Goal: Information Seeking & Learning: Learn about a topic

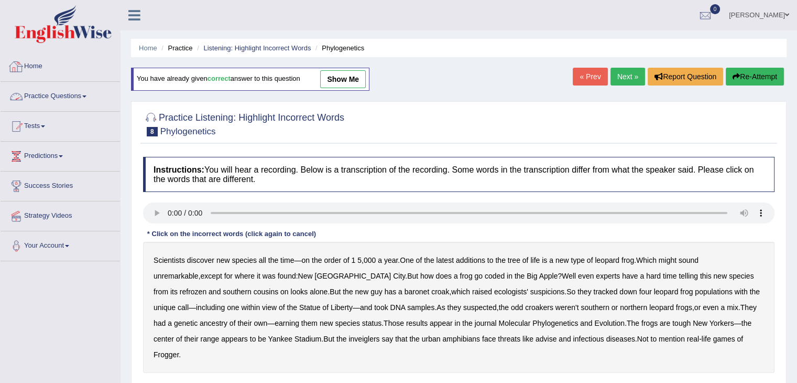
click at [71, 93] on link "Practice Questions" at bounding box center [60, 95] width 119 height 26
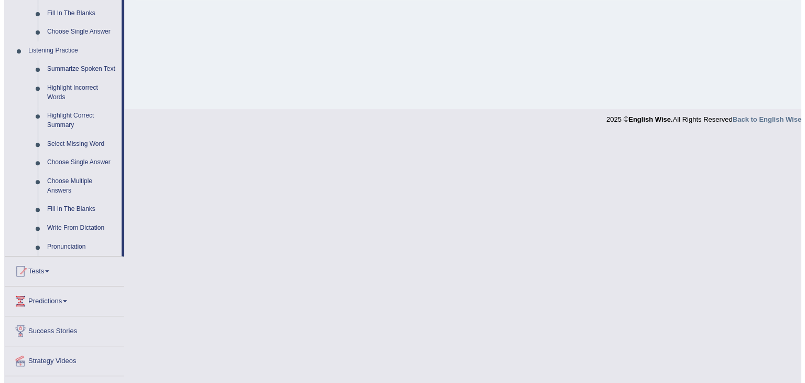
scroll to position [418, 0]
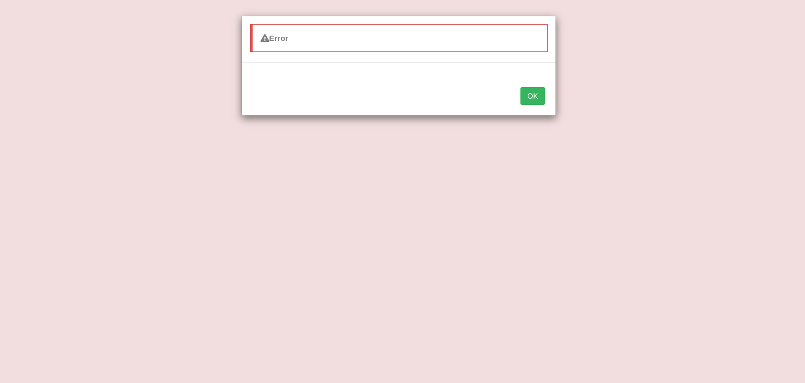
click at [67, 223] on div "Error OK" at bounding box center [402, 191] width 805 height 383
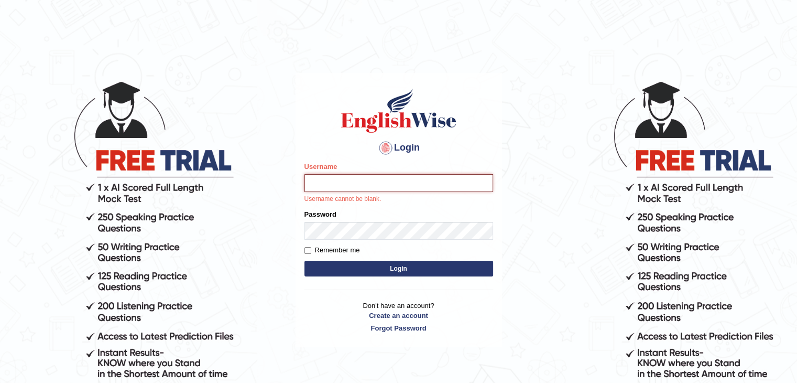
click at [359, 183] on input "Username" at bounding box center [399, 183] width 189 height 18
type input "surajshrestha100"
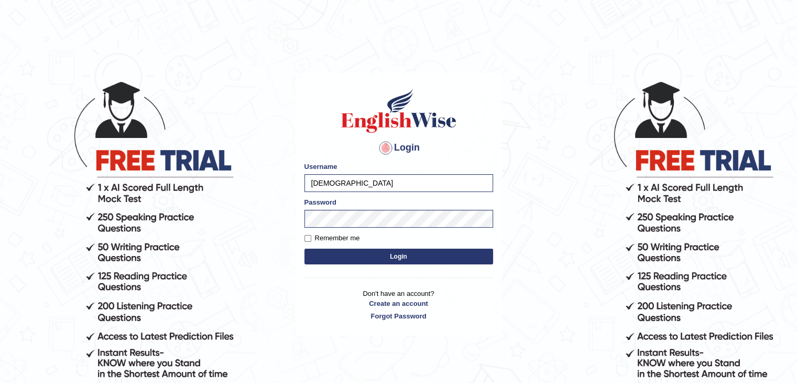
click at [392, 264] on button "Login" at bounding box center [399, 256] width 189 height 16
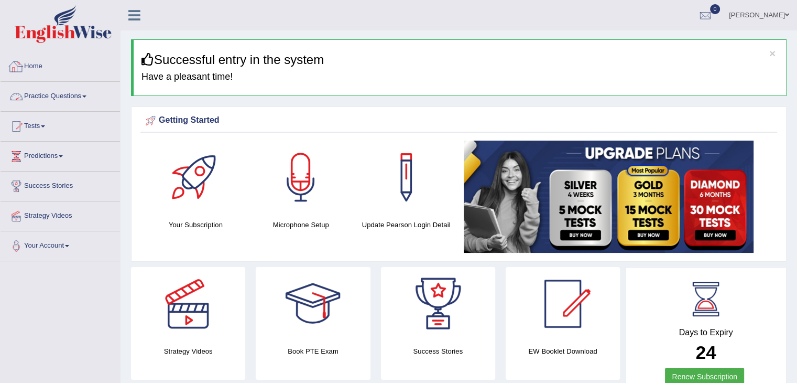
click at [77, 97] on link "Practice Questions" at bounding box center [60, 95] width 119 height 26
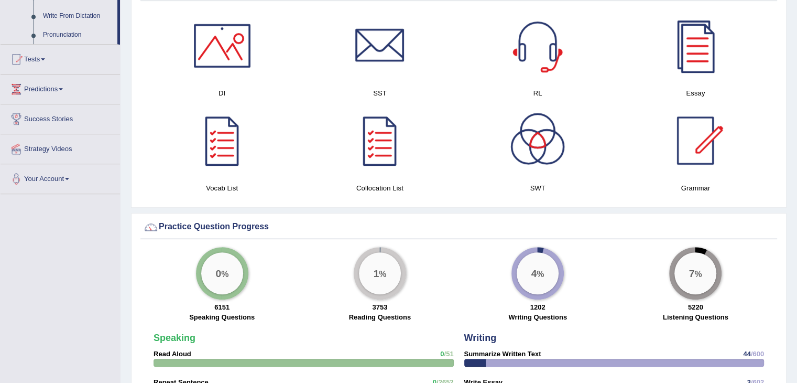
scroll to position [625, 0]
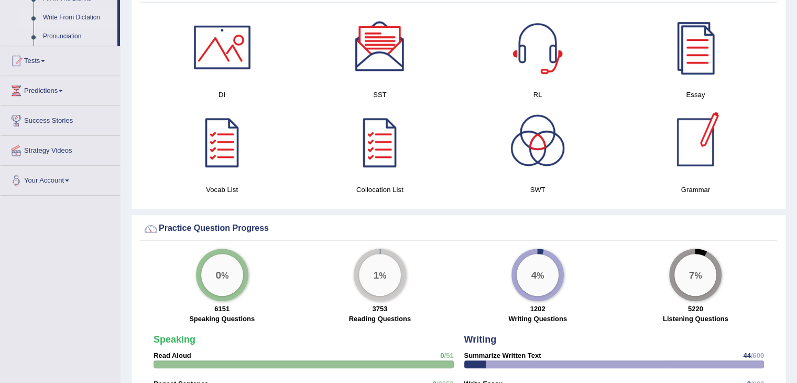
click at [75, 16] on link "Write From Dictation" at bounding box center [77, 17] width 79 height 19
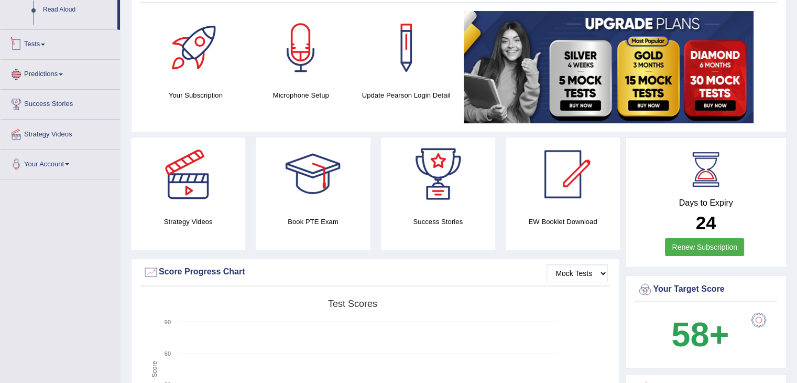
scroll to position [190, 0]
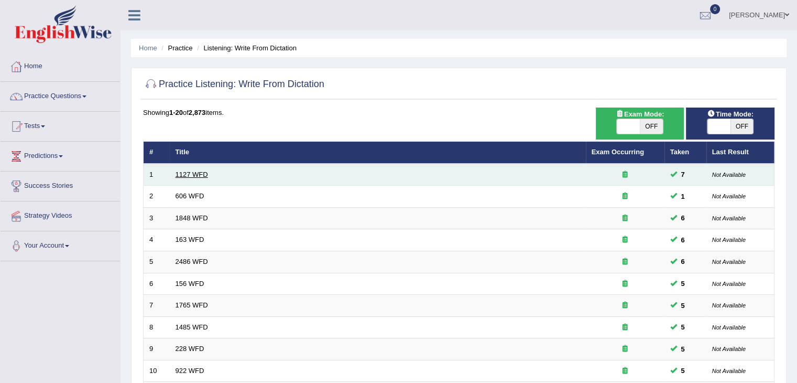
click at [189, 172] on link "1127 WFD" at bounding box center [192, 174] width 32 height 8
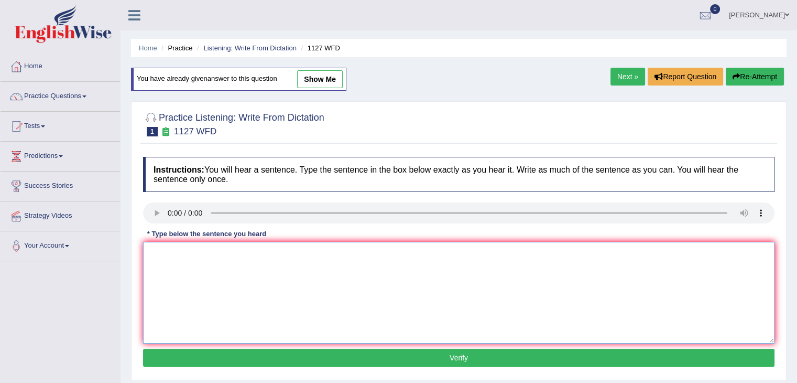
click at [178, 256] on textarea at bounding box center [459, 293] width 632 height 102
type textarea "U"
type textarea "A university is a requirement to enter many professions."
click at [227, 357] on button "Verify" at bounding box center [459, 358] width 632 height 18
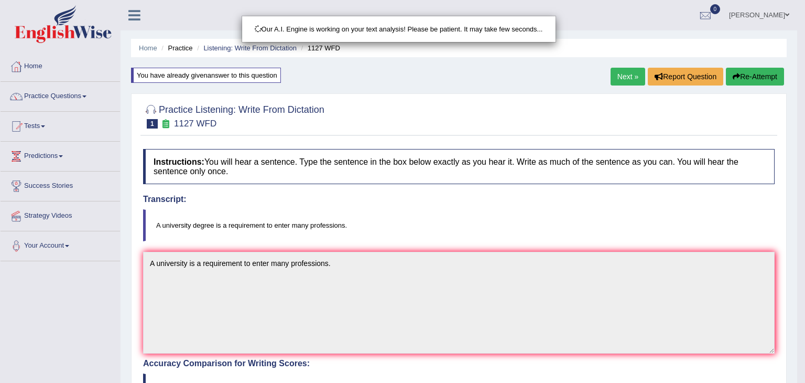
drag, startPoint x: 805, startPoint y: 61, endPoint x: 805, endPoint y: 183, distance: 121.6
click at [797, 183] on html "Toggle navigation Home Practice Questions Speaking Practice Read Aloud Repeat S…" at bounding box center [402, 191] width 805 height 383
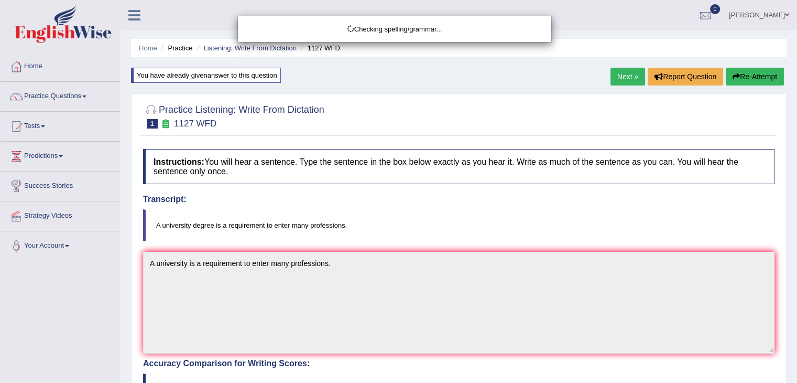
drag, startPoint x: 805, startPoint y: 183, endPoint x: 805, endPoint y: 258, distance: 74.9
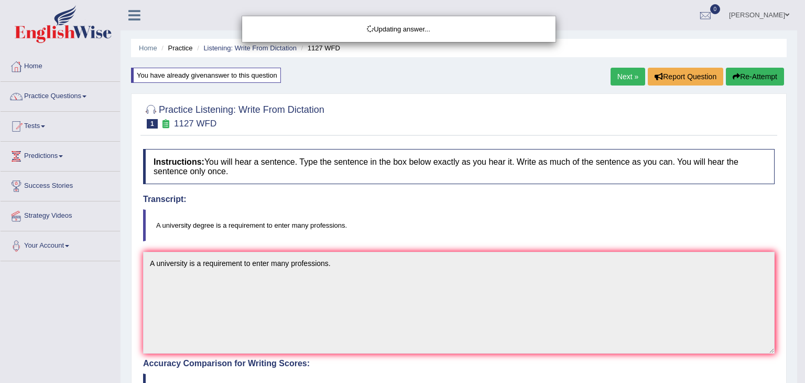
click at [797, 258] on body "Toggle navigation Home Practice Questions Speaking Practice Read Aloud Repeat S…" at bounding box center [402, 191] width 805 height 383
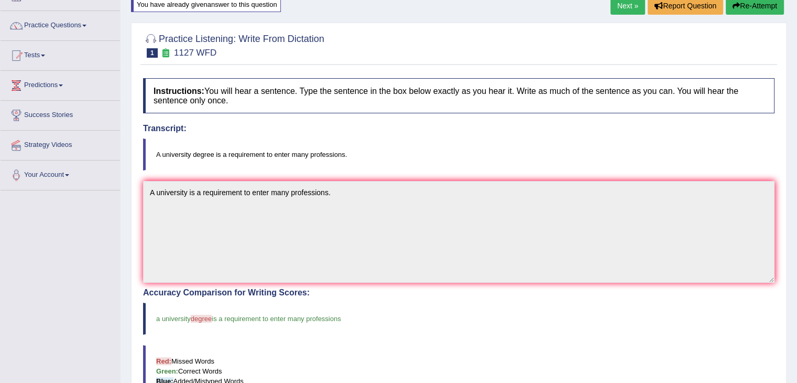
scroll to position [21, 0]
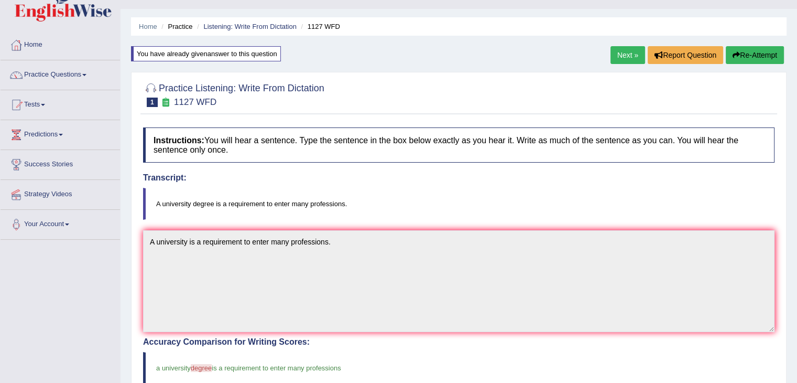
click at [618, 52] on link "Next »" at bounding box center [628, 55] width 35 height 18
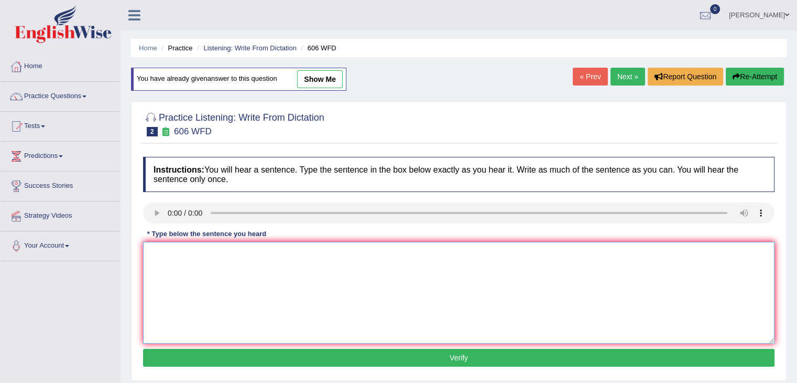
click at [176, 270] on textarea at bounding box center [459, 293] width 632 height 102
type textarea "Student swill"
click at [621, 76] on link "Next »" at bounding box center [628, 77] width 35 height 18
click at [178, 260] on textarea at bounding box center [459, 293] width 632 height 102
type textarea "Students must present a valid identification to enroll in this course."
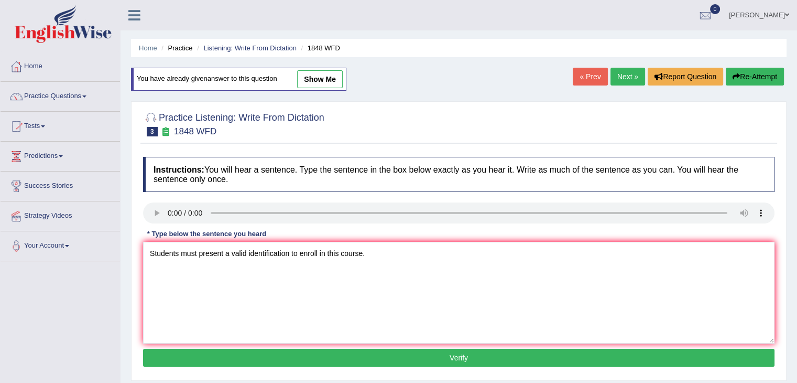
click at [235, 356] on button "Verify" at bounding box center [459, 358] width 632 height 18
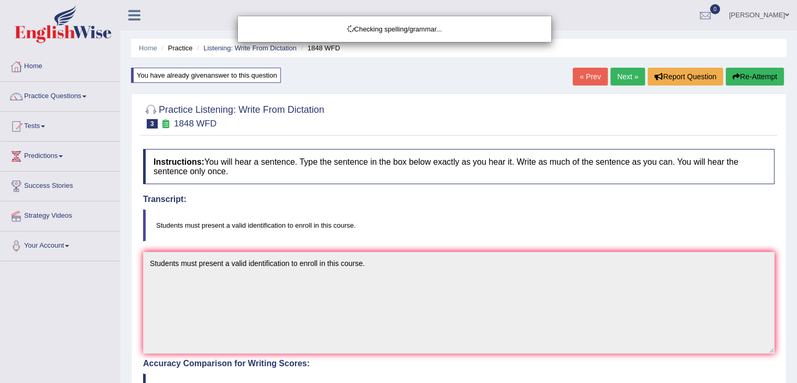
drag, startPoint x: 805, startPoint y: 82, endPoint x: 805, endPoint y: 161, distance: 78.6
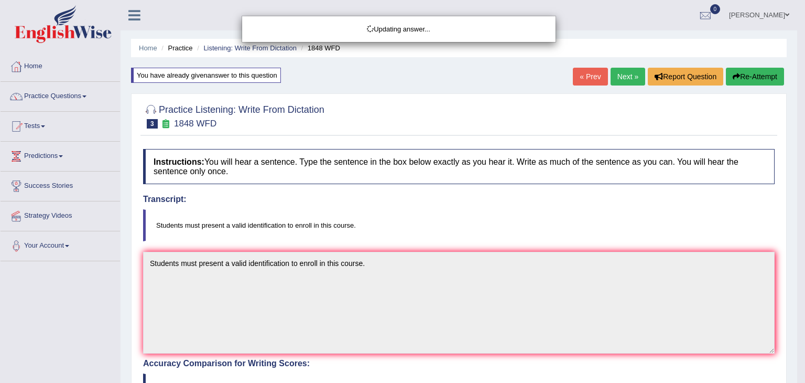
click at [797, 259] on html "Toggle navigation Home Practice Questions Speaking Practice Read Aloud Repeat S…" at bounding box center [402, 191] width 805 height 383
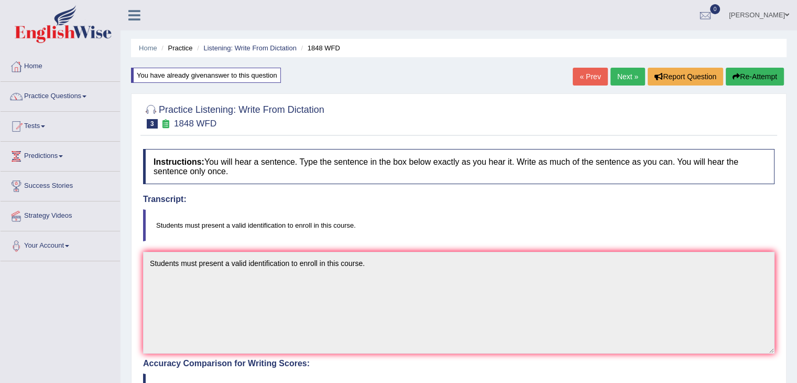
click at [617, 77] on link "Next »" at bounding box center [628, 77] width 35 height 18
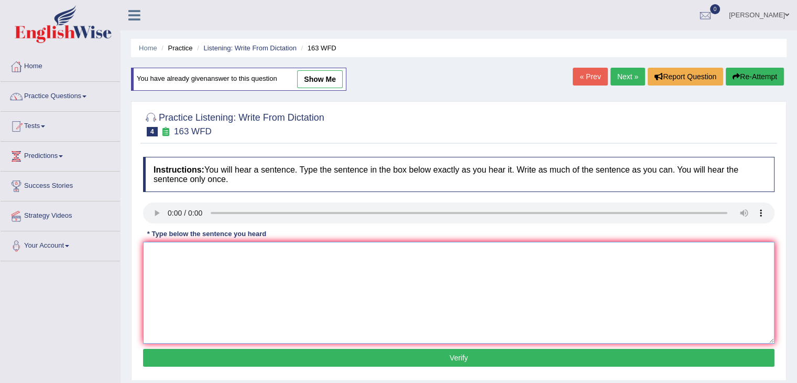
click at [180, 271] on textarea at bounding box center [459, 293] width 632 height 102
type textarea "A number of assignments will be submitted to the conference."
click at [243, 351] on button "Verify" at bounding box center [459, 358] width 632 height 18
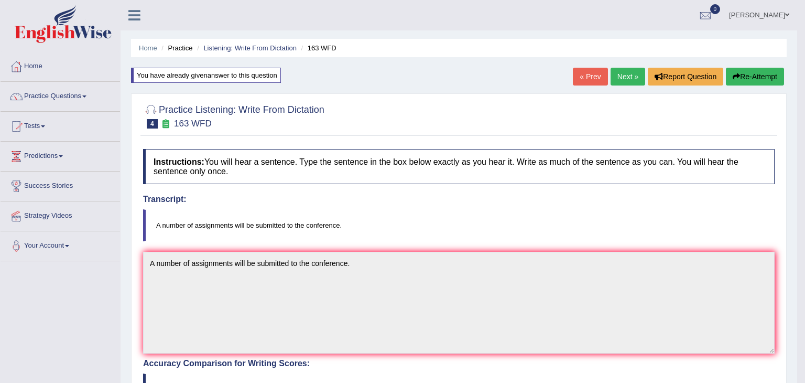
drag, startPoint x: 805, startPoint y: 111, endPoint x: 805, endPoint y: 244, distance: 132.6
click at [797, 244] on body "Toggle navigation Home Practice Questions Speaking Practice Read Aloud Repeat S…" at bounding box center [402, 191] width 805 height 383
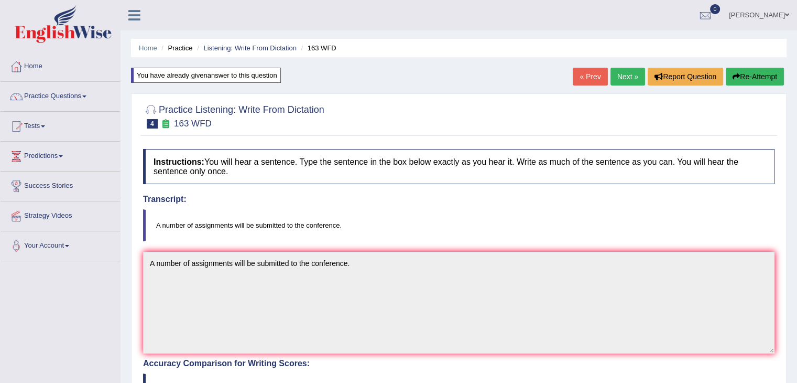
click at [618, 67] on div "Home Practice Listening: Write From Dictation 163 WFD You have already given an…" at bounding box center [459, 329] width 677 height 658
click at [619, 73] on link "Next »" at bounding box center [628, 77] width 35 height 18
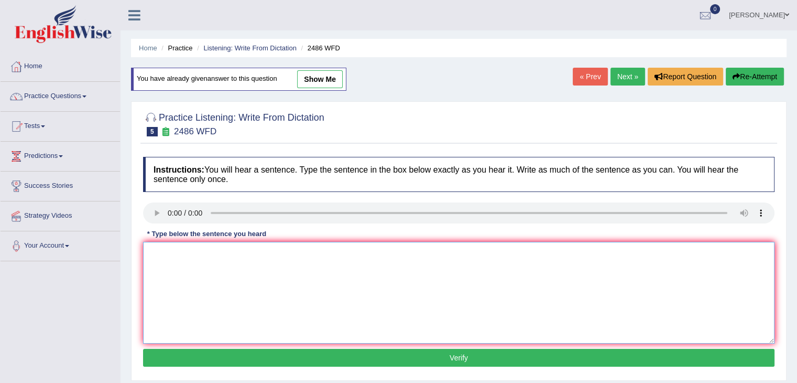
click at [180, 263] on textarea at bounding box center [459, 293] width 632 height 102
type textarea "i"
type textarea "It is quite clear that our facial expressions are different across the world."
click at [253, 362] on button "Verify" at bounding box center [459, 358] width 632 height 18
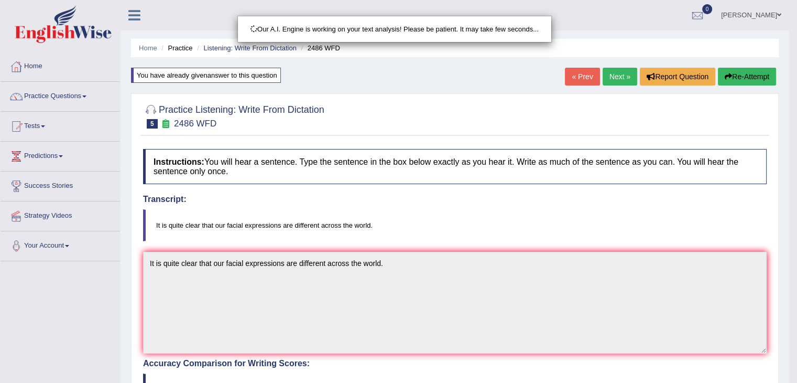
drag, startPoint x: 805, startPoint y: 84, endPoint x: 805, endPoint y: 208, distance: 123.2
click at [797, 208] on html "Toggle navigation Home Practice Questions Speaking Practice Read Aloud Repeat S…" at bounding box center [398, 191] width 797 height 383
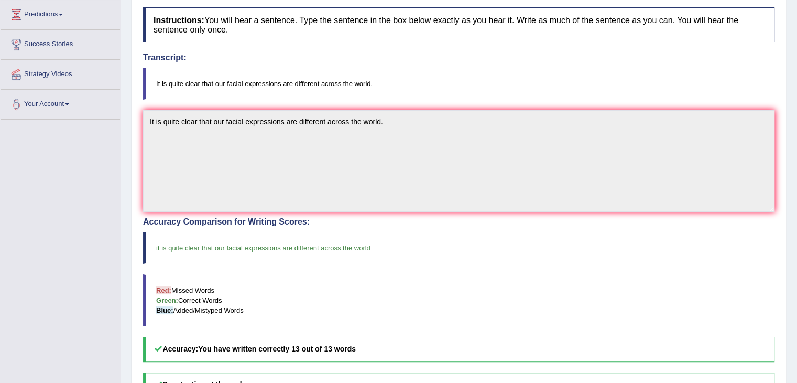
scroll to position [71, 0]
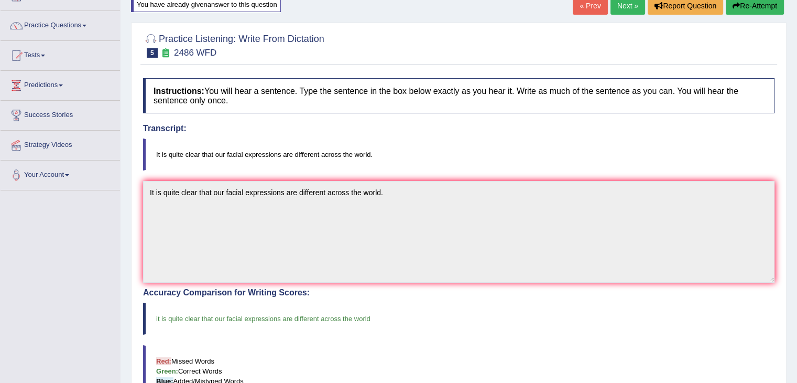
click at [622, 4] on link "Next »" at bounding box center [628, 6] width 35 height 18
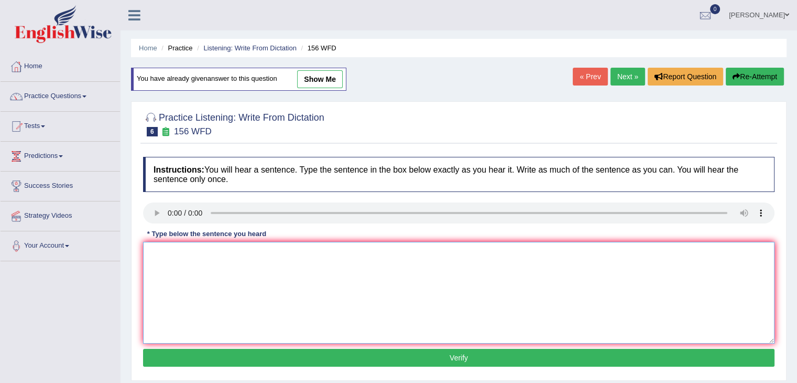
click at [185, 254] on textarea at bounding box center [459, 293] width 632 height 102
type textarea "All of your assignments are due by tomorrow."
click at [247, 358] on button "Verify" at bounding box center [459, 358] width 632 height 18
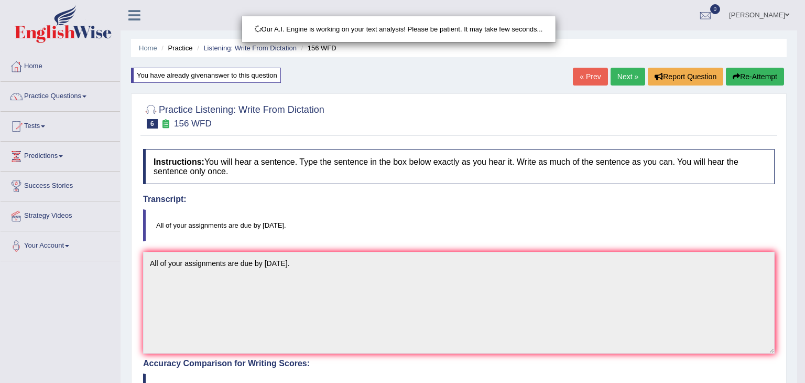
drag, startPoint x: 805, startPoint y: 51, endPoint x: 805, endPoint y: 166, distance: 115.3
click at [797, 166] on html "Toggle navigation Home Practice Questions Speaking Practice Read Aloud Repeat S…" at bounding box center [402, 191] width 805 height 383
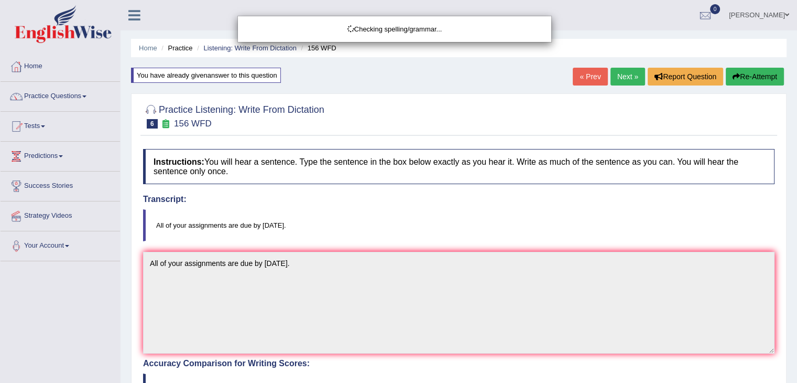
drag, startPoint x: 805, startPoint y: 166, endPoint x: 805, endPoint y: 206, distance: 39.8
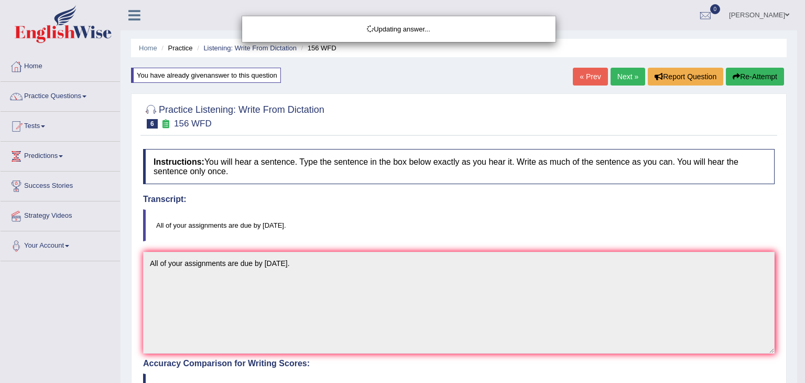
click at [797, 206] on body "Toggle navigation Home Practice Questions Speaking Practice Read Aloud Repeat S…" at bounding box center [402, 191] width 805 height 383
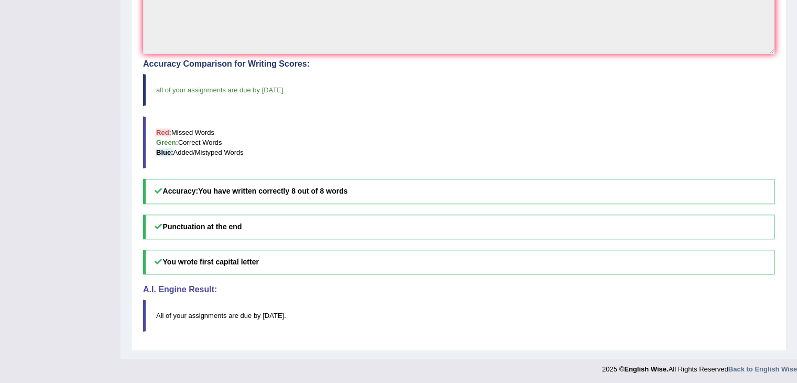
scroll to position [9, 0]
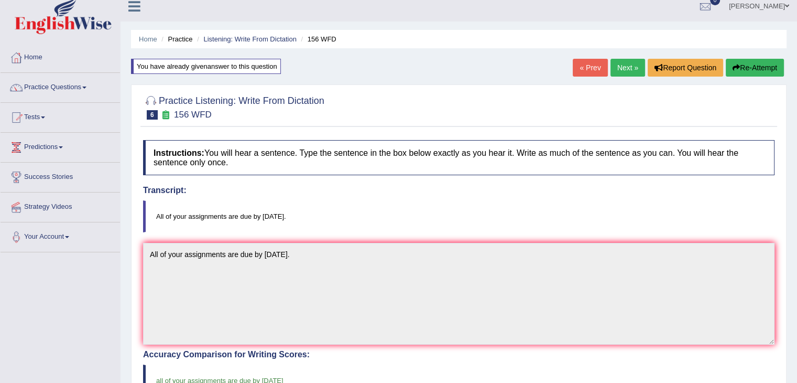
click at [627, 66] on link "Next »" at bounding box center [628, 68] width 35 height 18
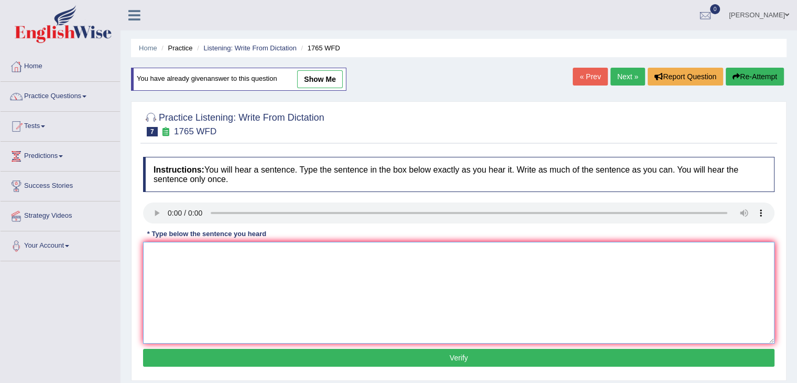
click at [181, 244] on textarea at bounding box center [459, 293] width 632 height 102
type textarea "Application forms for sharing accommodations must be shared in two months in ad…"
click at [241, 354] on button "Verify" at bounding box center [459, 358] width 632 height 18
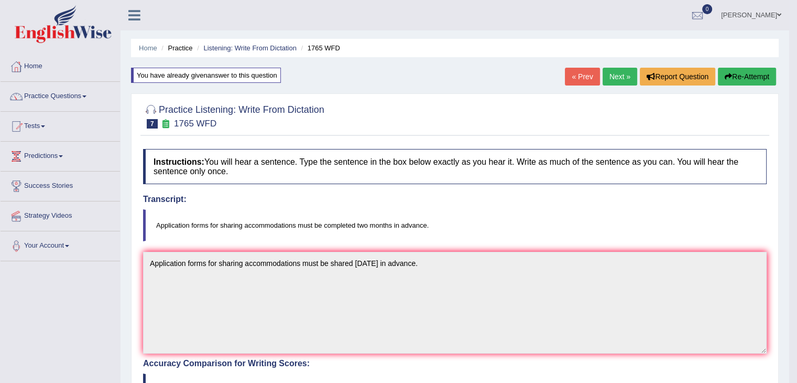
click at [620, 74] on body "Toggle navigation Home Practice Questions Speaking Practice Read Aloud Repeat S…" at bounding box center [398, 191] width 797 height 383
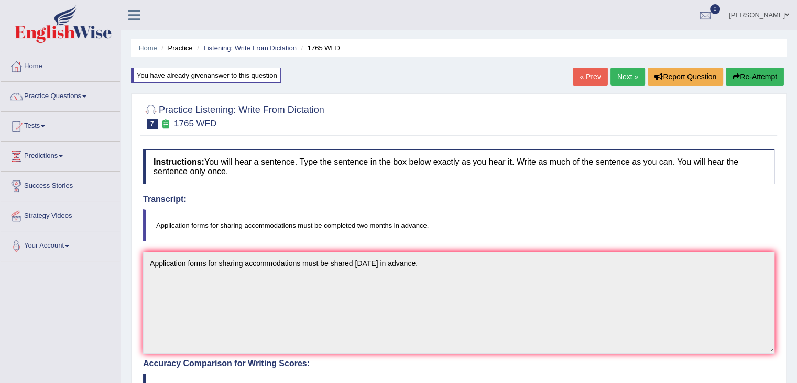
click at [620, 74] on link "Next »" at bounding box center [628, 77] width 35 height 18
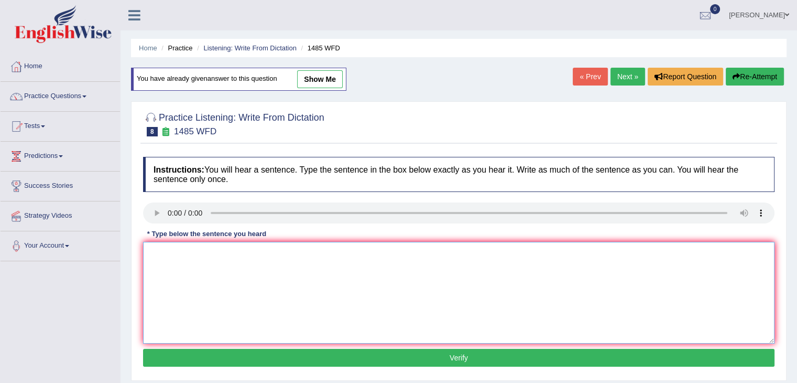
click at [185, 260] on textarea at bounding box center [459, 293] width 632 height 102
type textarea "Course work gives the chances to thoroughly explore the subject."
click at [255, 357] on button "Verify" at bounding box center [459, 358] width 632 height 18
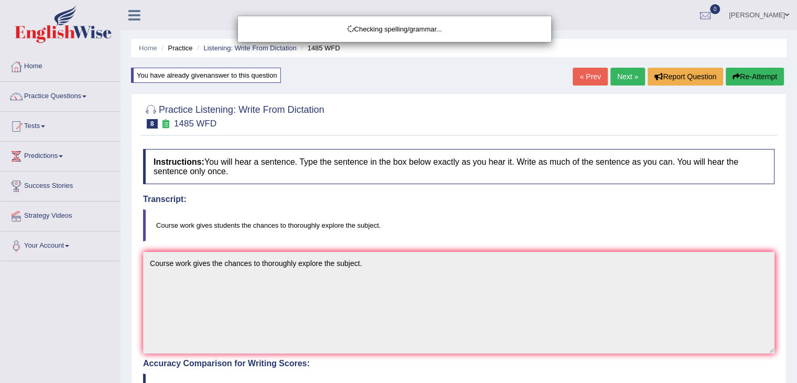
click at [90, 94] on div "Checking spelling/grammar..." at bounding box center [398, 191] width 797 height 383
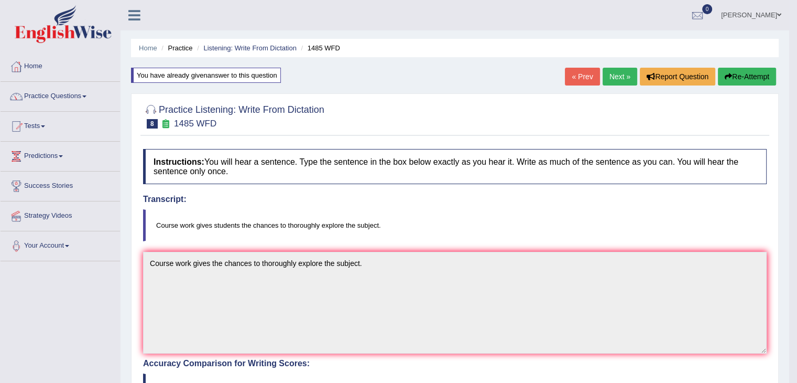
click at [85, 95] on body "Toggle navigation Home Practice Questions Speaking Practice Read Aloud Repeat S…" at bounding box center [398, 191] width 797 height 383
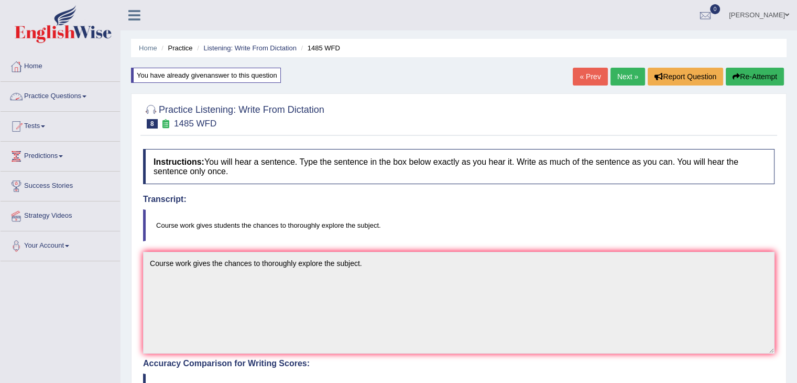
click at [85, 95] on link "Practice Questions" at bounding box center [60, 95] width 119 height 26
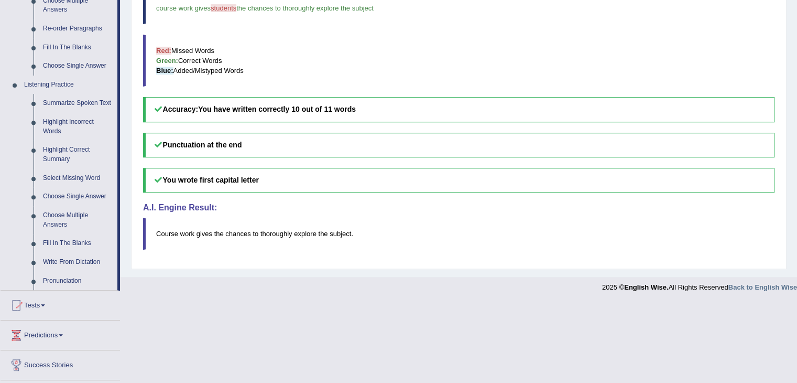
scroll to position [383, 0]
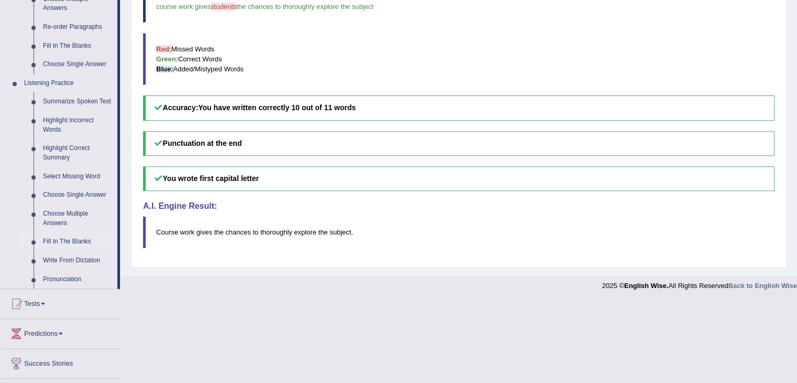
click at [59, 243] on link "Fill In The Blanks" at bounding box center [77, 241] width 79 height 19
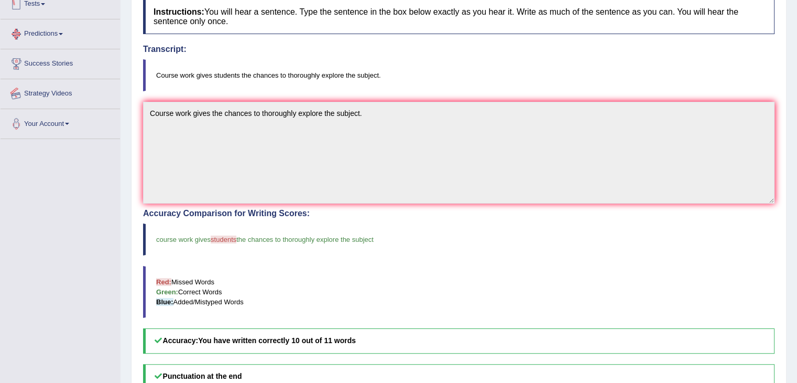
scroll to position [258, 0]
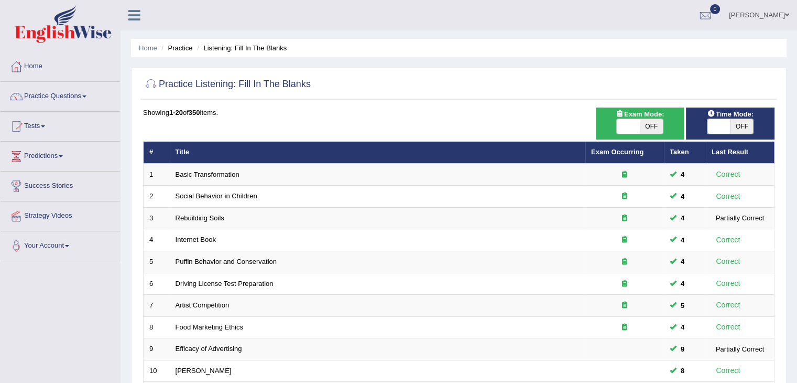
click at [218, 181] on td "Basic Transformation" at bounding box center [378, 175] width 416 height 22
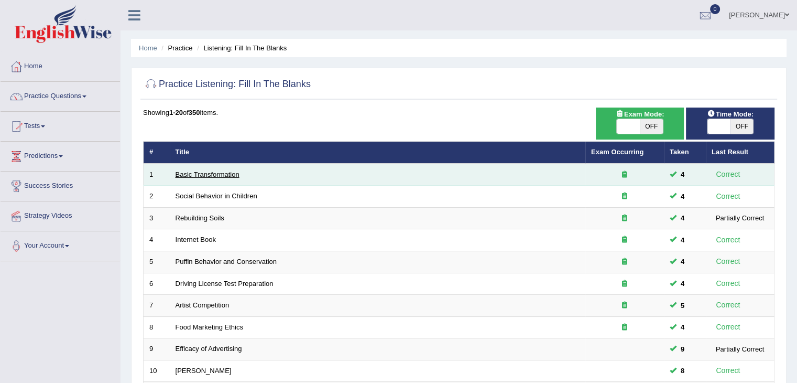
click at [204, 171] on link "Basic Transformation" at bounding box center [208, 174] width 64 height 8
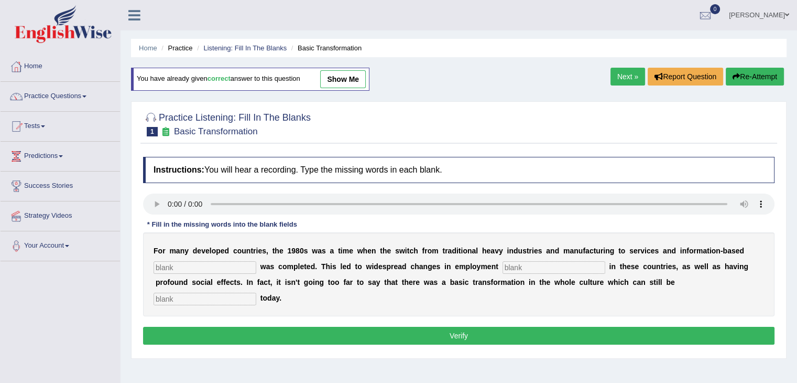
click at [204, 261] on input "text" at bounding box center [205, 267] width 103 height 13
type input "a"
type input "enterprise"
type input "patterns"
type input "observed"
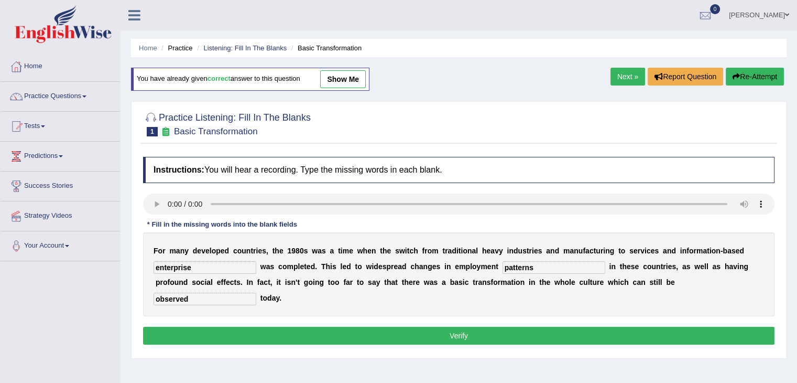
click at [258, 333] on button "Verify" at bounding box center [459, 336] width 632 height 18
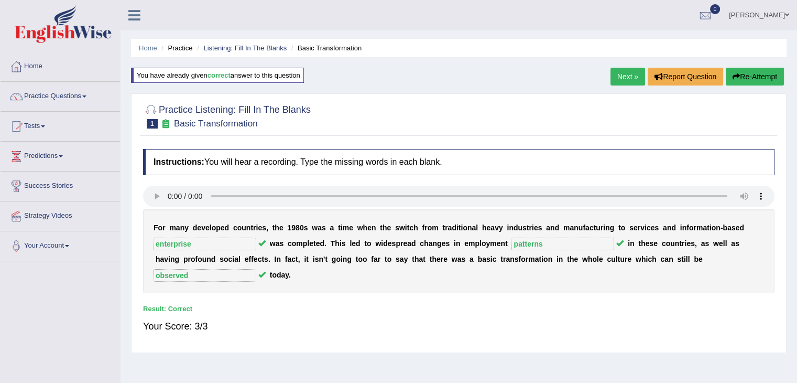
click at [624, 77] on link "Next »" at bounding box center [628, 77] width 35 height 18
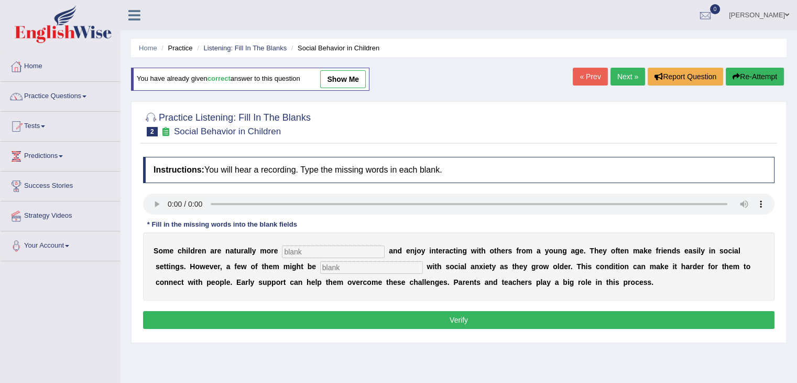
click at [314, 253] on input "text" at bounding box center [333, 251] width 103 height 13
type input "sociable"
type input "diagnosed"
click at [374, 314] on button "Verify" at bounding box center [459, 320] width 632 height 18
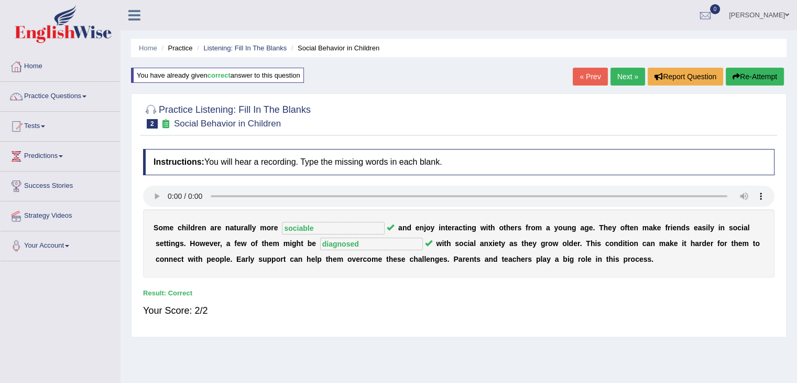
click at [620, 74] on link "Next »" at bounding box center [628, 77] width 35 height 18
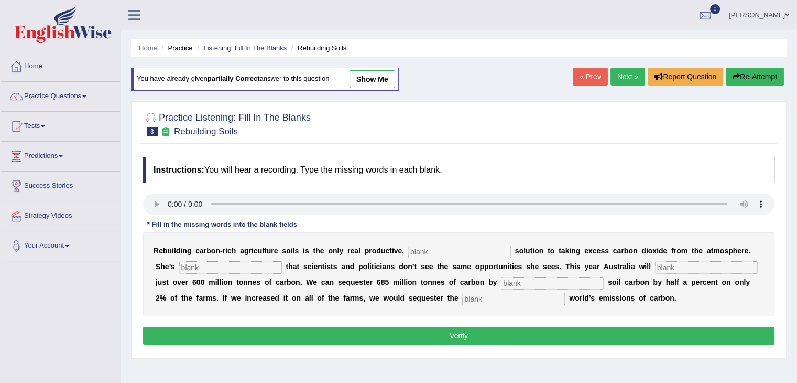
click at [422, 245] on input "text" at bounding box center [459, 251] width 103 height 13
type input "permanent"
type input "frustrated"
click at [680, 263] on input "text" at bounding box center [706, 267] width 103 height 13
type input "a"
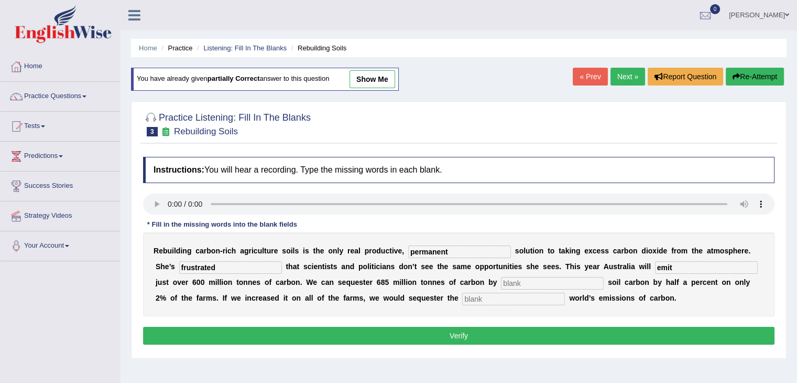
type input "emit"
type input "increasing"
type input "whole"
click at [478, 336] on button "Verify" at bounding box center [459, 336] width 632 height 18
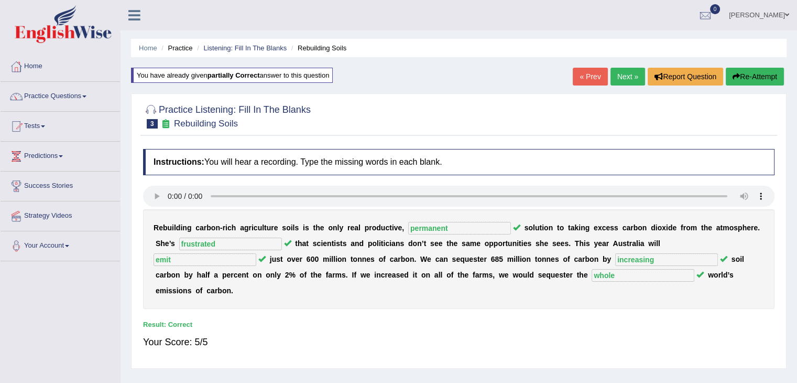
click at [626, 74] on link "Next »" at bounding box center [628, 77] width 35 height 18
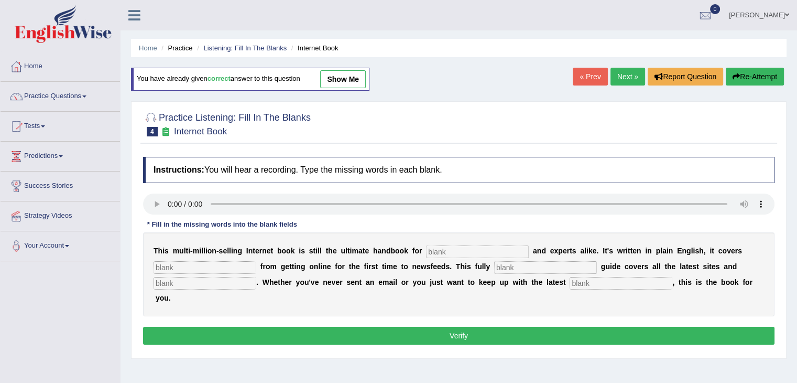
click at [468, 248] on input "text" at bounding box center [477, 251] width 103 height 13
type input "novices"
type input "everything"
type input "revised"
type input "crazes"
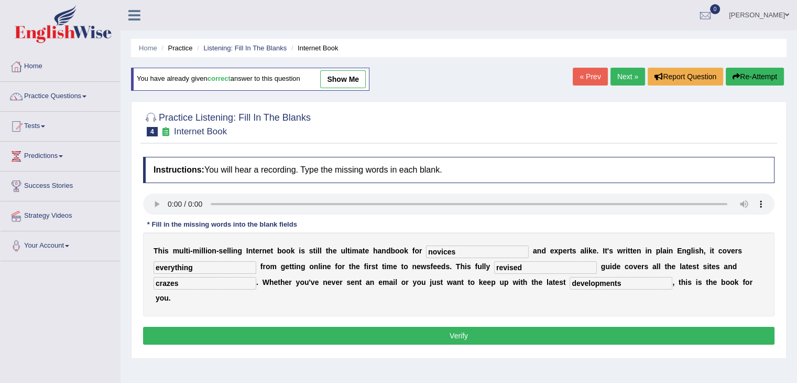
type input "developments"
click at [464, 334] on button "Verify" at bounding box center [459, 336] width 632 height 18
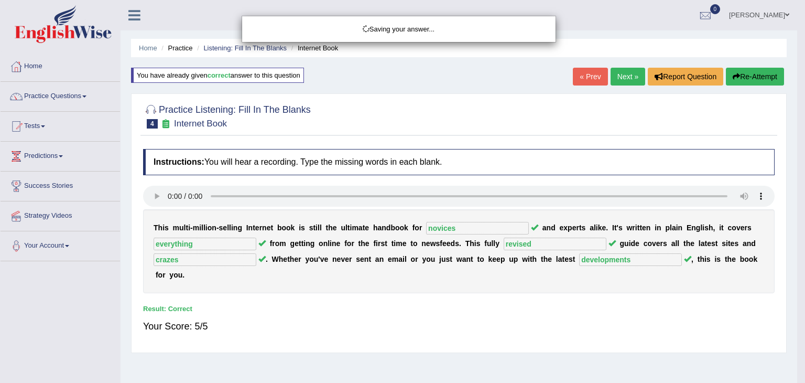
click at [621, 75] on body "Toggle navigation Home Practice Questions Speaking Practice Read Aloud Repeat S…" at bounding box center [402, 191] width 805 height 383
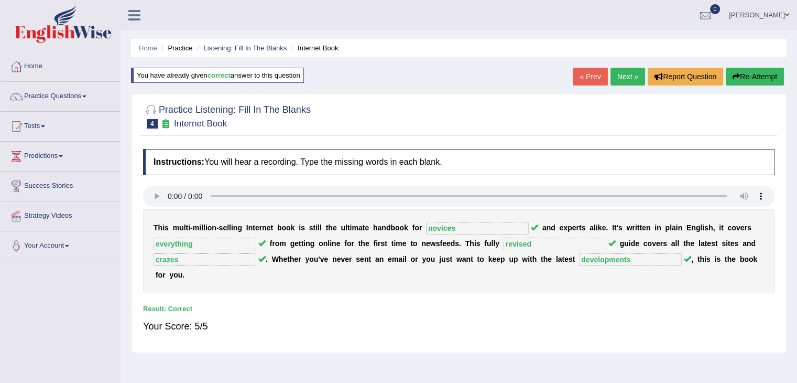
click at [621, 75] on link "Next »" at bounding box center [628, 77] width 35 height 18
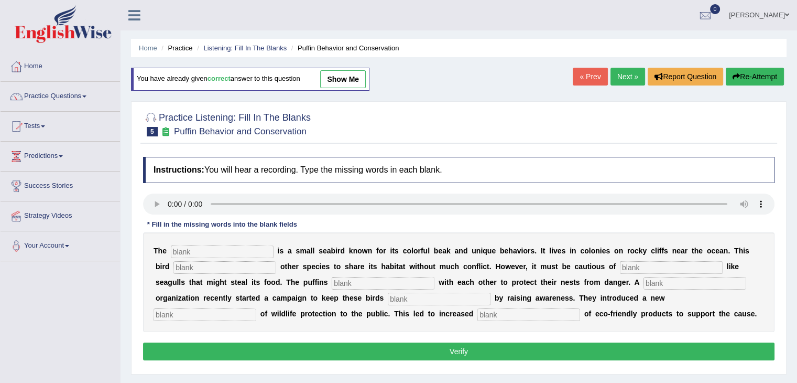
click at [205, 249] on input "text" at bounding box center [222, 251] width 103 height 13
type input "puffin"
type input "allows"
click at [650, 265] on input "text" at bounding box center [671, 267] width 103 height 13
type input "predators"
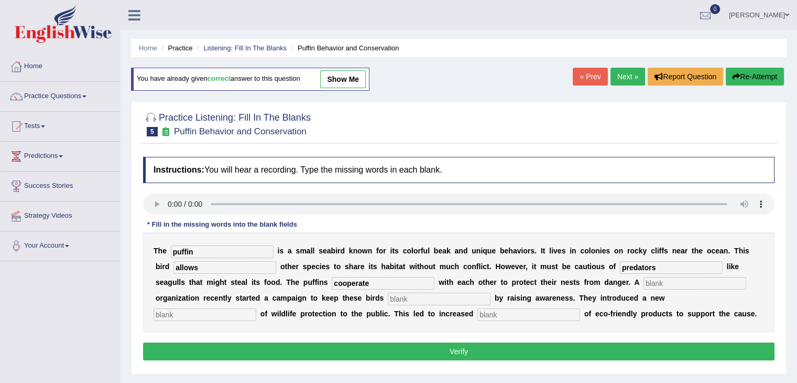
type input "cooperate"
type input "corporate"
type input "safe"
type input "conception"
type input "consumption"
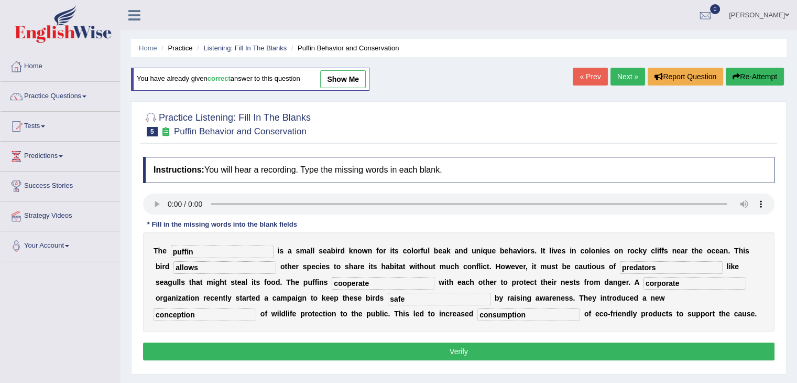
click at [421, 357] on button "Verify" at bounding box center [459, 351] width 632 height 18
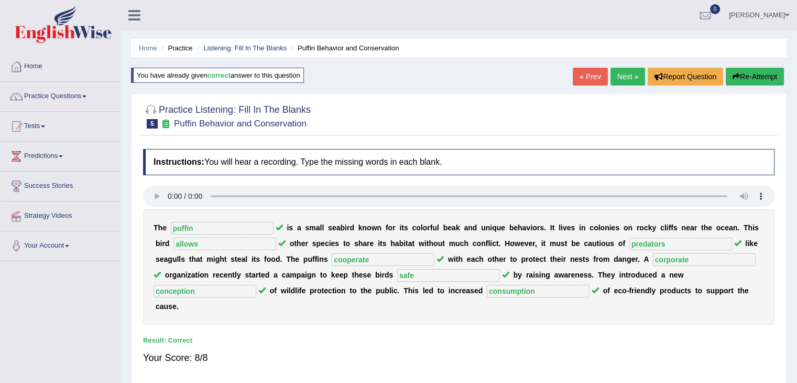
click at [616, 80] on link "Next »" at bounding box center [628, 77] width 35 height 18
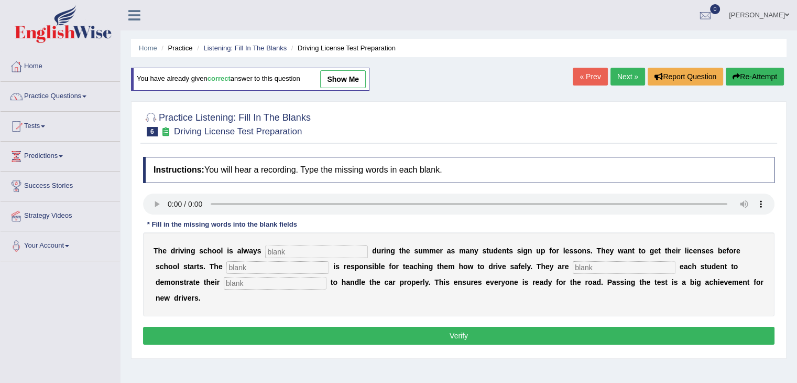
click at [304, 251] on input "text" at bounding box center [316, 251] width 103 height 13
type input "busy"
type input "instructor"
type input "w"
type input "requiring"
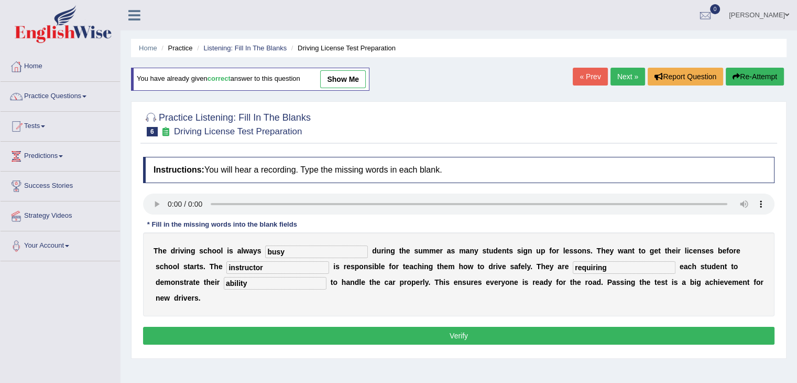
type input "ability"
click at [321, 336] on button "Verify" at bounding box center [459, 336] width 632 height 18
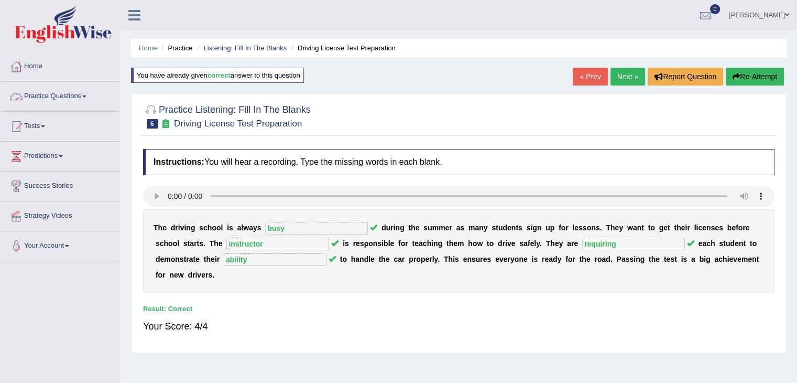
click at [86, 101] on link "Practice Questions" at bounding box center [60, 95] width 119 height 26
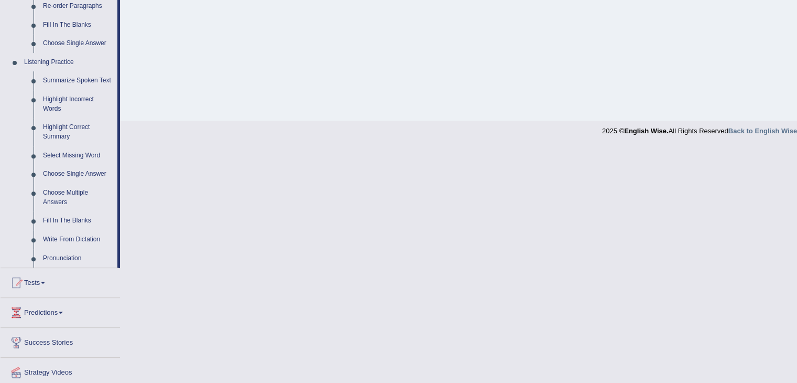
scroll to position [407, 0]
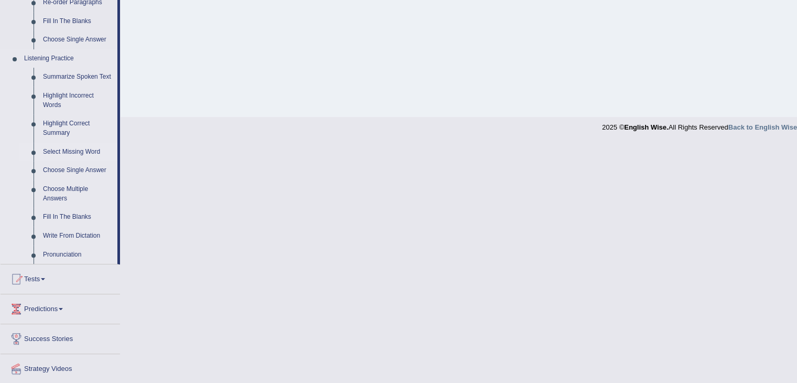
click at [67, 151] on link "Select Missing Word" at bounding box center [77, 152] width 79 height 19
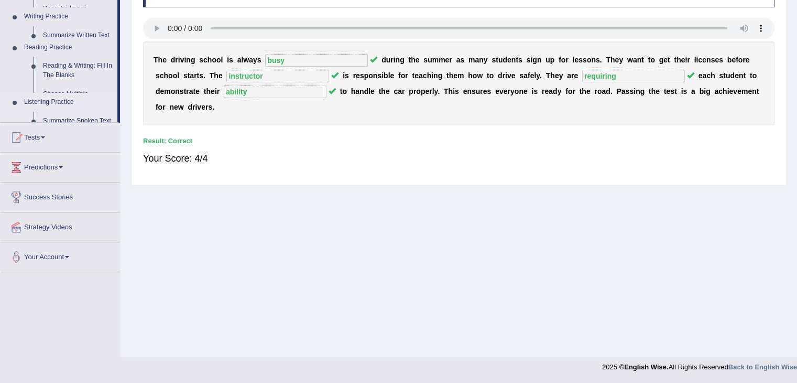
scroll to position [168, 0]
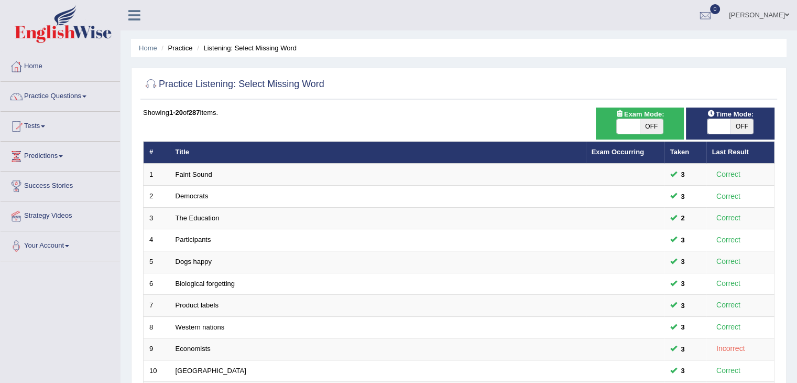
click at [186, 174] on link "Faint Sound" at bounding box center [194, 174] width 37 height 8
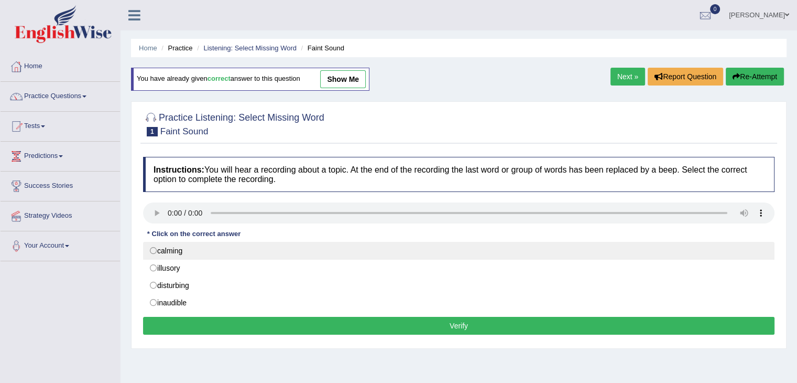
click at [159, 255] on label "calming" at bounding box center [459, 251] width 632 height 18
radio input "true"
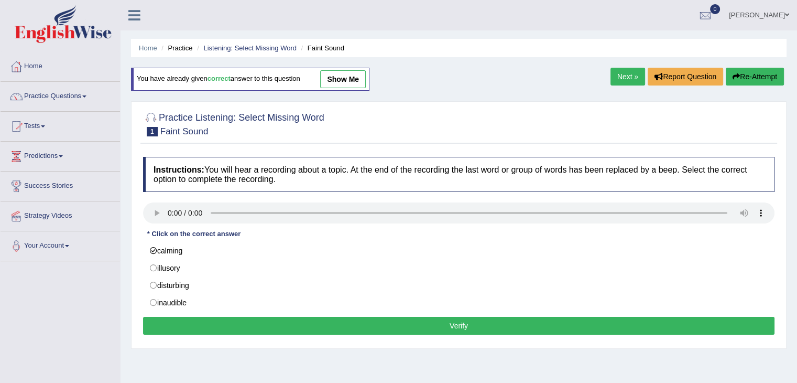
click at [258, 325] on button "Verify" at bounding box center [459, 326] width 632 height 18
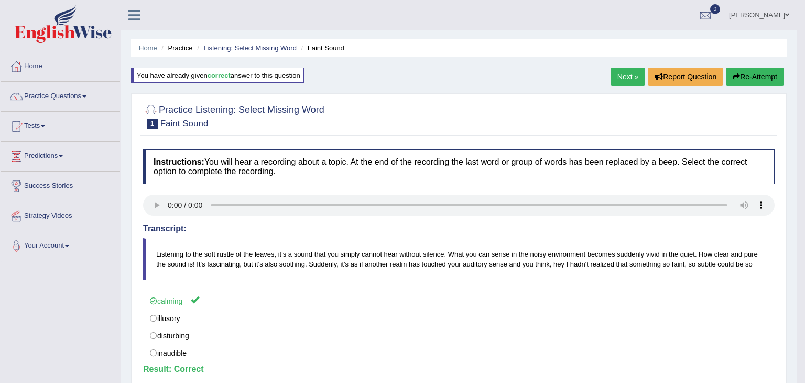
click at [621, 77] on body "Toggle navigation Home Practice Questions Speaking Practice Read Aloud Repeat S…" at bounding box center [402, 191] width 805 height 383
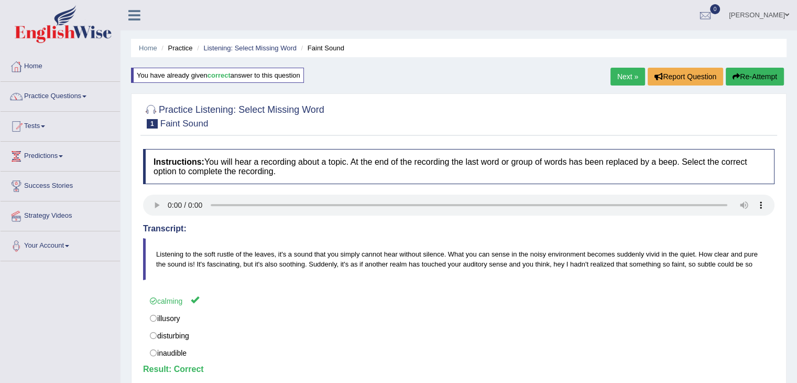
click at [621, 77] on link "Next »" at bounding box center [628, 77] width 35 height 18
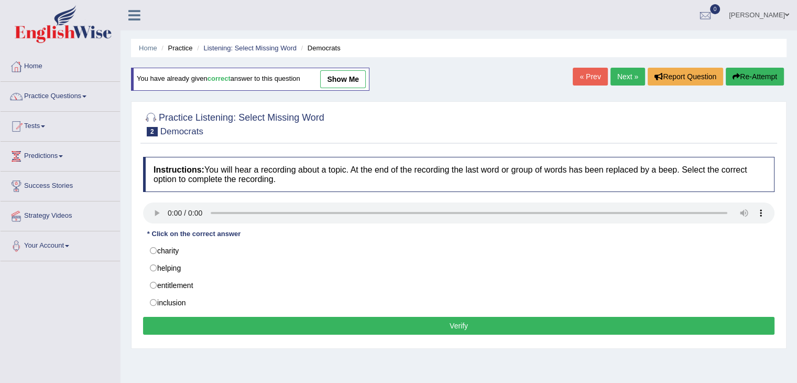
click at [250, 192] on div "Instructions: You will hear a recording about a topic. At the end of the record…" at bounding box center [458, 246] width 637 height 191
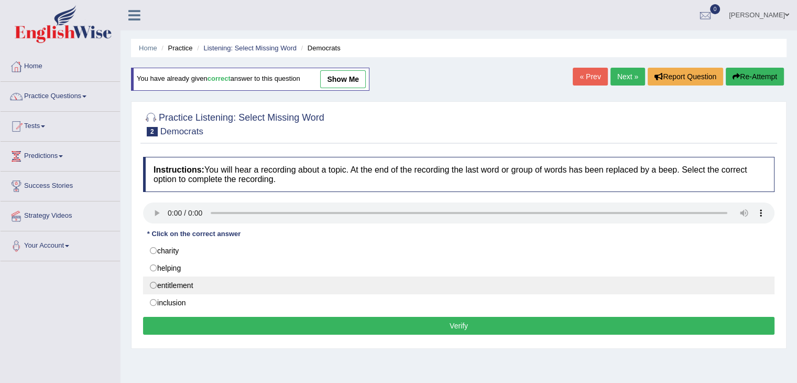
click at [163, 281] on label "entitlement" at bounding box center [459, 285] width 632 height 18
radio input "true"
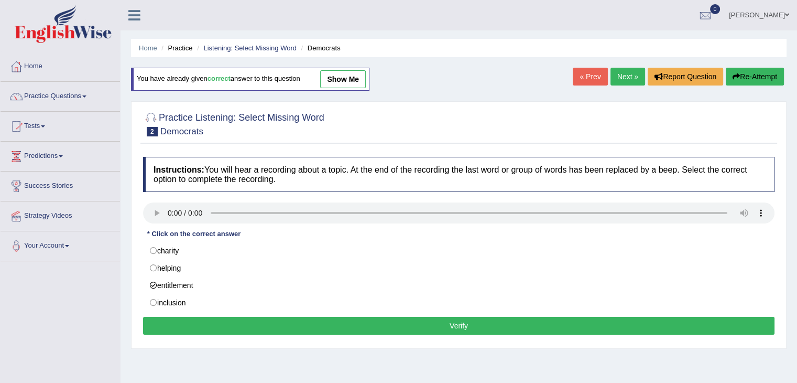
click at [276, 322] on button "Verify" at bounding box center [459, 326] width 632 height 18
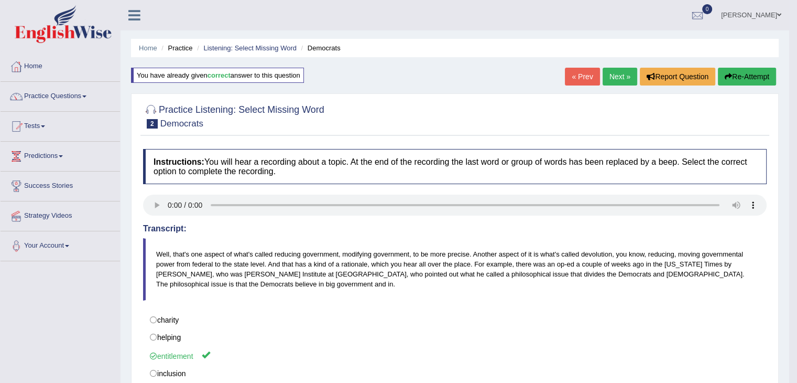
click at [622, 78] on link "Next »" at bounding box center [620, 77] width 35 height 18
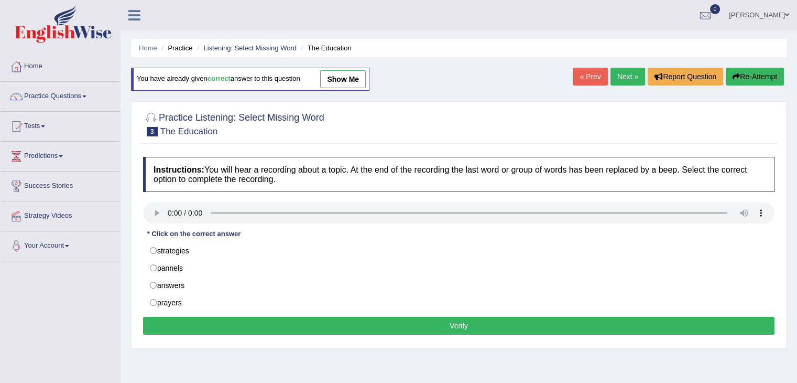
click at [380, 186] on h4 "Instructions: You will hear a recording about a topic. At the end of the record…" at bounding box center [459, 174] width 632 height 35
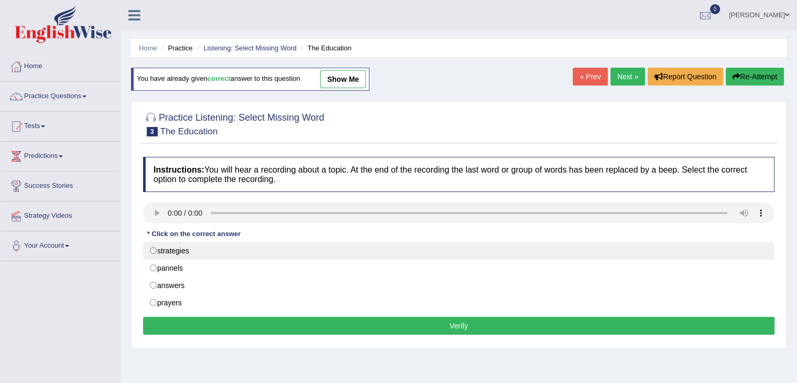
click at [163, 250] on label "strategies" at bounding box center [459, 251] width 632 height 18
radio input "true"
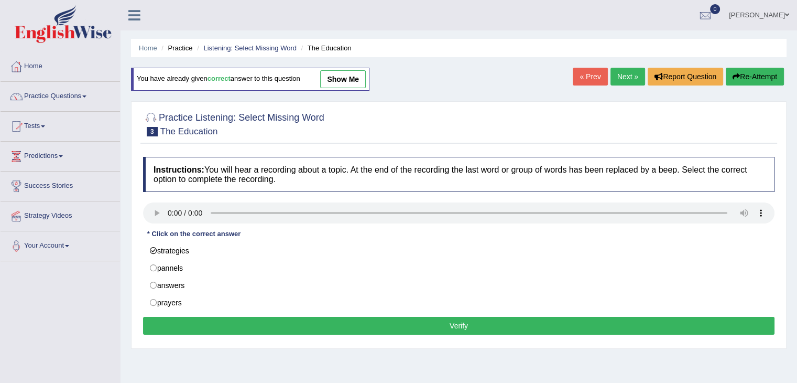
click at [287, 320] on button "Verify" at bounding box center [459, 326] width 632 height 18
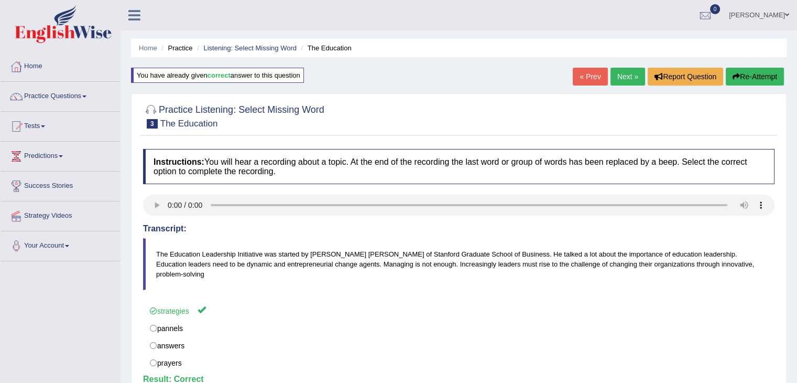
click at [627, 75] on link "Next »" at bounding box center [628, 77] width 35 height 18
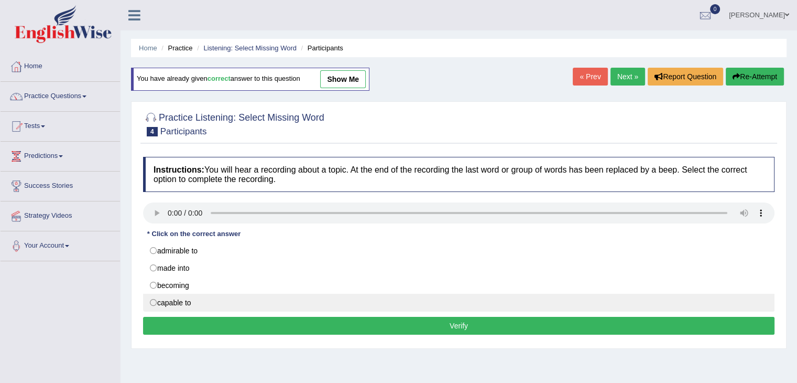
click at [157, 300] on label "capable to" at bounding box center [459, 303] width 632 height 18
radio input "true"
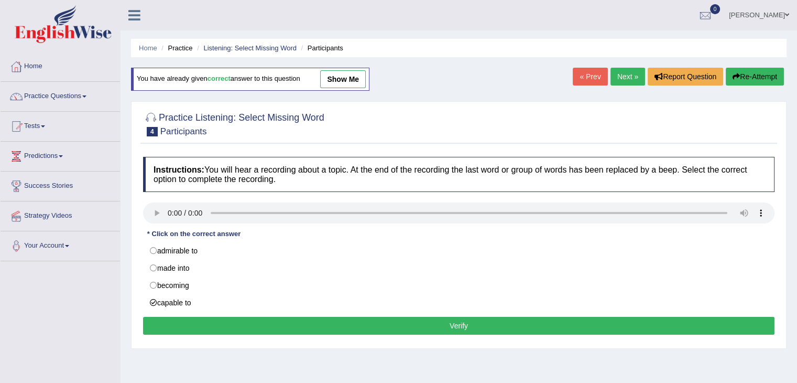
click at [251, 323] on button "Verify" at bounding box center [459, 326] width 632 height 18
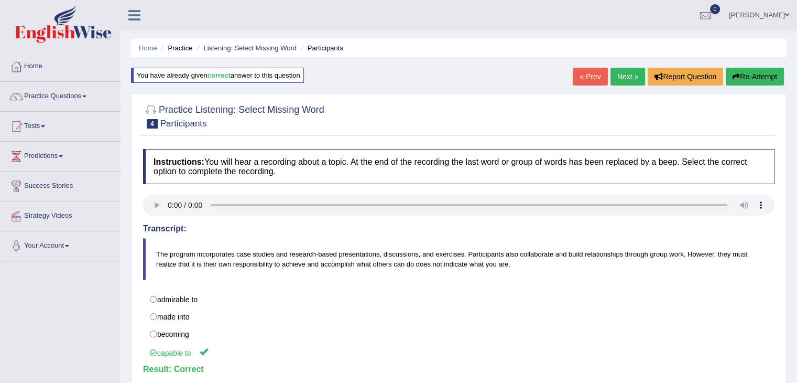
click at [629, 79] on link "Next »" at bounding box center [628, 77] width 35 height 18
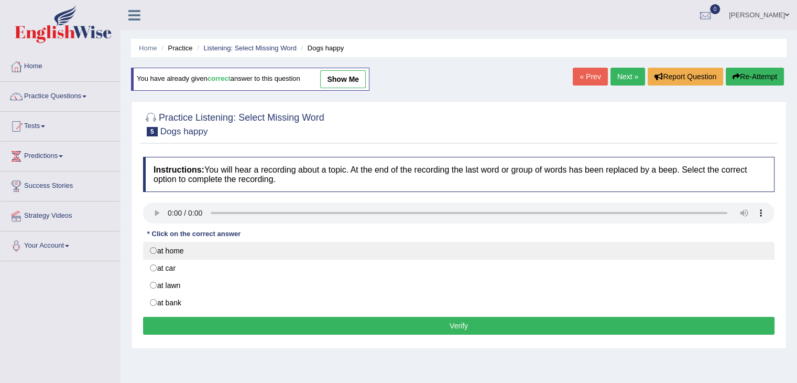
click at [167, 249] on label "at home" at bounding box center [459, 251] width 632 height 18
radio input "true"
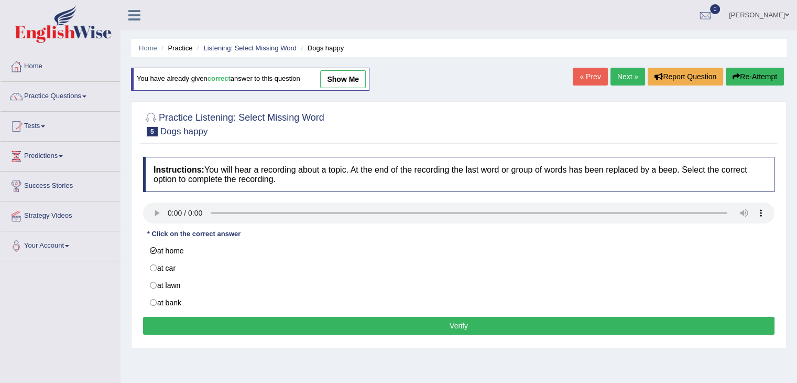
click at [266, 328] on button "Verify" at bounding box center [459, 326] width 632 height 18
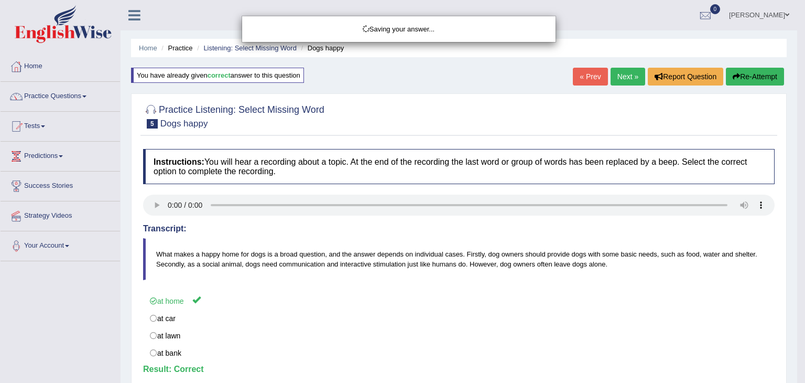
click at [82, 91] on div "Saving your answer..." at bounding box center [402, 191] width 805 height 383
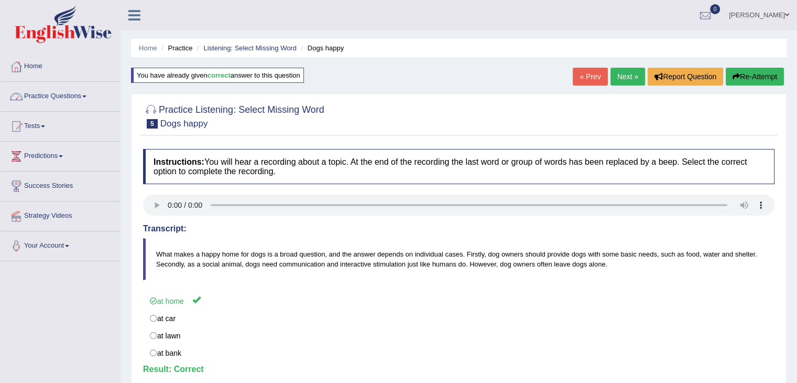
click at [81, 93] on link "Practice Questions" at bounding box center [60, 95] width 119 height 26
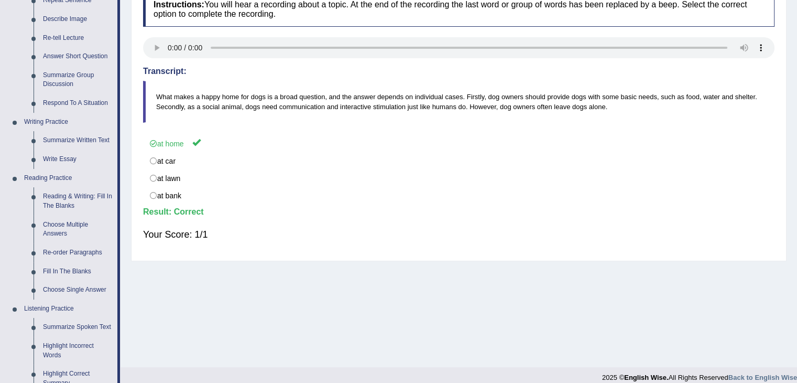
scroll to position [438, 0]
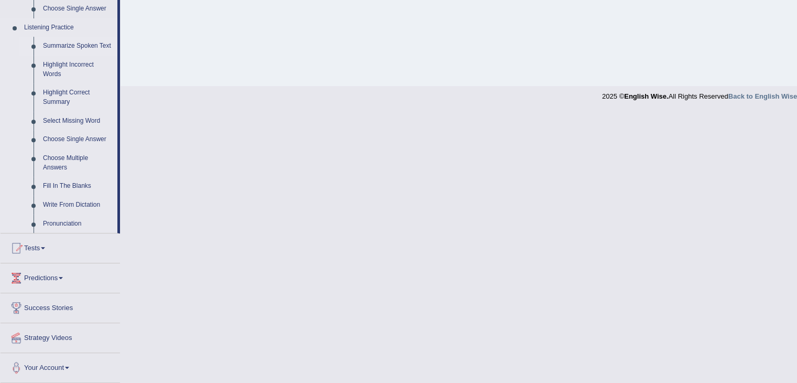
click at [80, 47] on link "Summarize Spoken Text" at bounding box center [77, 46] width 79 height 19
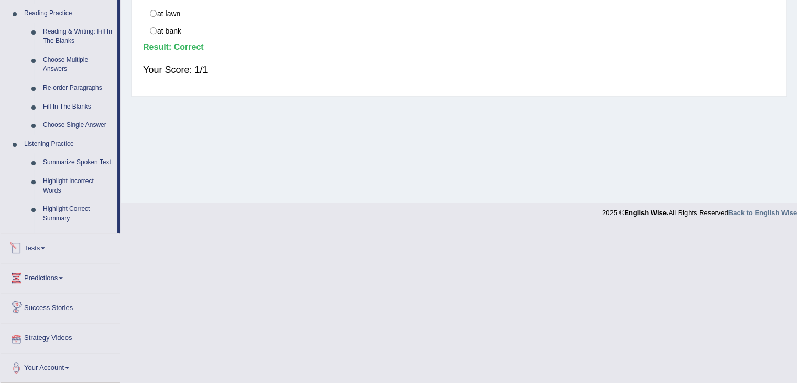
scroll to position [253, 0]
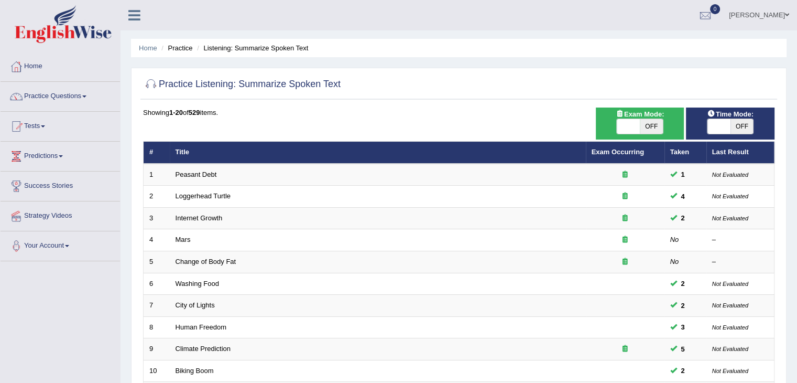
click at [73, 99] on link "Practice Questions" at bounding box center [60, 95] width 119 height 26
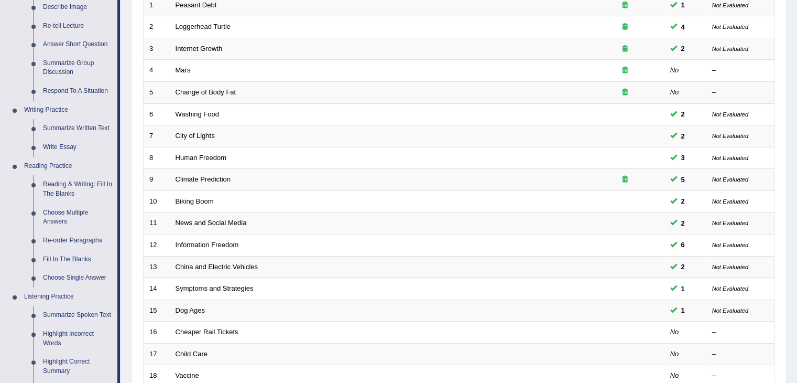
scroll to position [211, 0]
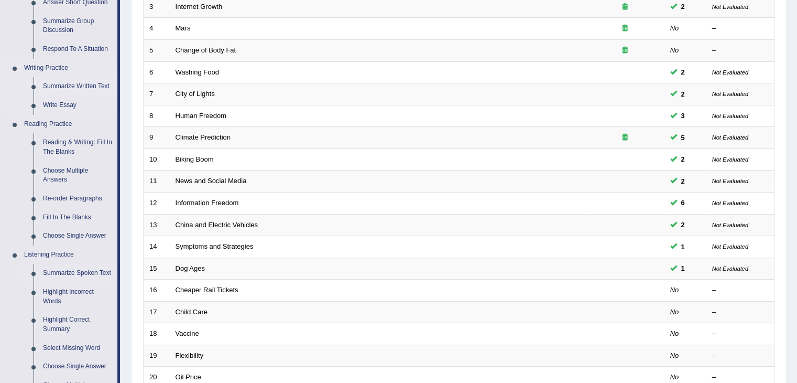
click at [73, 84] on link "Summarize Written Text" at bounding box center [77, 86] width 79 height 19
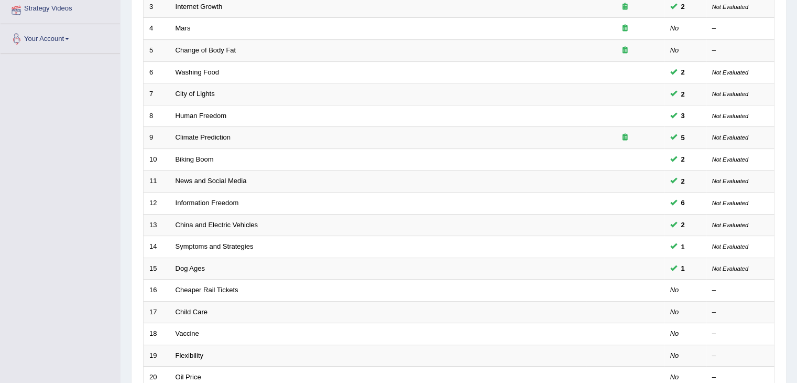
scroll to position [275, 0]
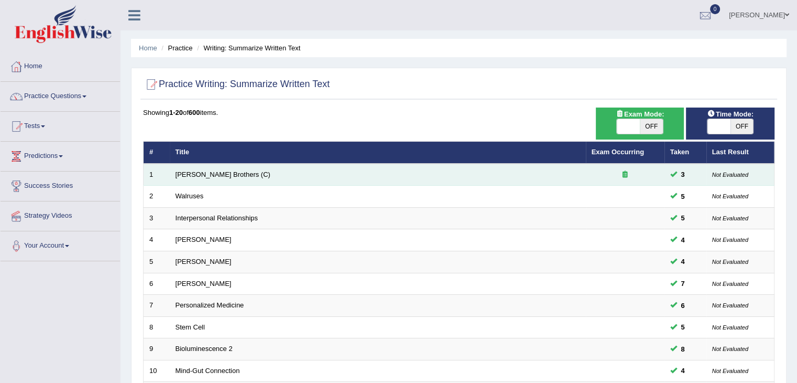
click at [210, 178] on td "[PERSON_NAME] Brothers (C)" at bounding box center [378, 175] width 416 height 22
click at [203, 176] on link "Wright Brothers (C)" at bounding box center [223, 174] width 95 height 8
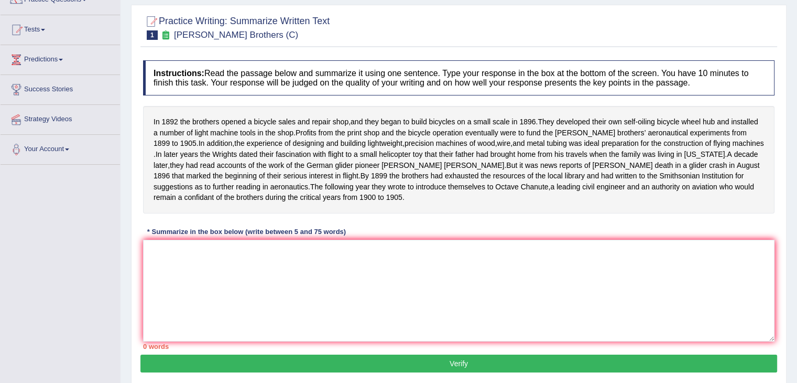
scroll to position [105, 0]
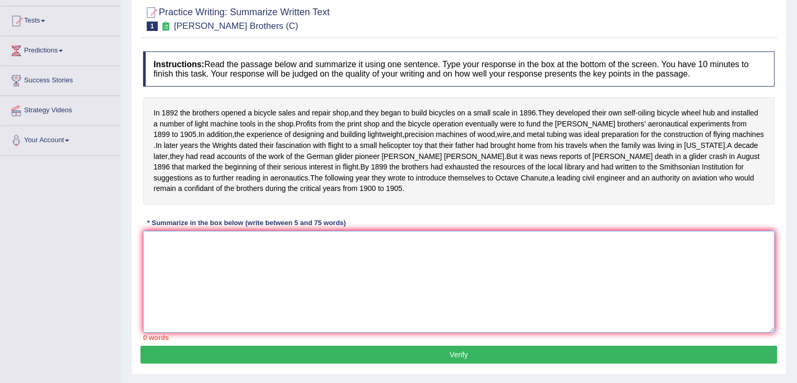
click at [273, 269] on textarea at bounding box center [459, 282] width 632 height 102
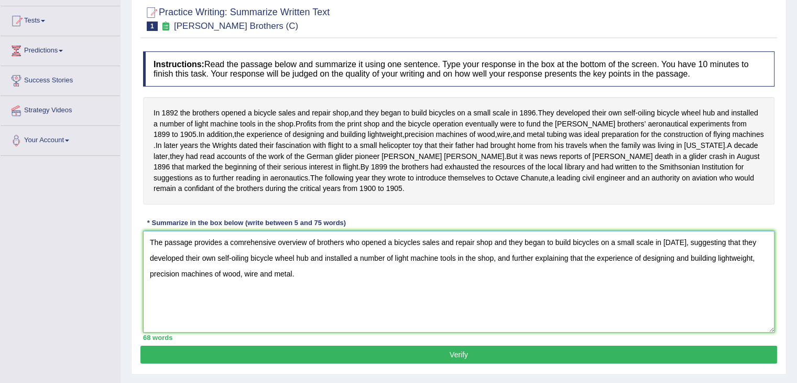
scroll to position [168, 0]
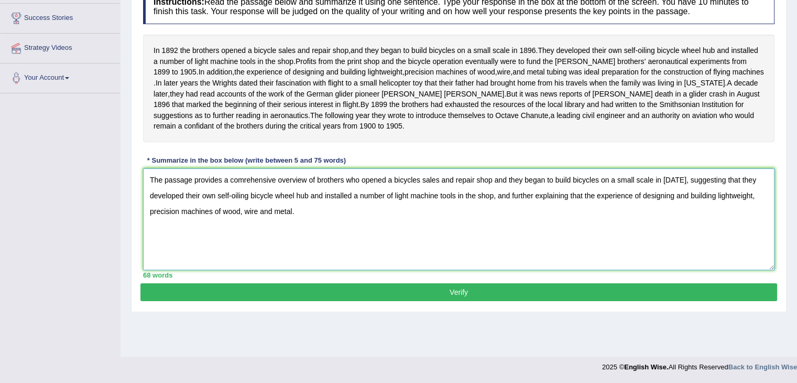
type textarea "The passage provides a comrehensive overview of brothers who opened a bicycles …"
click at [379, 301] on button "Verify" at bounding box center [458, 292] width 637 height 18
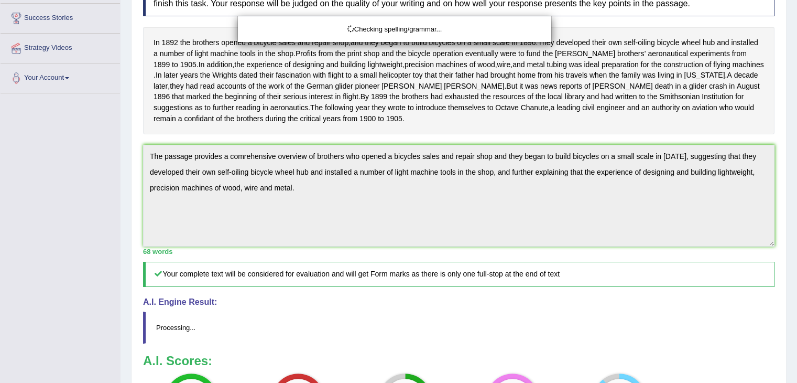
drag, startPoint x: 805, startPoint y: 114, endPoint x: 805, endPoint y: 227, distance: 113.2
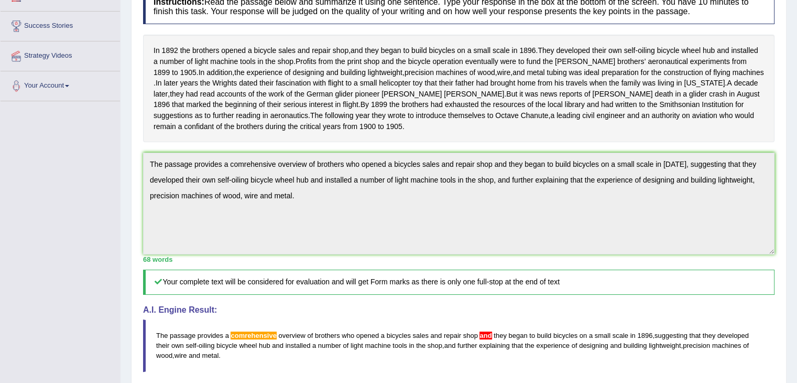
scroll to position [53, 0]
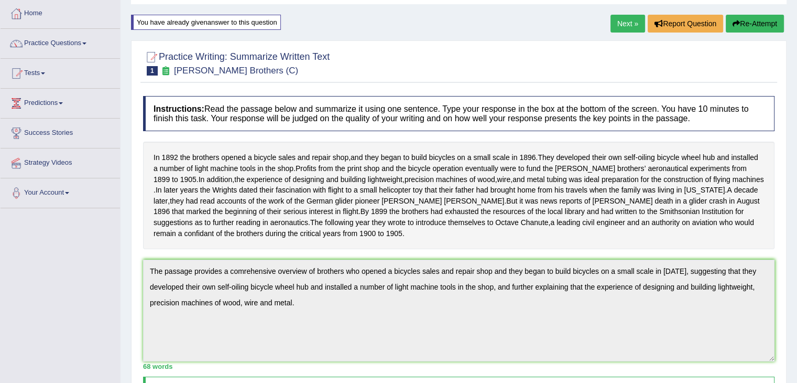
click at [746, 20] on button "Re-Attempt" at bounding box center [755, 24] width 58 height 18
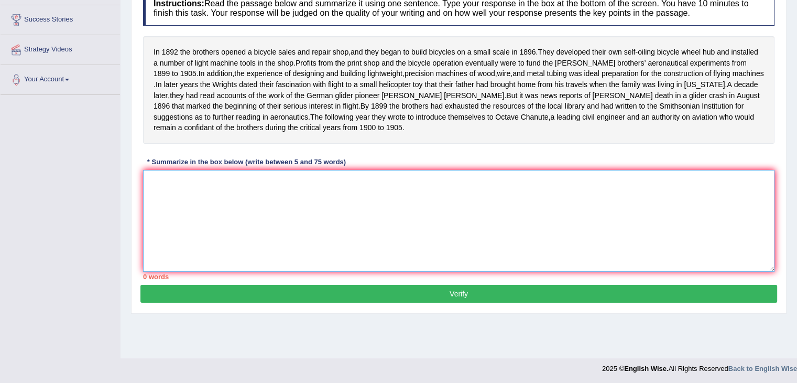
click at [439, 216] on textarea at bounding box center [459, 221] width 632 height 102
paste textarea "The passage provides a comrehensive overview of brothers who opened a bicycles …"
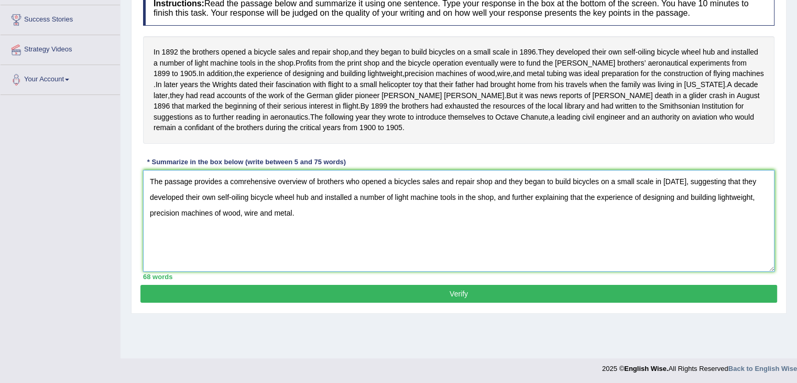
click at [491, 191] on textarea "The passage provides a comrehensive overview of brothers who opened a bicycles …" at bounding box center [459, 221] width 632 height 102
click at [243, 191] on textarea "The passage provides a comrehensive overview of brothers who opened a bicycles …" at bounding box center [459, 221] width 632 height 102
type textarea "The passage provides a comprehensive overview of brothers who opened a bicycles…"
click at [295, 300] on button "Verify" at bounding box center [458, 294] width 637 height 18
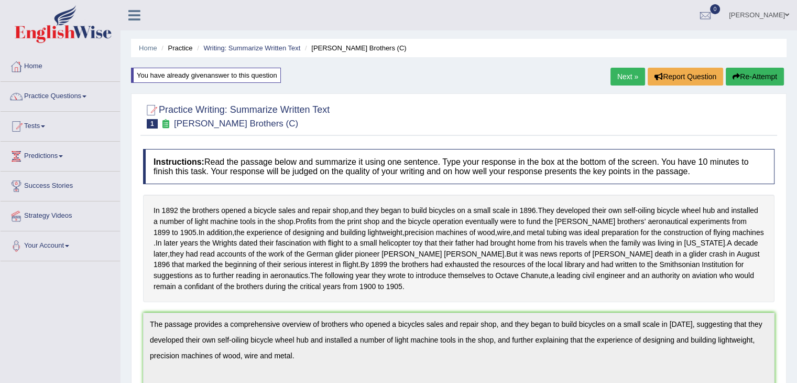
click at [617, 71] on link "Next »" at bounding box center [628, 77] width 35 height 18
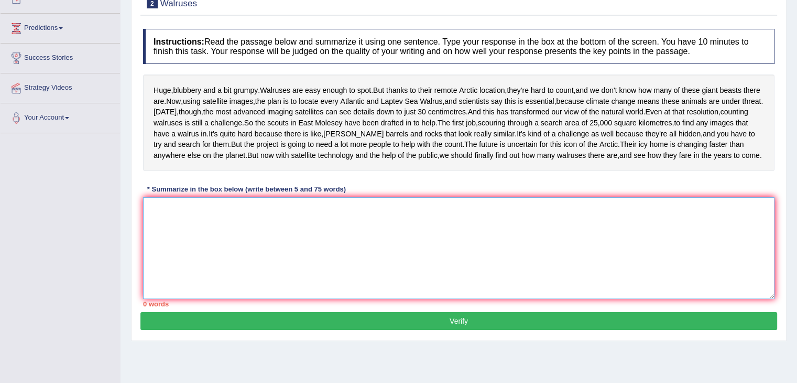
click at [325, 292] on textarea at bounding box center [459, 248] width 632 height 102
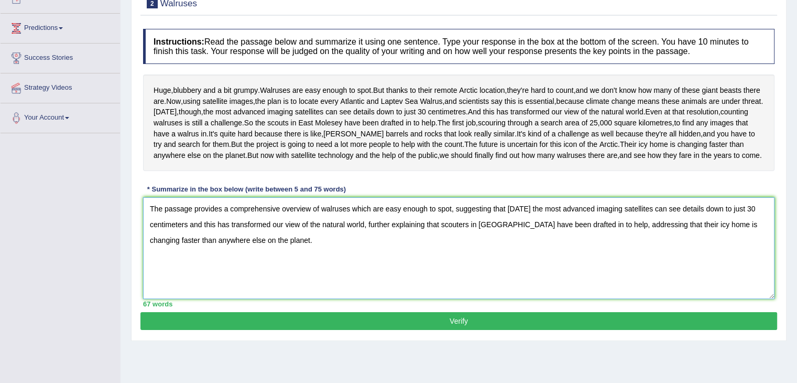
scroll to position [172, 0]
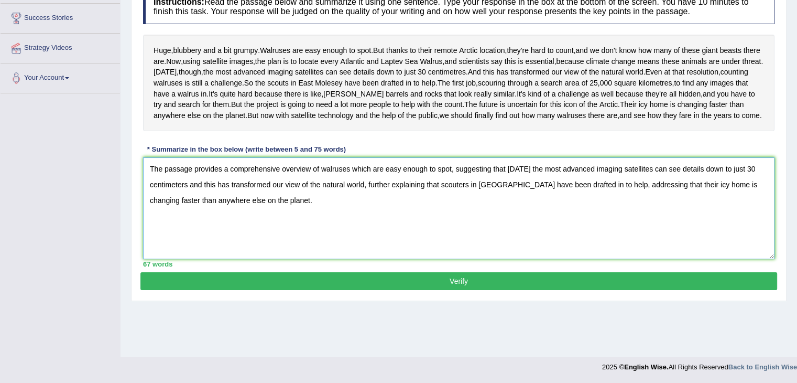
type textarea "The passage provides a comprehensive overview of walruses which are easy enough…"
click at [447, 290] on button "Verify" at bounding box center [458, 281] width 637 height 18
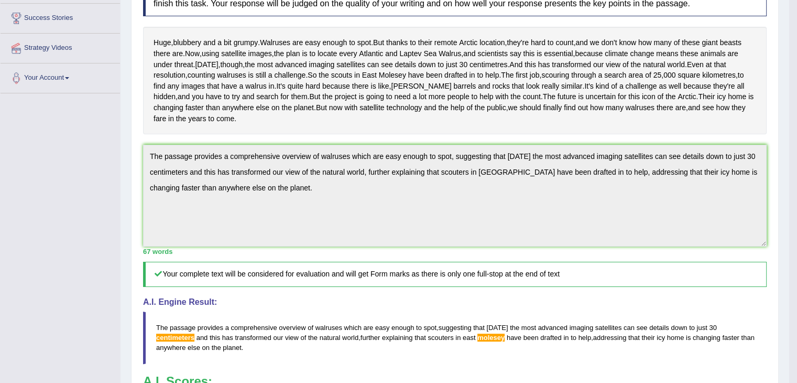
drag, startPoint x: 805, startPoint y: 141, endPoint x: 805, endPoint y: 235, distance: 94.3
click at [797, 215] on html "Toggle navigation Home Practice Questions Speaking Practice Read Aloud Repeat S…" at bounding box center [398, 23] width 797 height 383
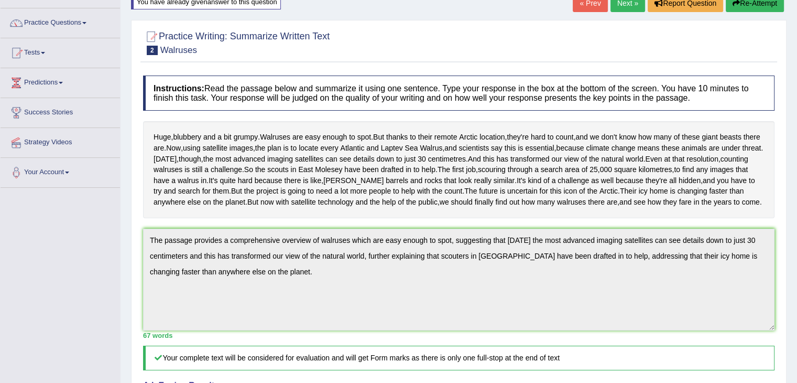
scroll to position [40, 0]
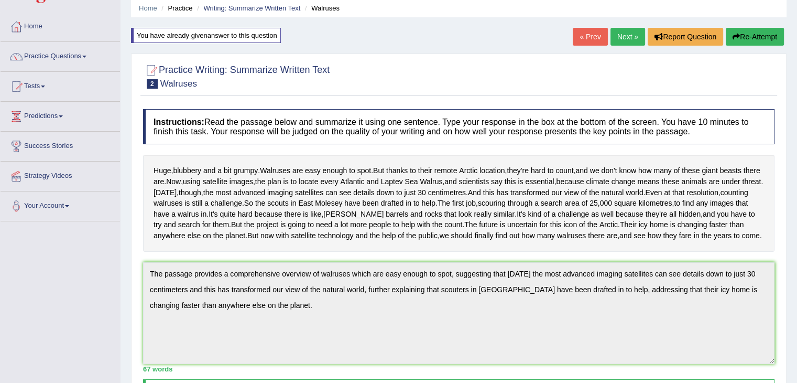
click at [618, 36] on link "Next »" at bounding box center [628, 37] width 35 height 18
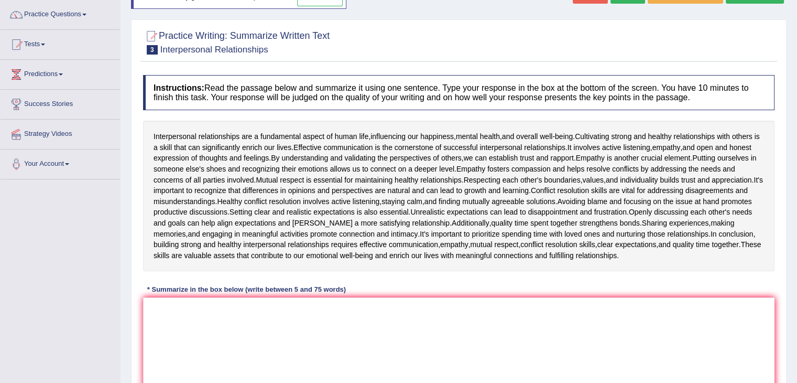
scroll to position [85, 0]
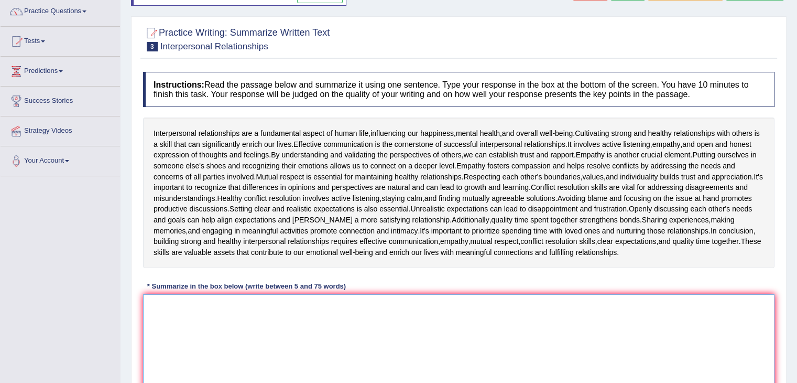
click at [281, 335] on textarea at bounding box center [459, 345] width 632 height 102
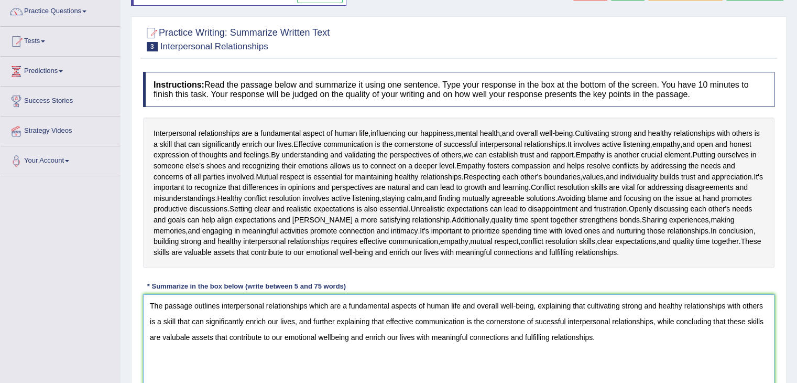
scroll to position [172, 0]
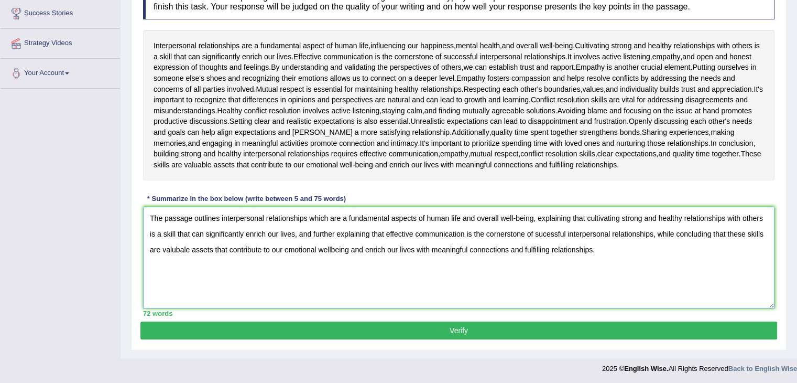
type textarea "The passage outlines interpersonal relationships which are a fundamental aspect…"
click at [432, 332] on button "Verify" at bounding box center [458, 330] width 637 height 18
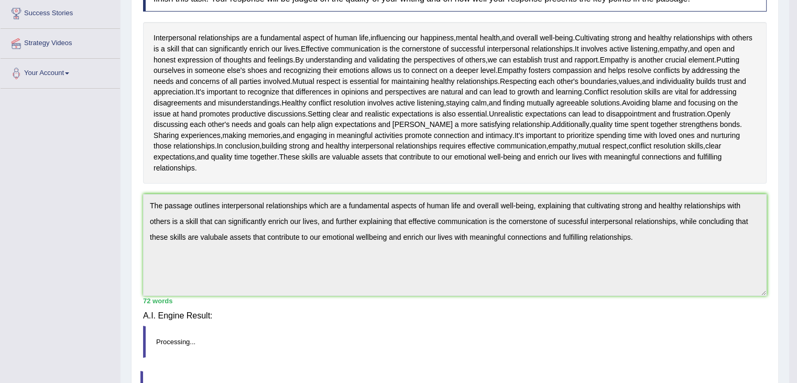
scroll to position [168, 0]
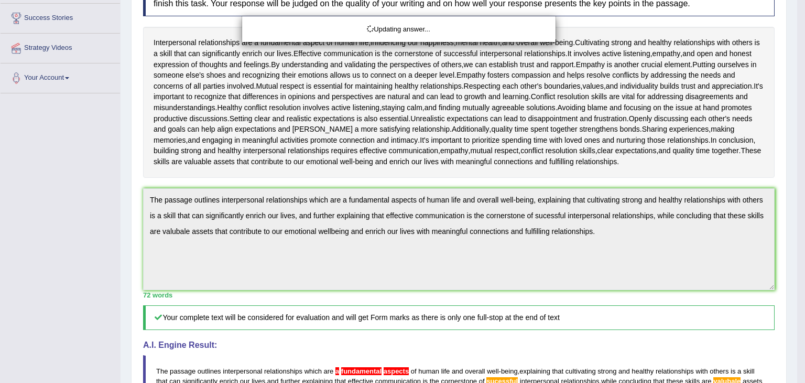
drag, startPoint x: 805, startPoint y: 115, endPoint x: 805, endPoint y: 190, distance: 75.5
click at [797, 190] on html "Toggle navigation Home Practice Questions Speaking Practice Read Aloud Repeat S…" at bounding box center [402, 23] width 805 height 383
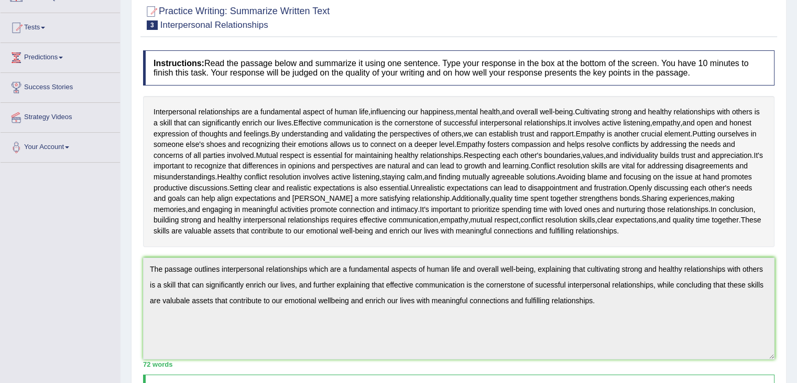
scroll to position [36, 0]
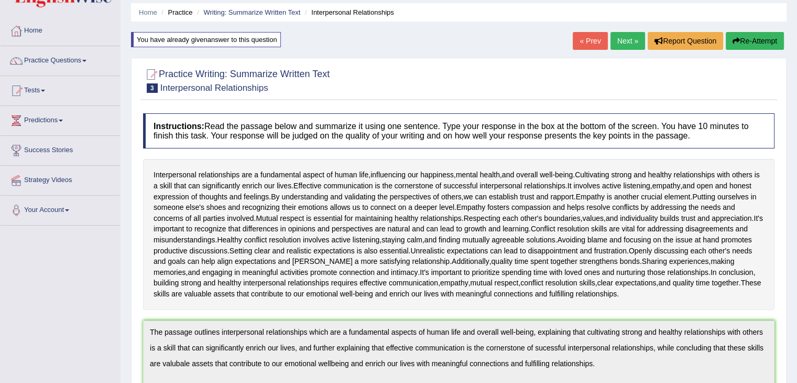
click at [752, 44] on button "Re-Attempt" at bounding box center [755, 41] width 58 height 18
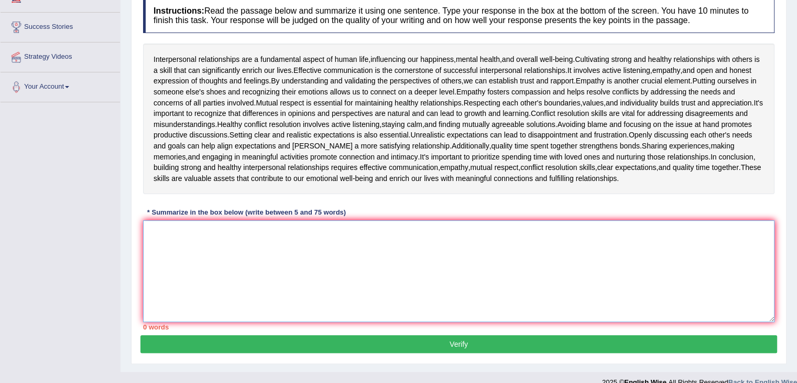
click at [428, 275] on textarea at bounding box center [459, 271] width 632 height 102
paste textarea "The passage outlines interpersonal relationships which are a fundamental aspect…"
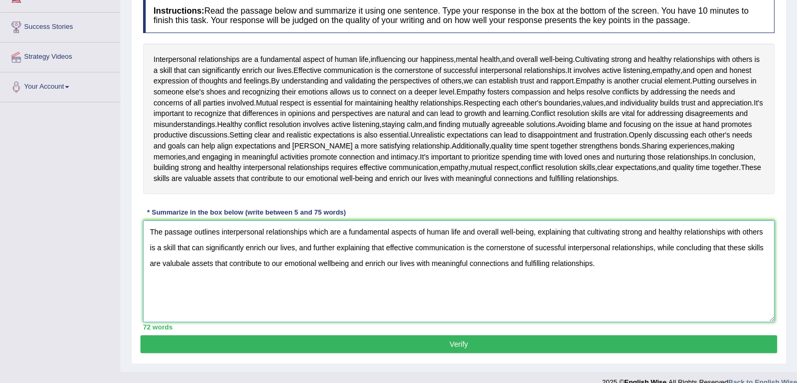
click at [349, 228] on textarea "The passage outlines interpersonal relationships which are a fundamental aspect…" at bounding box center [459, 271] width 632 height 102
click at [178, 262] on textarea "The passage outlines interpersonal relationships which are fundamental aspects …" at bounding box center [459, 271] width 632 height 102
type textarea "The passage outlines interpersonal relationships which are fundamental aspects …"
click at [367, 342] on button "Verify" at bounding box center [458, 344] width 637 height 18
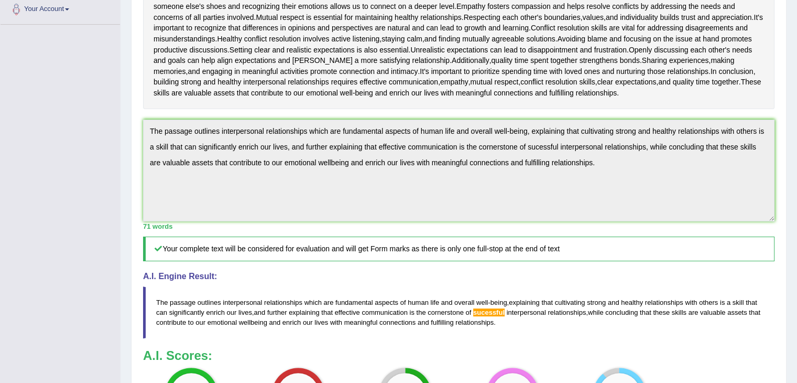
scroll to position [60, 0]
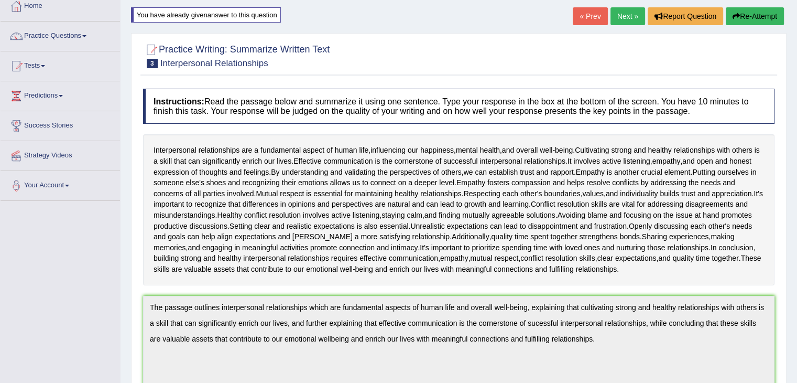
click at [737, 11] on button "Re-Attempt" at bounding box center [755, 16] width 58 height 18
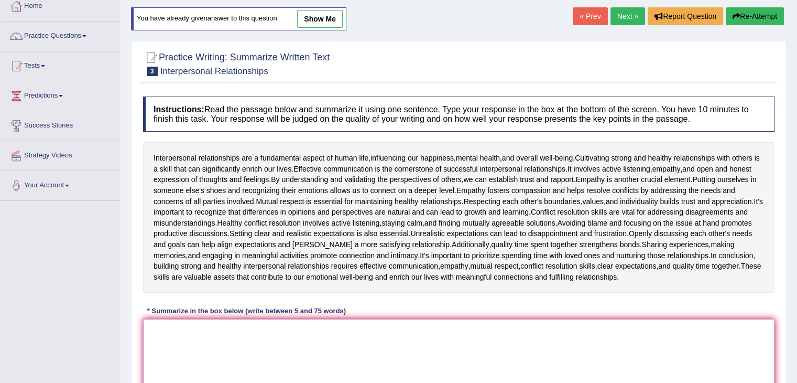
click at [329, 346] on textarea at bounding box center [459, 370] width 632 height 102
paste textarea "The passage outlines interpersonal relationships which are fundamental aspects …"
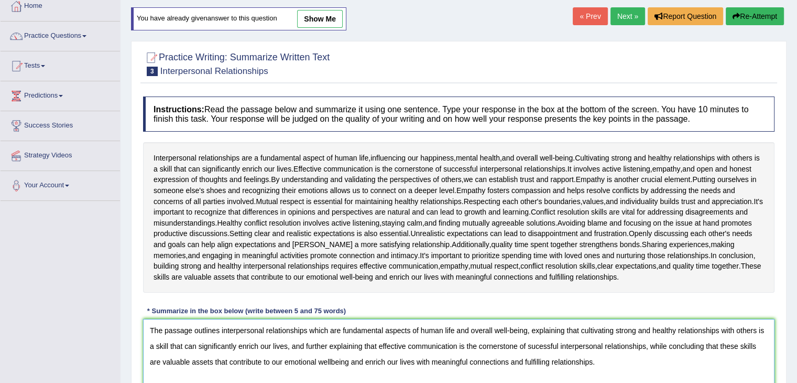
click at [551, 344] on textarea "The passage outlines interpersonal relationships which are fundamental aspects …" at bounding box center [459, 370] width 632 height 102
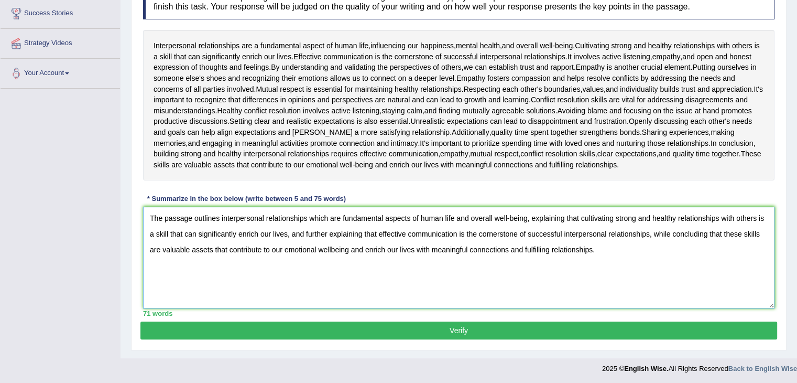
type textarea "The passage outlines interpersonal relationships which are fundamental aspects …"
click at [487, 328] on button "Verify" at bounding box center [458, 330] width 637 height 18
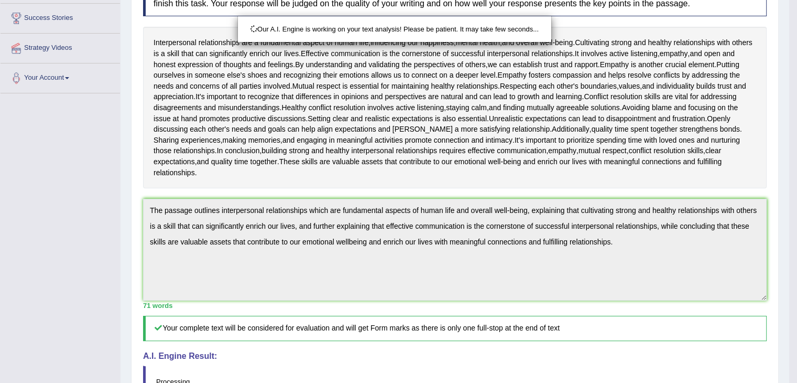
scroll to position [292, 0]
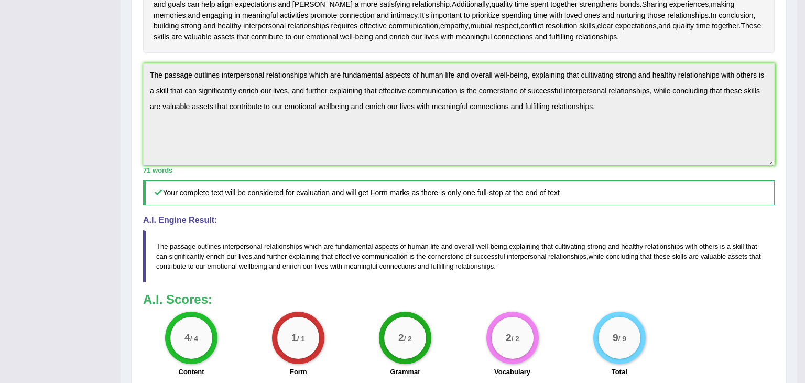
drag, startPoint x: 805, startPoint y: 233, endPoint x: 803, endPoint y: 124, distance: 108.5
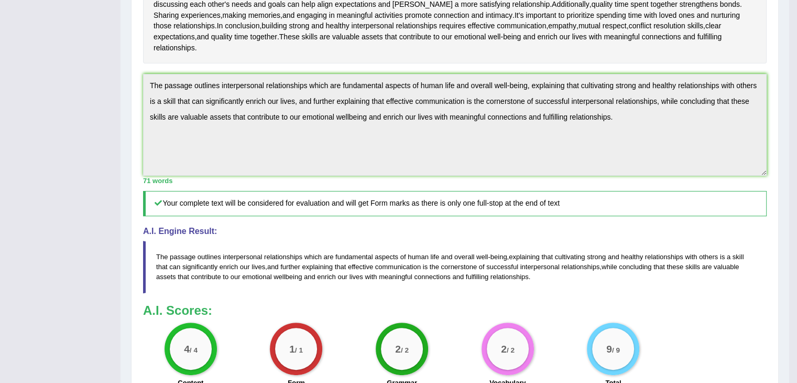
scroll to position [0, 0]
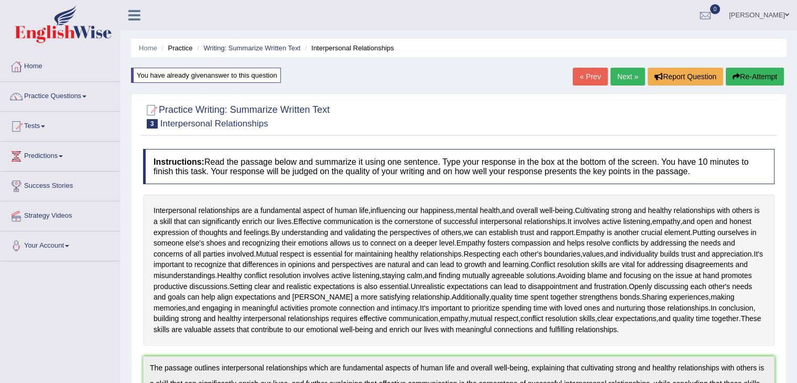
click at [625, 77] on link "Next »" at bounding box center [628, 77] width 35 height 18
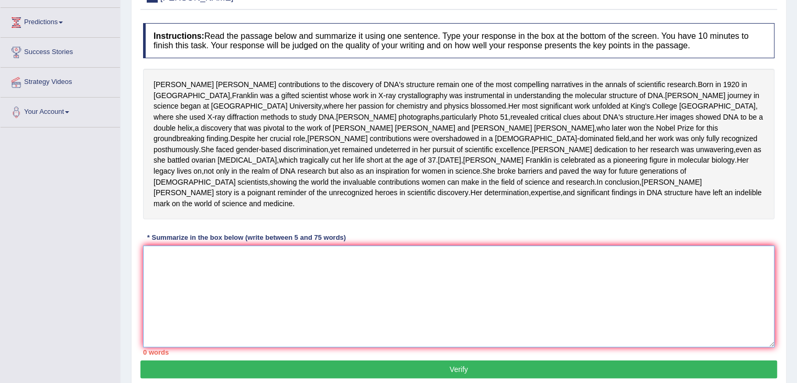
click at [281, 310] on textarea at bounding box center [459, 296] width 632 height 102
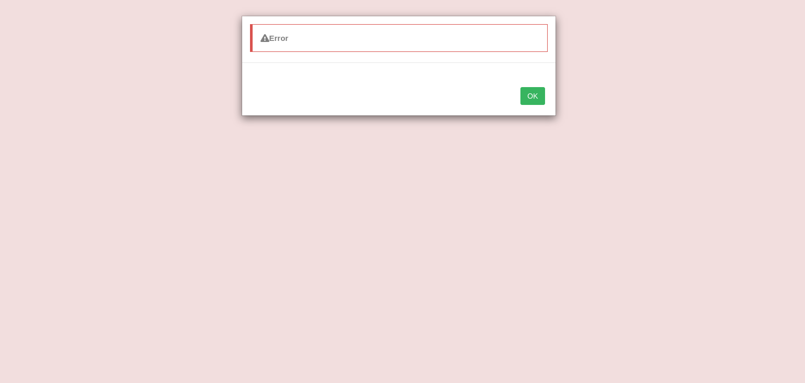
type textarea "The passage outlines [PERSON_NAME] contributions to the discovery of DNAs struc…"
click at [542, 97] on button "OK" at bounding box center [532, 96] width 24 height 18
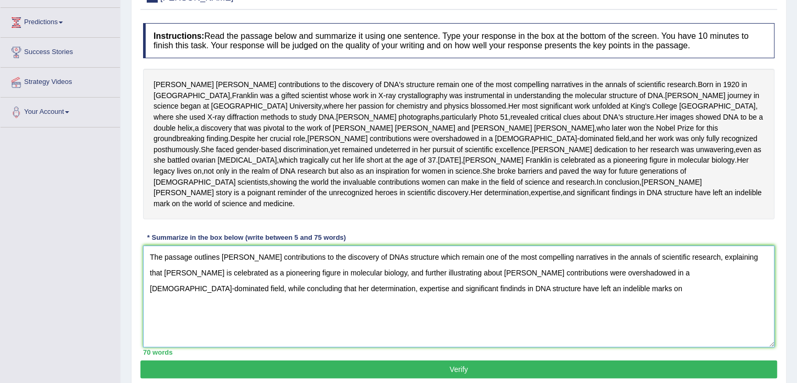
click at [502, 335] on textarea "The passage outlines [PERSON_NAME] contributions to the discovery of DNAs struc…" at bounding box center [459, 296] width 632 height 102
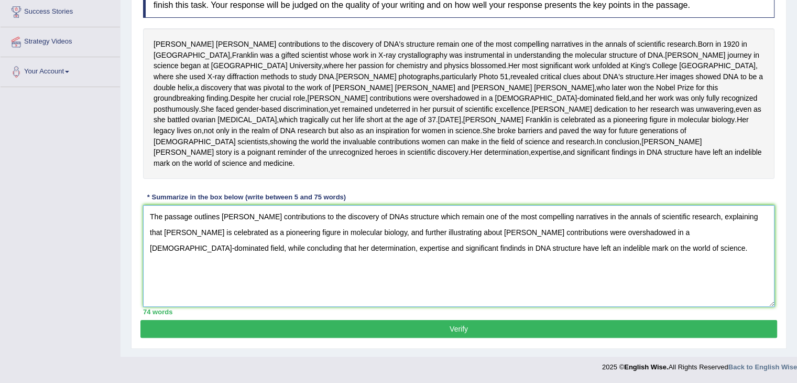
type textarea "The passage outlines rosalind franklins contributions to the discovery of DNAs …"
click at [473, 329] on button "Verify" at bounding box center [458, 329] width 637 height 18
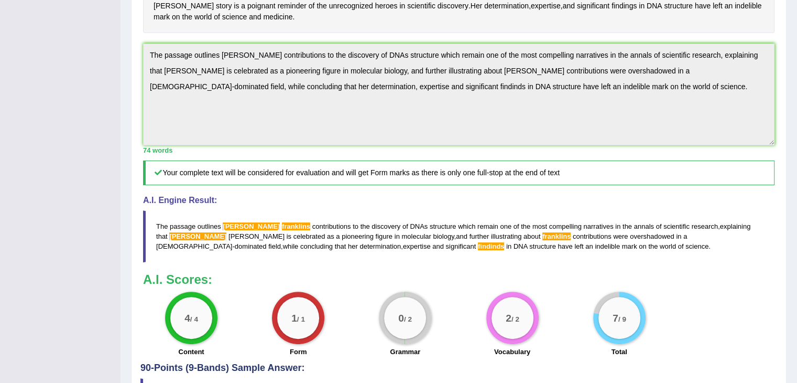
scroll to position [310, 0]
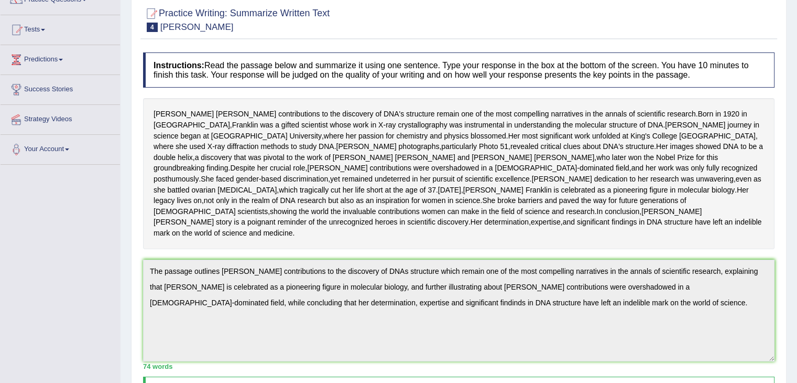
scroll to position [0, 0]
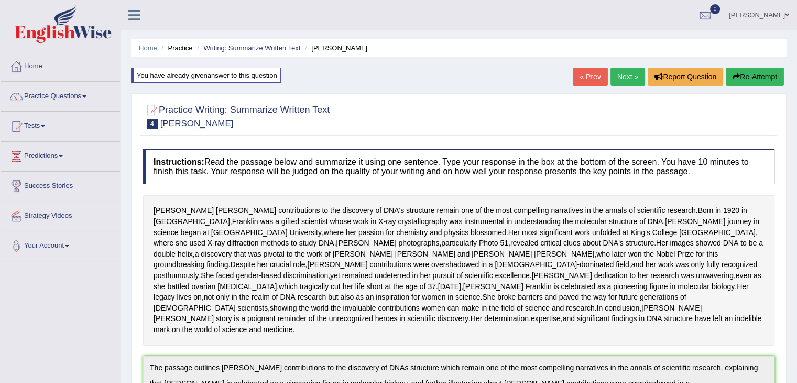
click at [736, 79] on icon "button" at bounding box center [736, 76] width 7 height 7
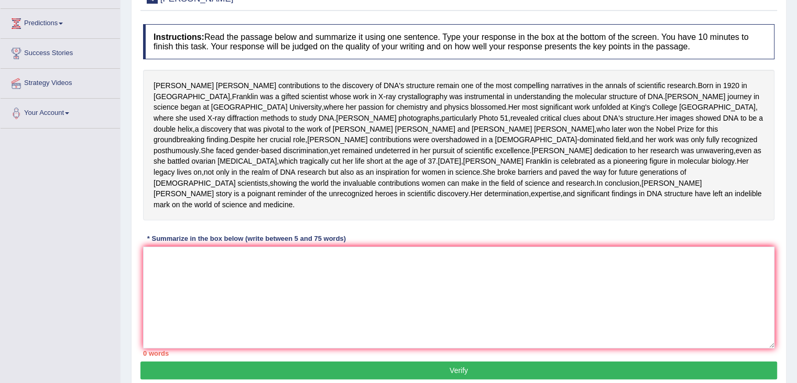
drag, startPoint x: 379, startPoint y: 285, endPoint x: 331, endPoint y: 311, distance: 54.4
click at [331, 311] on div "Instructions: Read the passage below and summarize it using one sentence. Type …" at bounding box center [458, 190] width 637 height 342
click at [331, 311] on textarea at bounding box center [459, 297] width 632 height 102
paste textarea "The passage outlines rosalind franklins contributions to the discovery of DNAs …"
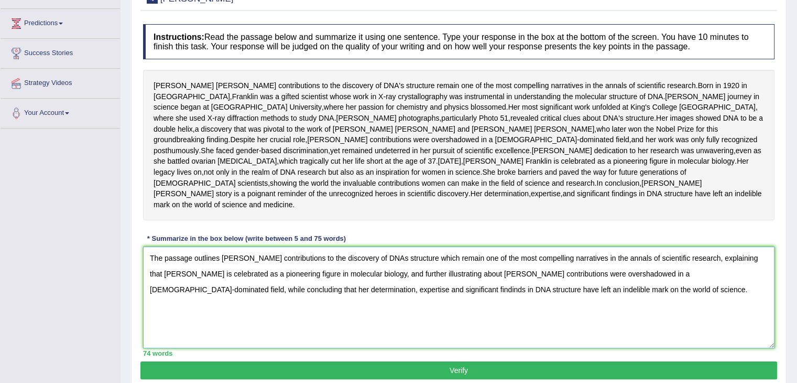
click at [218, 300] on textarea "The passage outlines rosalind franklins contributions to the discovery of DNAs …" at bounding box center [459, 297] width 632 height 102
drag, startPoint x: 277, startPoint y: 298, endPoint x: 220, endPoint y: 299, distance: 57.1
click at [220, 299] on textarea "The passage outlines rosalind franklins contributions to the discovery of DNAs …" at bounding box center [459, 297] width 632 height 102
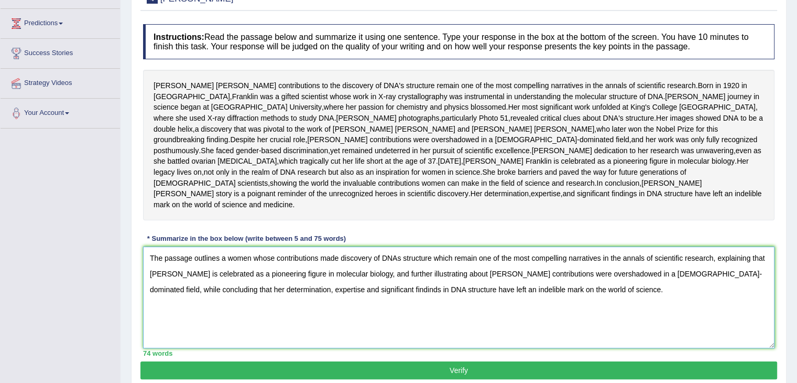
click at [478, 297] on textarea "The passage outlines a women whose contributions made discovery of DNAs structu…" at bounding box center [459, 297] width 632 height 102
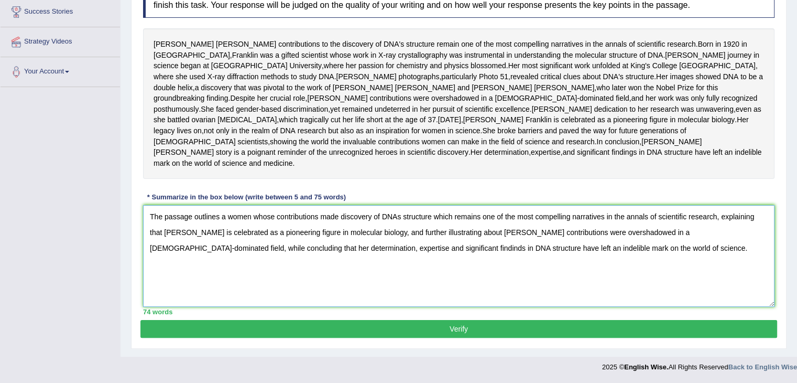
scroll to position [216, 0]
click at [487, 259] on textarea "The passage outlines a women whose contributions made discovery of DNAs structu…" at bounding box center [459, 256] width 632 height 102
type textarea "The passage outlines a women whose contributions made discovery of DNAs structu…"
click at [456, 328] on button "Verify" at bounding box center [458, 329] width 637 height 18
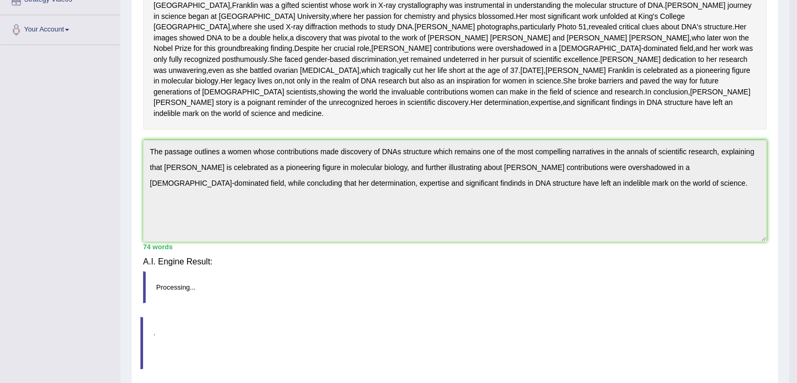
scroll to position [202, 0]
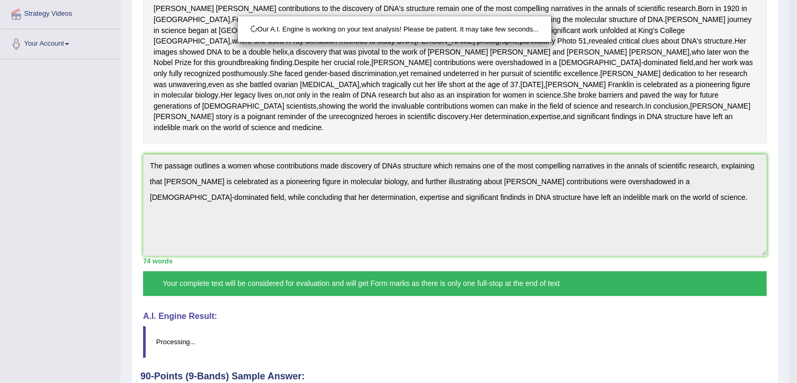
drag, startPoint x: 805, startPoint y: 121, endPoint x: 805, endPoint y: 200, distance: 78.6
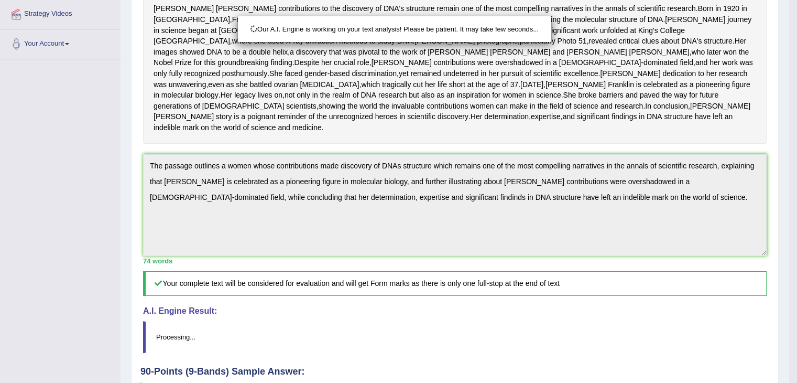
scroll to position [335, 0]
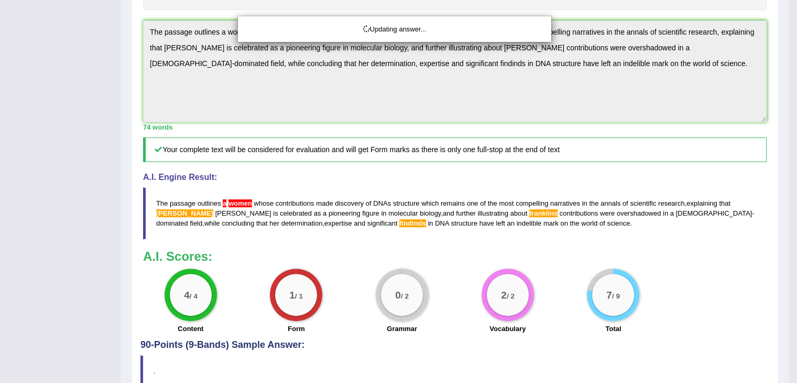
drag, startPoint x: 805, startPoint y: 202, endPoint x: 805, endPoint y: 269, distance: 66.6
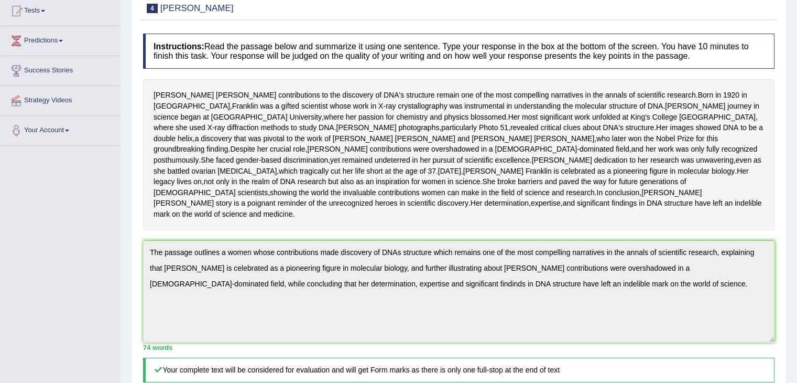
scroll to position [0, 0]
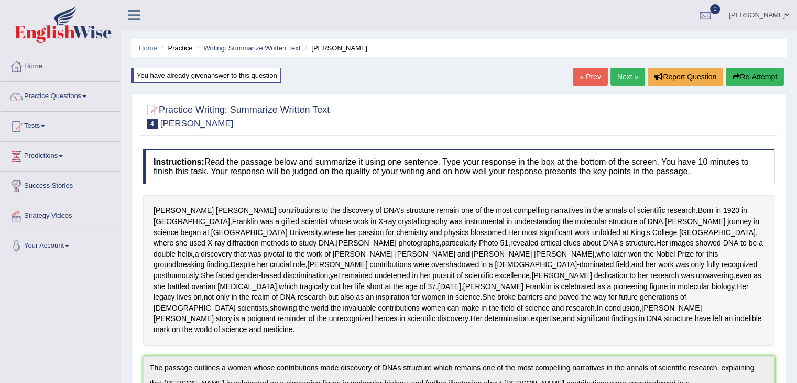
click at [741, 77] on button "Re-Attempt" at bounding box center [755, 77] width 58 height 18
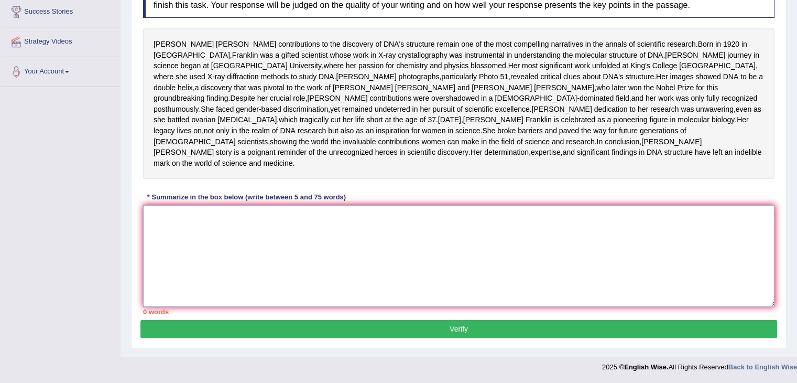
click at [430, 256] on textarea at bounding box center [459, 256] width 632 height 102
paste textarea "The passage outlines a women whose contributions made discovery of DNAs structu…"
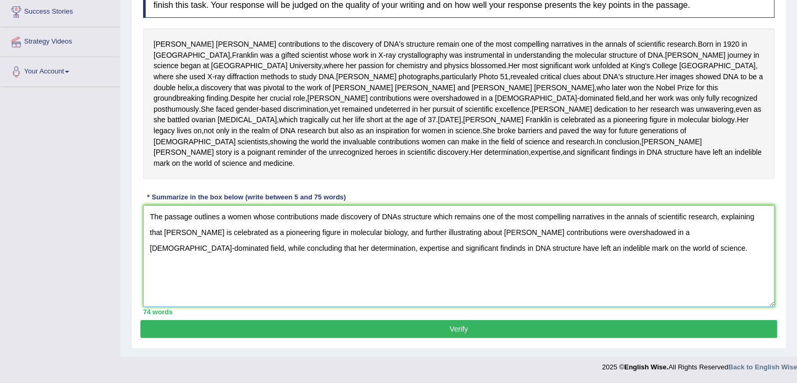
click at [231, 234] on textarea "The passage outlines a women whose contributions made discovery of DNAs structu…" at bounding box center [459, 256] width 632 height 102
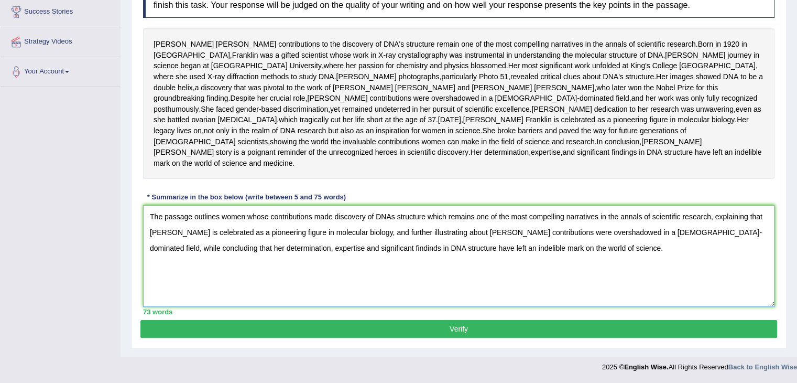
click at [151, 249] on textarea "The passage outlines women whose contributions made discovery of DNAs structure…" at bounding box center [459, 256] width 632 height 102
click at [203, 233] on textarea "The passage outlines women whose contributions made discovery of DNAs structure…" at bounding box center [459, 256] width 632 height 102
click at [243, 214] on textarea "The passage outlines women whose contributions made discovery of DNAs structure…" at bounding box center [459, 256] width 632 height 102
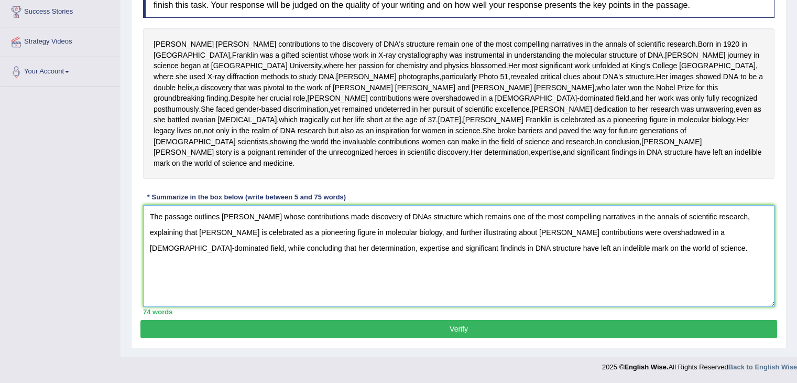
click at [273, 220] on textarea "The passage outlines Rosalind Frankilins whose contributions made discovery of …" at bounding box center [459, 256] width 632 height 102
type textarea "The passage outlines Rosalind Franklins whose contributions made discovery of D…"
click at [291, 325] on button "Verify" at bounding box center [458, 329] width 637 height 18
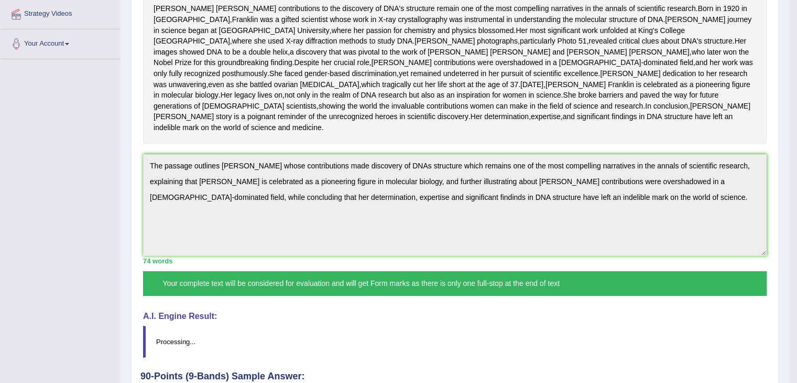
scroll to position [237, 0]
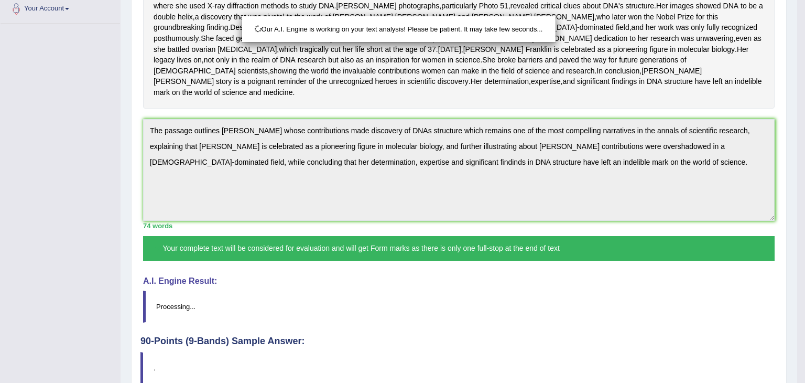
drag, startPoint x: 805, startPoint y: 150, endPoint x: 805, endPoint y: 246, distance: 95.9
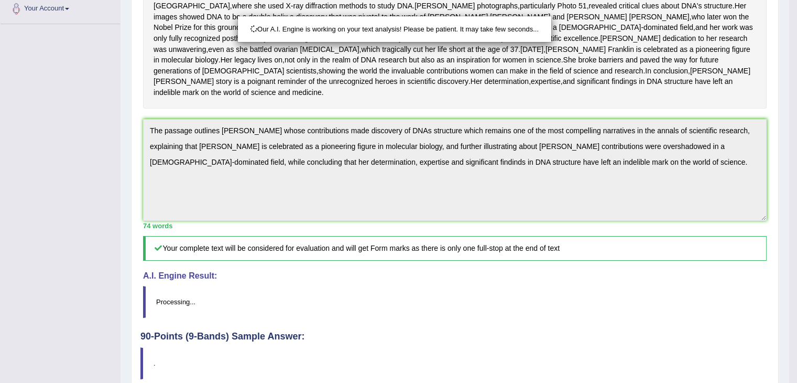
scroll to position [335, 0]
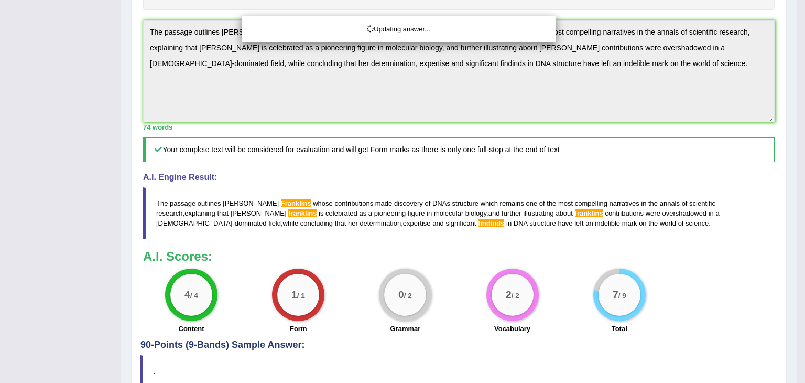
drag, startPoint x: 805, startPoint y: 213, endPoint x: 805, endPoint y: 288, distance: 74.4
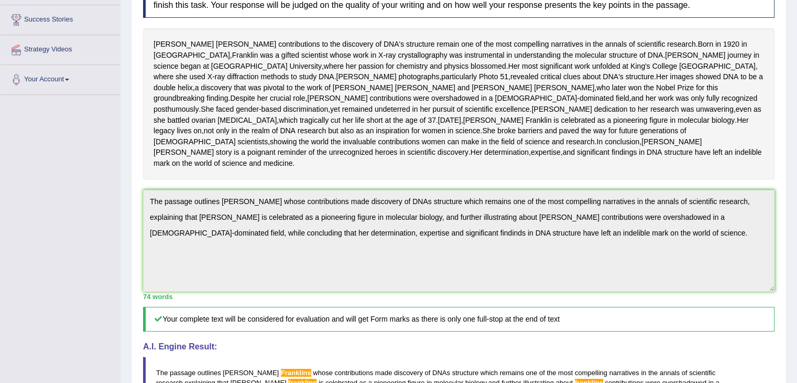
scroll to position [0, 0]
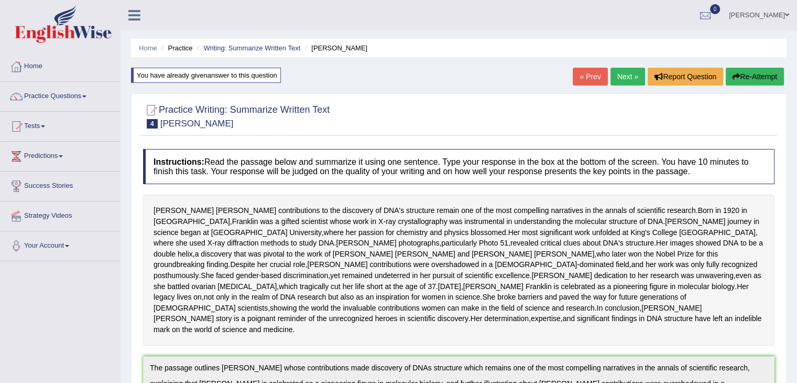
click at [743, 82] on button "Re-Attempt" at bounding box center [755, 77] width 58 height 18
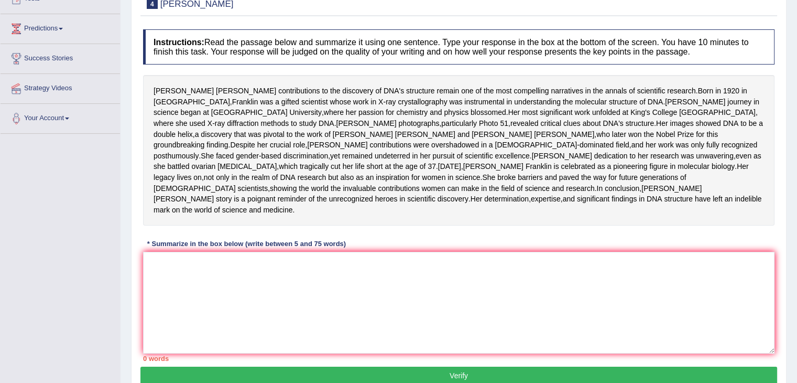
scroll to position [140, 0]
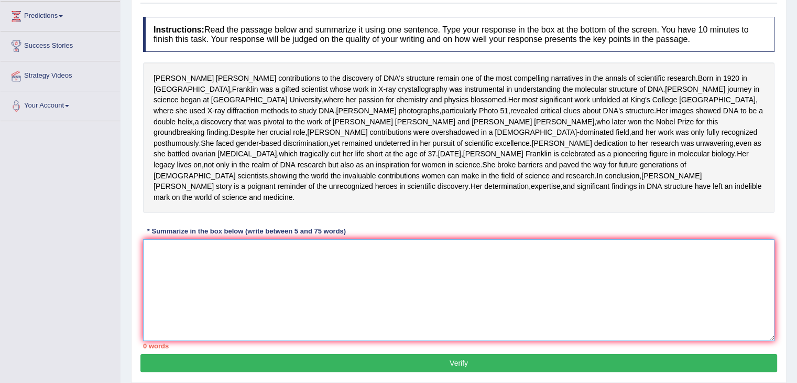
click at [350, 300] on textarea at bounding box center [459, 290] width 632 height 102
paste textarea "The passage outlines [PERSON_NAME] whose contributions made discovery of DNAs s…"
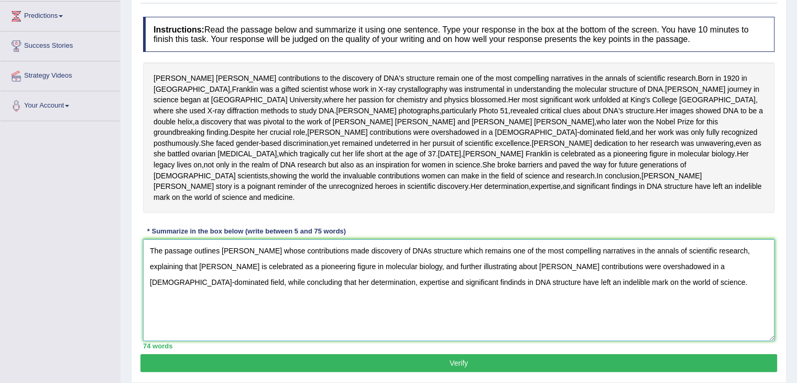
click at [279, 292] on textarea "The passage outlines Rosalind Franklins whose contributions made discovery of D…" at bounding box center [459, 290] width 632 height 102
click at [254, 309] on textarea "The passage outlines Rosalind Franklin;s whose contributions made discovery of …" at bounding box center [459, 290] width 632 height 102
click at [564, 306] on textarea "The passage outlines Rosalind Franklin;s whose contributions made discovery of …" at bounding box center [459, 290] width 632 height 102
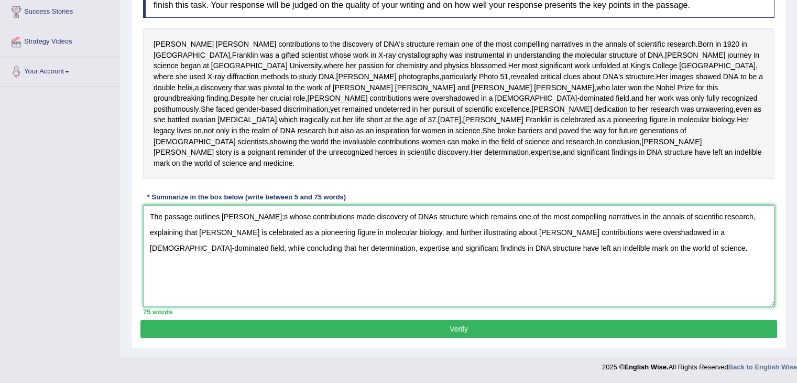
scroll to position [216, 0]
click at [377, 248] on textarea "The passage outlines Rosalind Franklin;s whose contributions made discovery of …" at bounding box center [459, 256] width 632 height 102
type textarea "The passage outlines Rosalind Franklin;s whose contributions made discovery of …"
click at [347, 330] on button "Verify" at bounding box center [458, 329] width 637 height 18
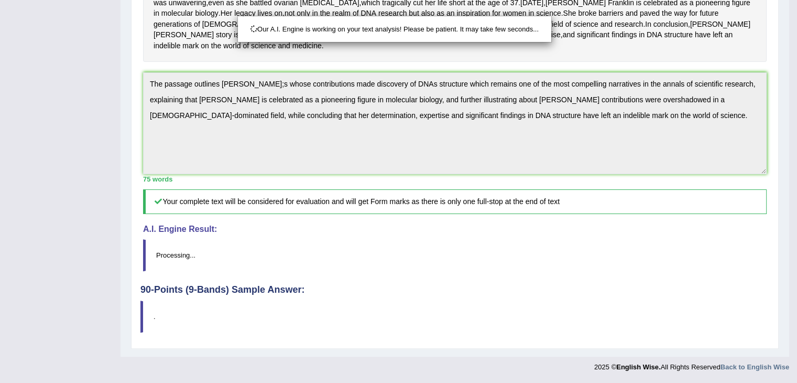
scroll to position [335, 0]
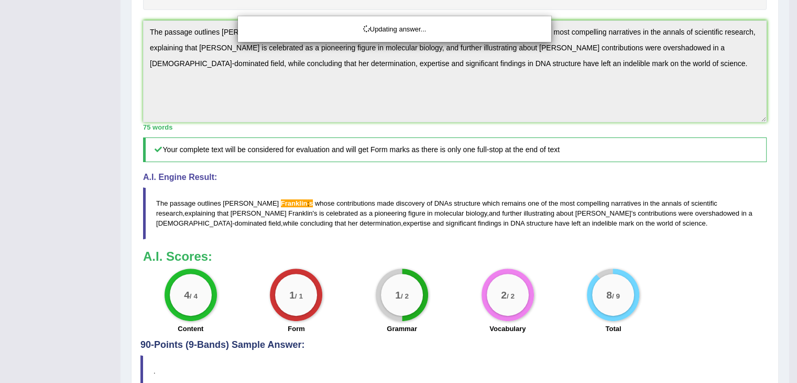
drag, startPoint x: 805, startPoint y: 201, endPoint x: 805, endPoint y: 299, distance: 98.5
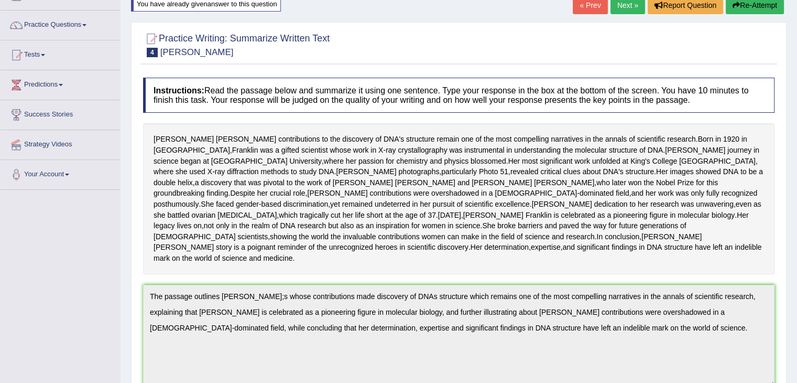
scroll to position [0, 0]
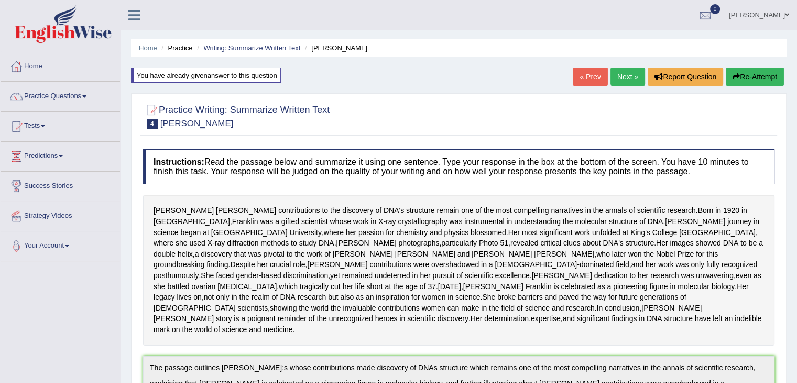
click at [754, 80] on button "Re-Attempt" at bounding box center [755, 77] width 58 height 18
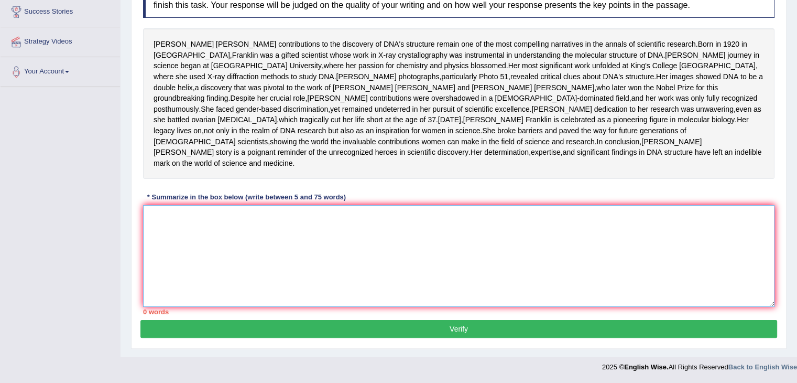
click at [451, 245] on textarea at bounding box center [459, 256] width 632 height 102
paste textarea "The passage outlines [PERSON_NAME];s whose contributions made discovery of DNAs…"
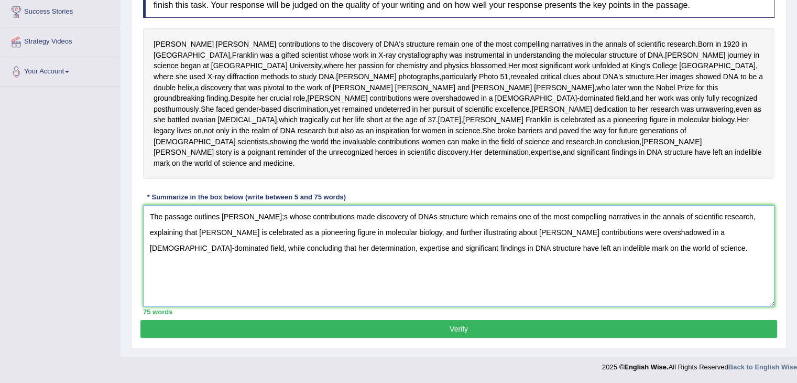
click at [281, 216] on textarea "The passage outlines [PERSON_NAME];s whose contributions made discovery of DNAs…" at bounding box center [459, 256] width 632 height 102
type textarea "The passage outlines [PERSON_NAME] whose contributions made discovery of DNAs s…"
click at [315, 325] on button "Verify" at bounding box center [458, 329] width 637 height 18
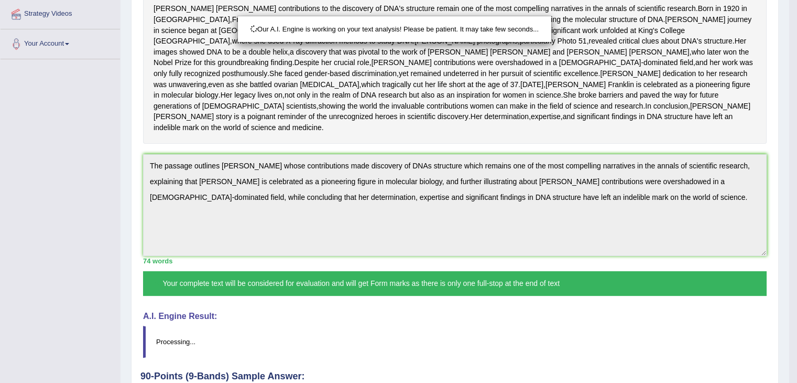
drag, startPoint x: 805, startPoint y: 128, endPoint x: 805, endPoint y: 211, distance: 83.3
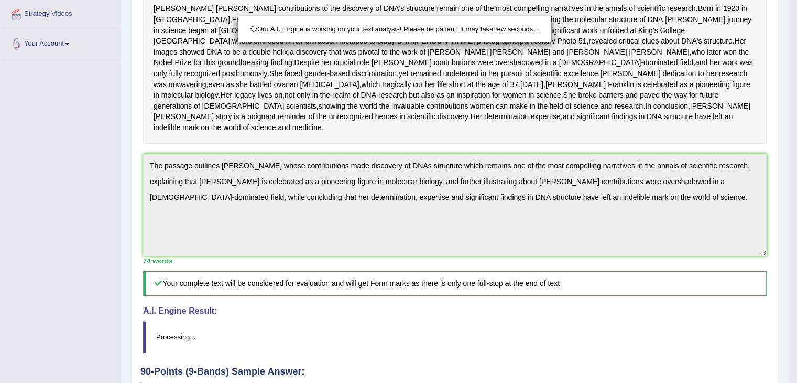
scroll to position [335, 0]
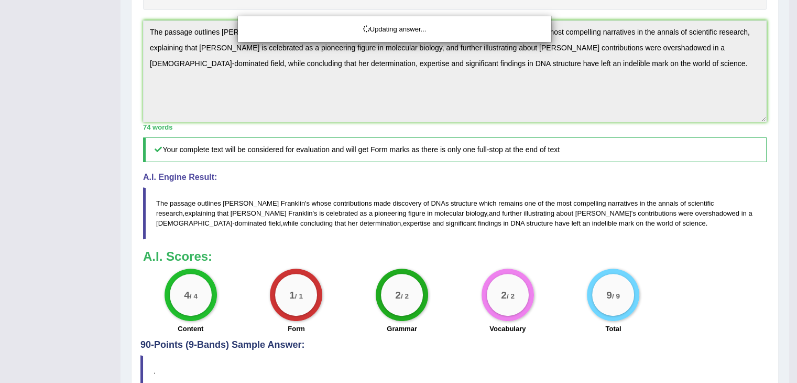
drag, startPoint x: 805, startPoint y: 233, endPoint x: 801, endPoint y: 98, distance: 135.3
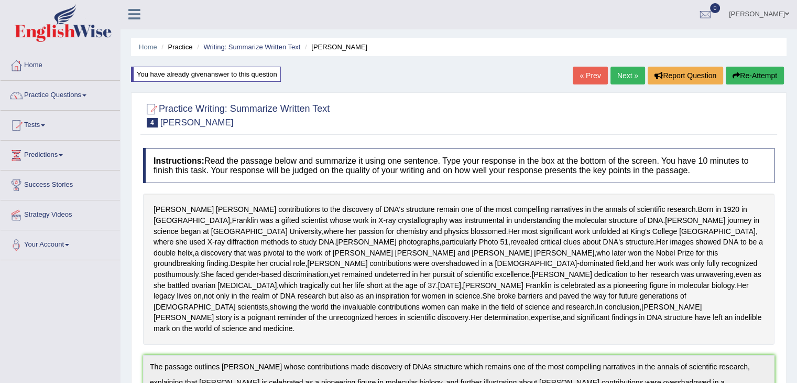
click at [637, 76] on link "Next »" at bounding box center [628, 76] width 35 height 18
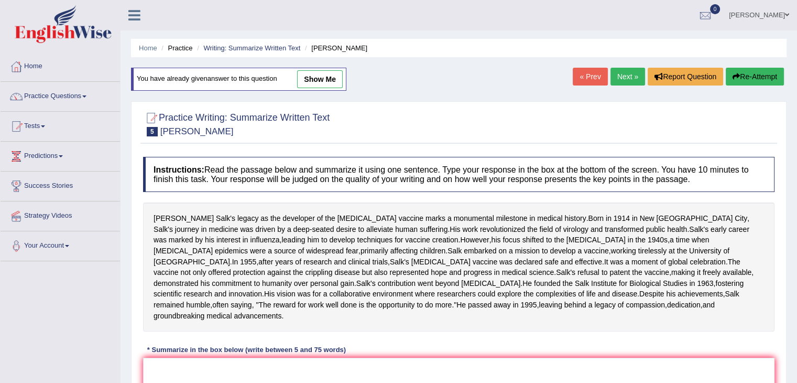
scroll to position [143, 0]
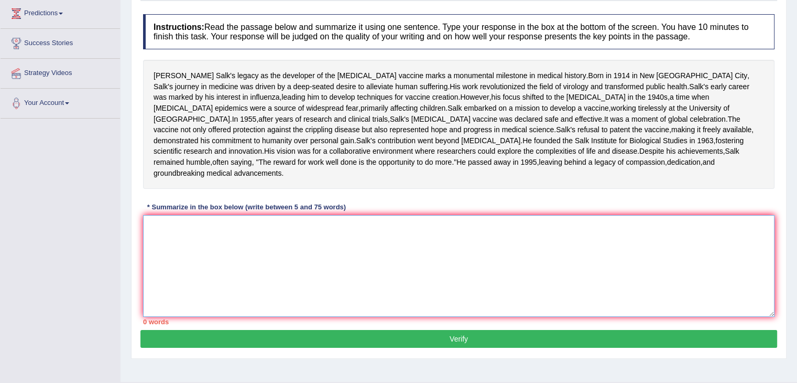
click at [407, 289] on textarea at bounding box center [459, 266] width 632 height 102
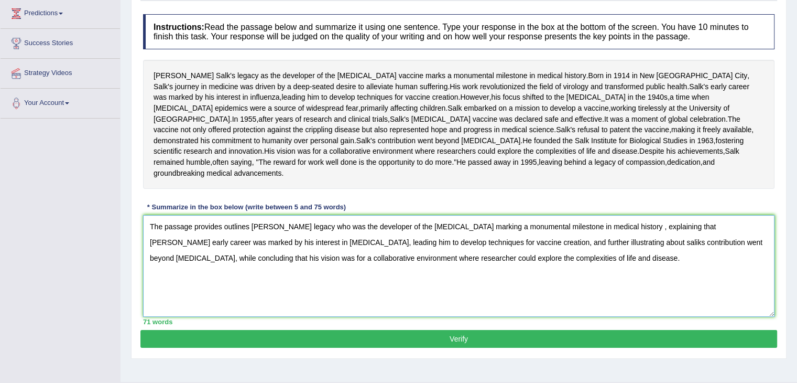
scroll to position [205, 0]
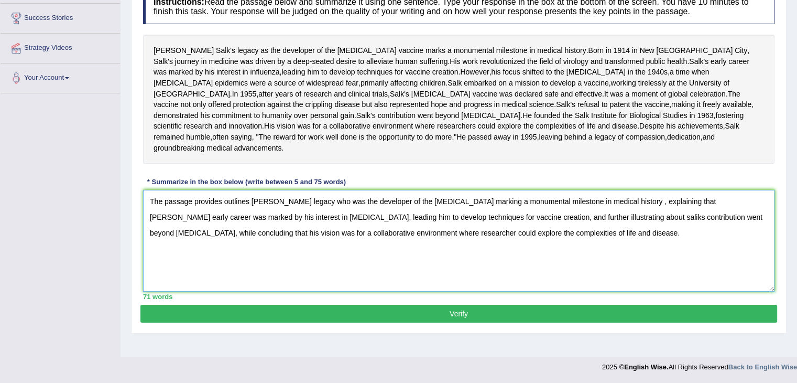
type textarea "The passage provides outlines [PERSON_NAME] legacy who was the developer of the…"
click at [509, 322] on button "Verify" at bounding box center [458, 314] width 637 height 18
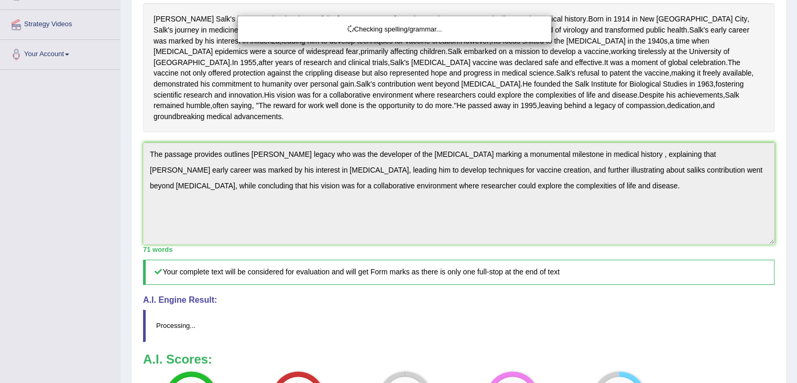
scroll to position [384, 0]
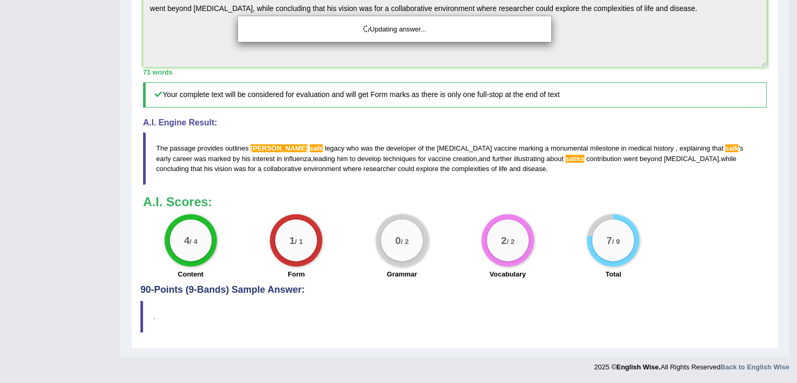
drag, startPoint x: 805, startPoint y: 176, endPoint x: 805, endPoint y: 311, distance: 134.7
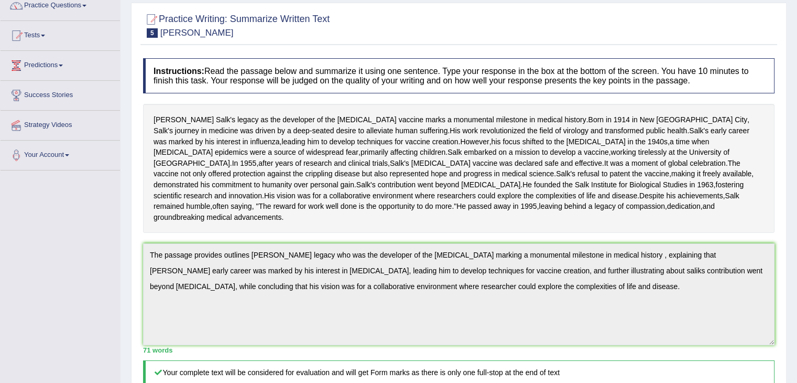
scroll to position [49, 0]
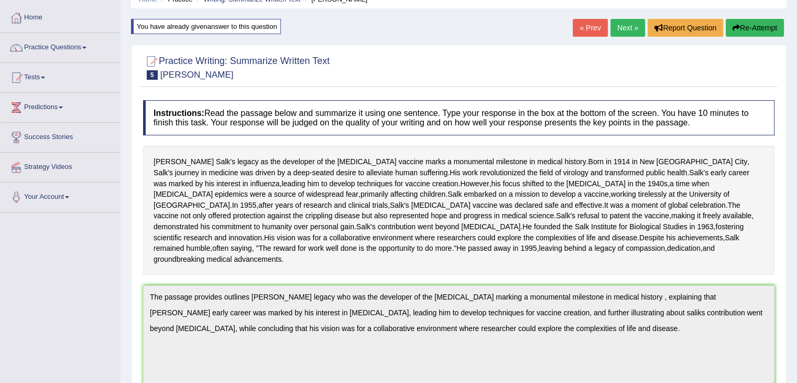
click at [751, 29] on button "Re-Attempt" at bounding box center [755, 28] width 58 height 18
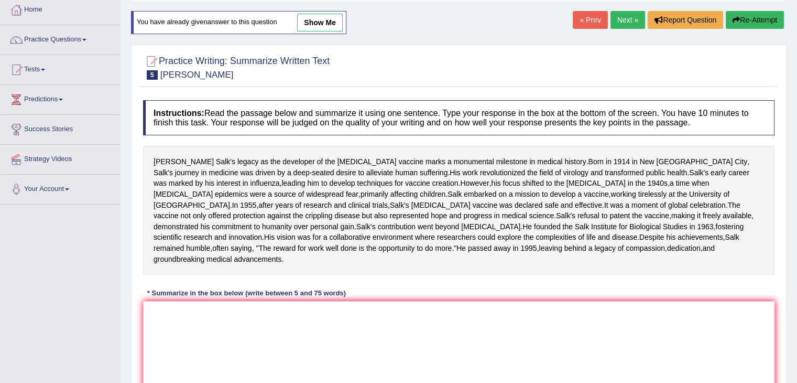
scroll to position [205, 0]
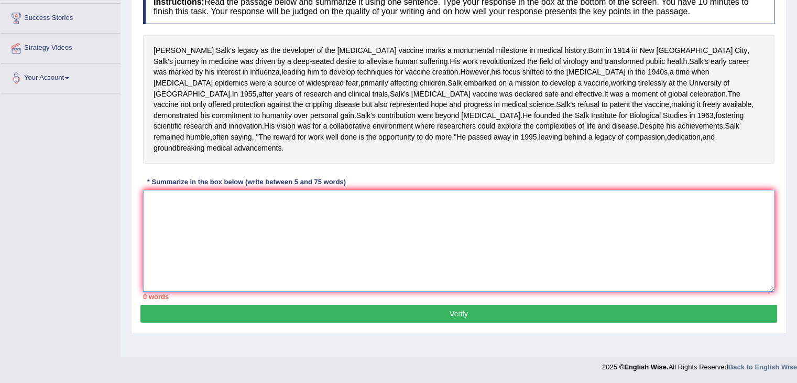
click at [558, 247] on textarea at bounding box center [459, 241] width 632 height 102
paste textarea "The passage provides outlines [PERSON_NAME] legacy who was the developer of the…"
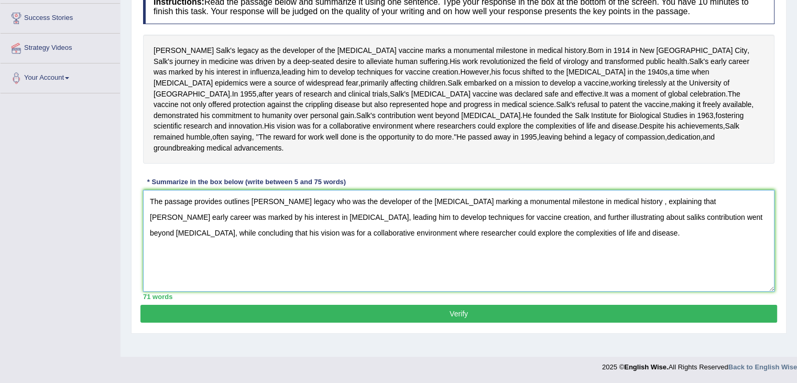
click at [282, 216] on textarea "The passage provides outlines [PERSON_NAME] legacy who was the developer of the…" at bounding box center [459, 241] width 632 height 102
click at [519, 256] on textarea "The passage provides outlines [PERSON_NAME] legacy who was the developer of the…" at bounding box center [459, 241] width 632 height 102
type textarea "The passage provides outlines [PERSON_NAME] legacy who was the developer of the…"
click at [426, 322] on button "Verify" at bounding box center [458, 314] width 637 height 18
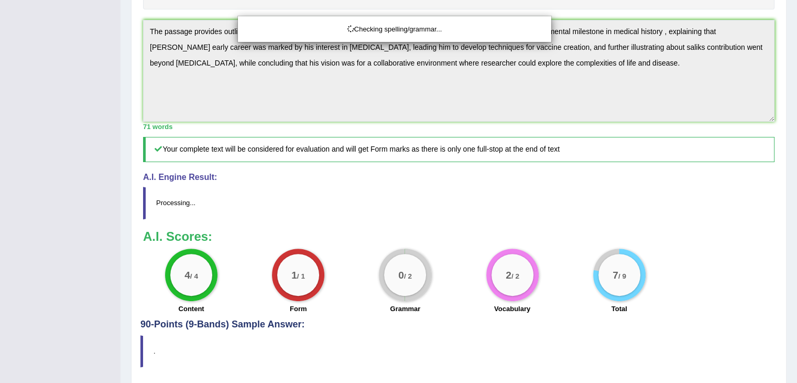
scroll to position [401, 0]
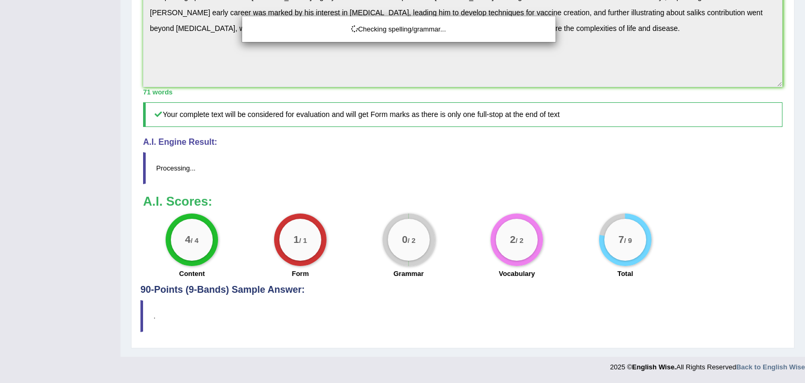
drag, startPoint x: 805, startPoint y: 237, endPoint x: 804, endPoint y: 328, distance: 90.1
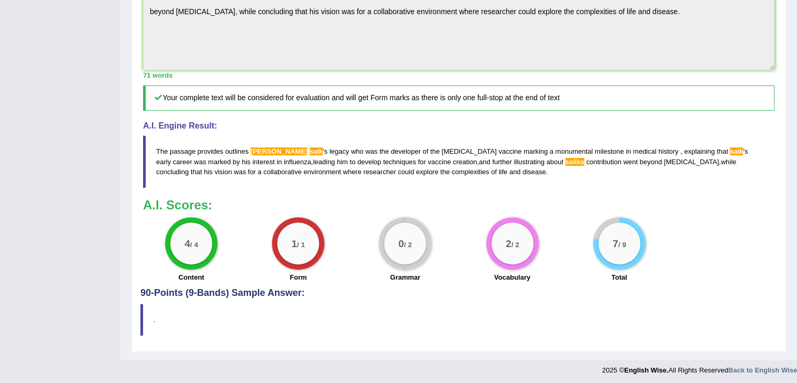
scroll to position [22, 0]
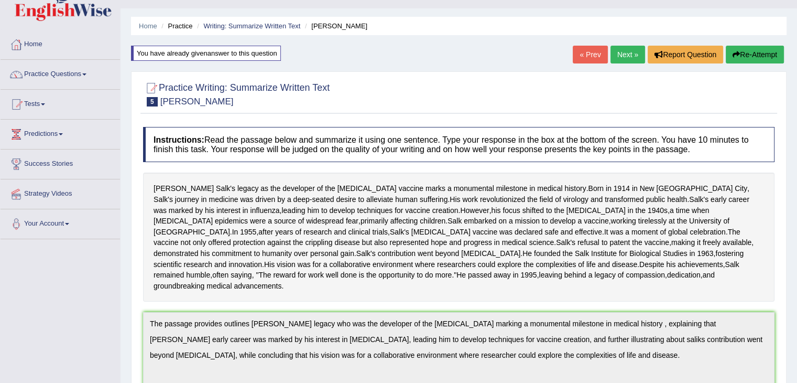
click at [751, 56] on button "Re-Attempt" at bounding box center [755, 55] width 58 height 18
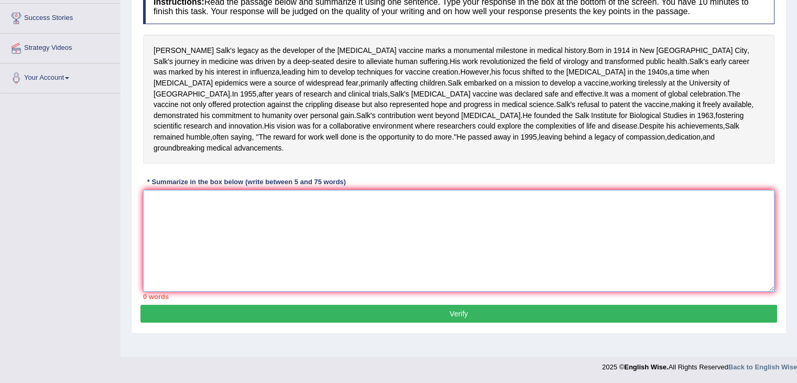
click at [518, 243] on textarea at bounding box center [459, 241] width 632 height 102
paste textarea "The passage provides outlines [PERSON_NAME] legacy who was the developer of the…"
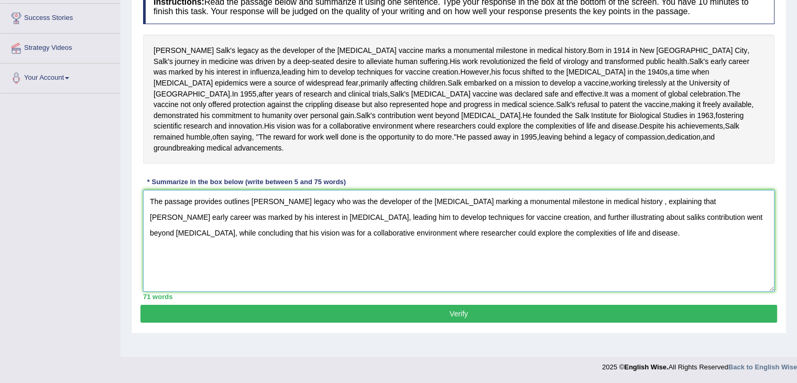
click at [254, 256] on textarea "The passage provides outlines [PERSON_NAME] legacy who was the developer of the…" at bounding box center [459, 241] width 632 height 102
click at [687, 254] on textarea "The passage provides outlines Jonas Salk's legacy who was the developer of the …" at bounding box center [459, 241] width 632 height 102
click at [550, 270] on textarea "The passage provides outlines Jonas Salk's legacy who was the developer of the …" at bounding box center [459, 241] width 632 height 102
click at [530, 291] on textarea "The passage provides outlines Jonas Salk's legacy who was the developer of the …" at bounding box center [459, 241] width 632 height 102
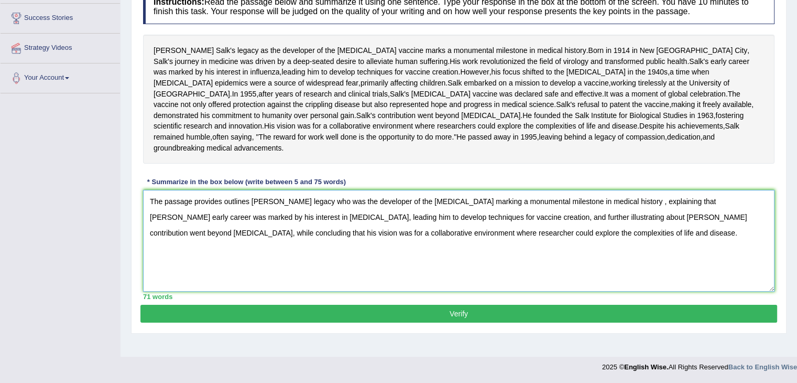
type textarea "The passage provides outlines Jonas Salk's legacy who was the developer of the …"
click at [531, 322] on button "Verify" at bounding box center [458, 314] width 637 height 18
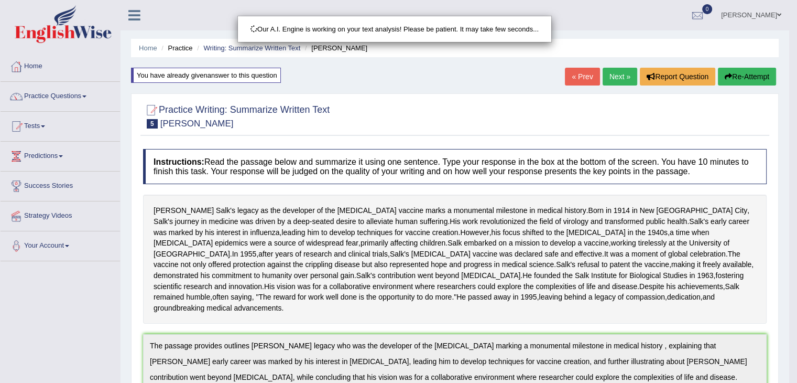
scroll to position [314, 0]
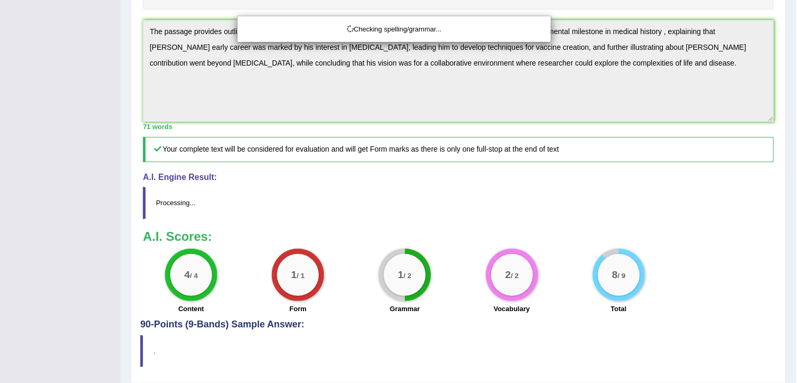
drag, startPoint x: 805, startPoint y: 78, endPoint x: 805, endPoint y: 277, distance: 199.7
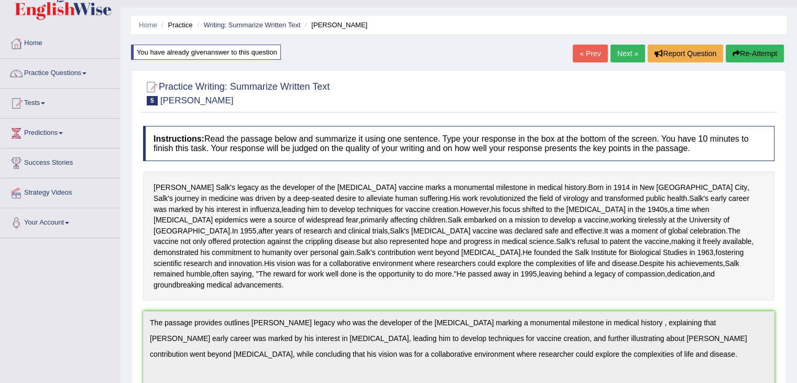
scroll to position [21, 0]
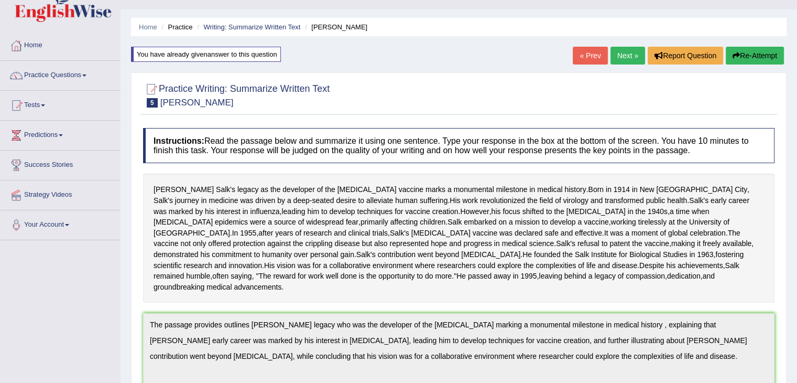
click at [619, 57] on link "Next »" at bounding box center [628, 56] width 35 height 18
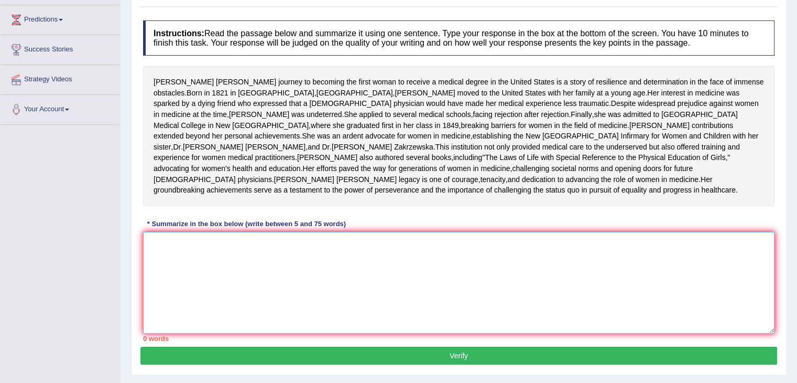
click at [464, 292] on textarea at bounding box center [459, 283] width 632 height 102
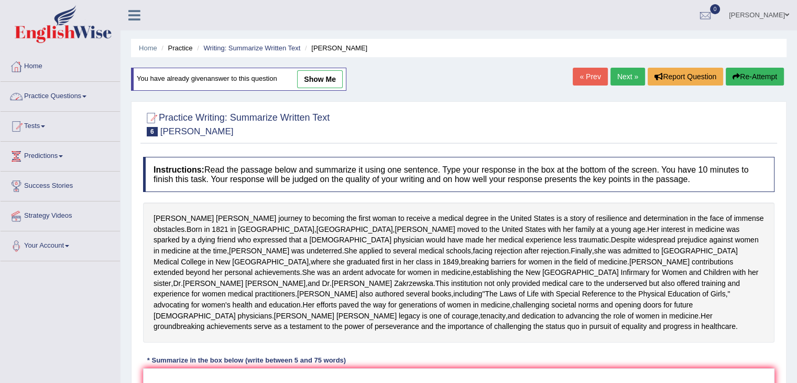
click at [86, 93] on link "Practice Questions" at bounding box center [60, 95] width 119 height 26
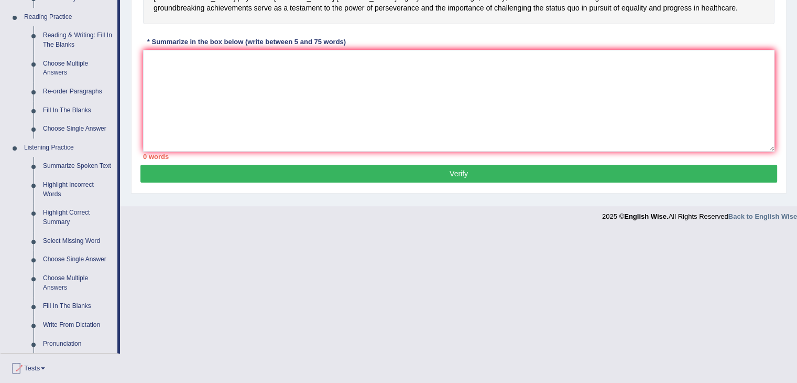
scroll to position [319, 0]
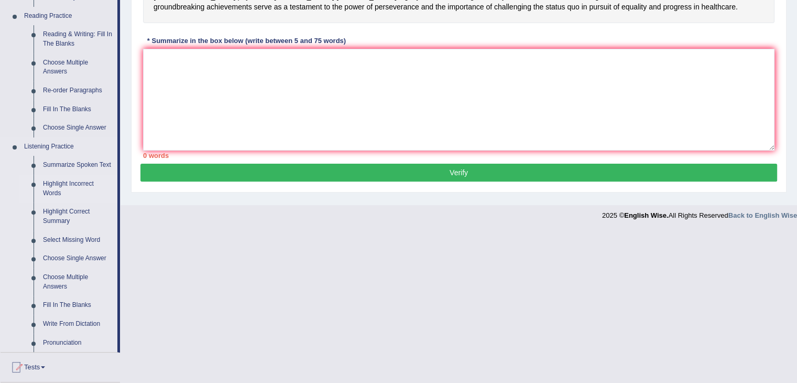
click at [61, 188] on link "Highlight Incorrect Words" at bounding box center [77, 189] width 79 height 28
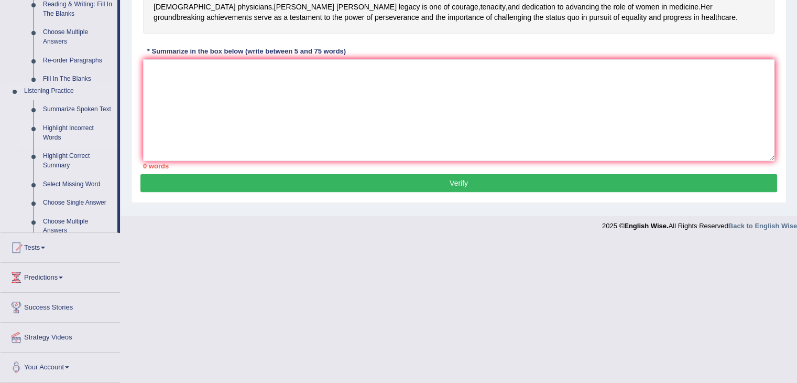
scroll to position [216, 0]
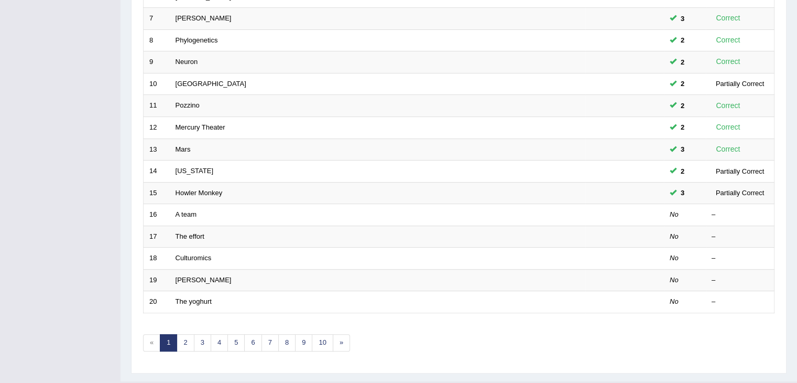
scroll to position [308, 0]
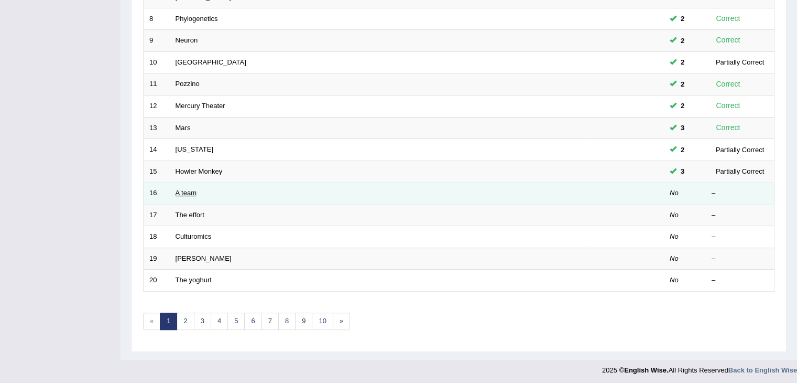
click at [181, 189] on link "A team" at bounding box center [186, 193] width 21 height 8
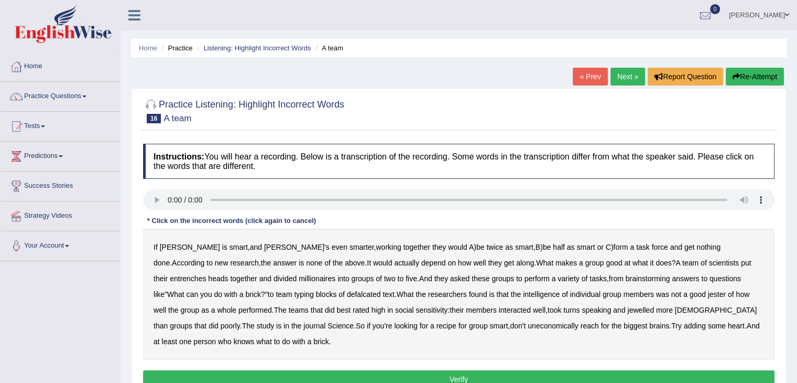
click at [206, 274] on b "entrenches" at bounding box center [188, 278] width 36 height 8
click at [299, 274] on b "millionaires" at bounding box center [317, 278] width 37 height 8
click at [347, 293] on b "defalcated" at bounding box center [364, 294] width 34 height 8
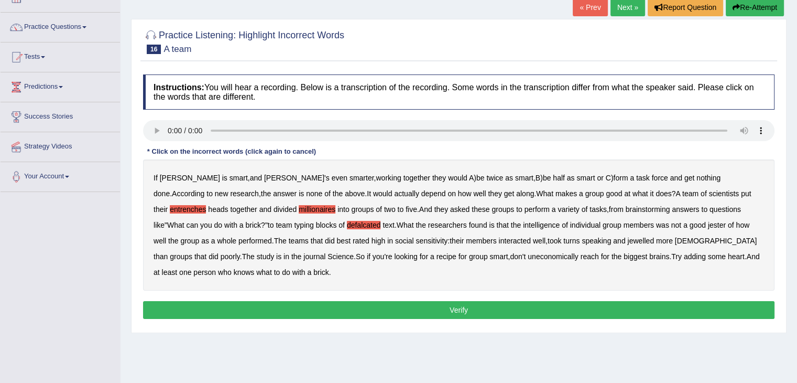
scroll to position [85, 0]
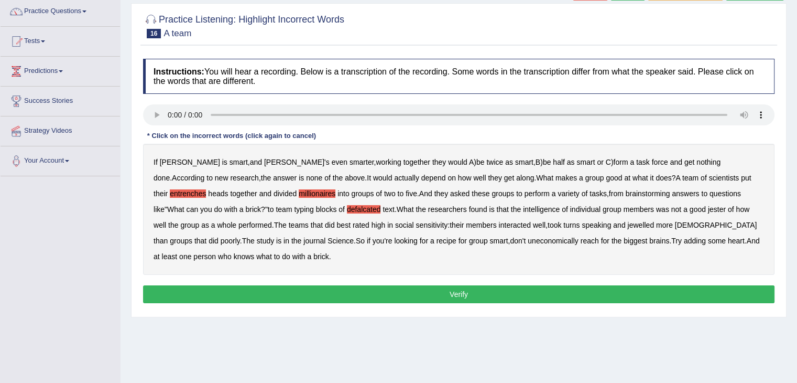
click at [708, 209] on b "jester" at bounding box center [717, 209] width 18 height 8
click at [627, 221] on b "jewelled" at bounding box center [640, 225] width 27 height 8
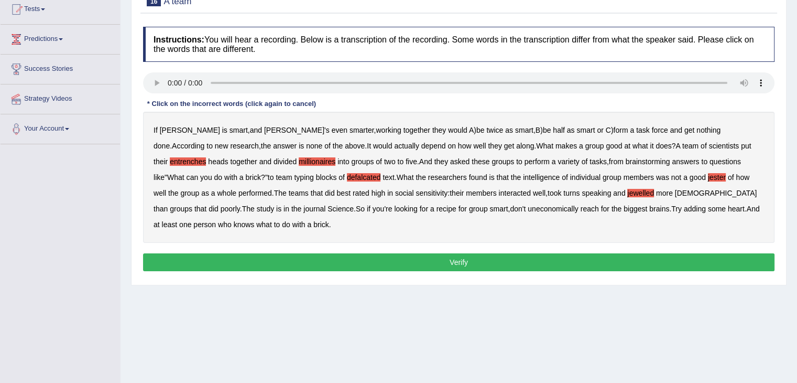
scroll to position [119, 0]
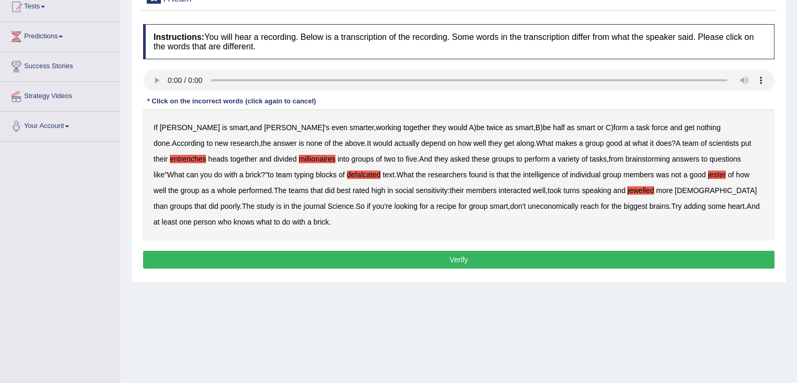
click at [528, 204] on b "uneconomically" at bounding box center [553, 206] width 51 height 8
click at [255, 256] on button "Verify" at bounding box center [459, 260] width 632 height 18
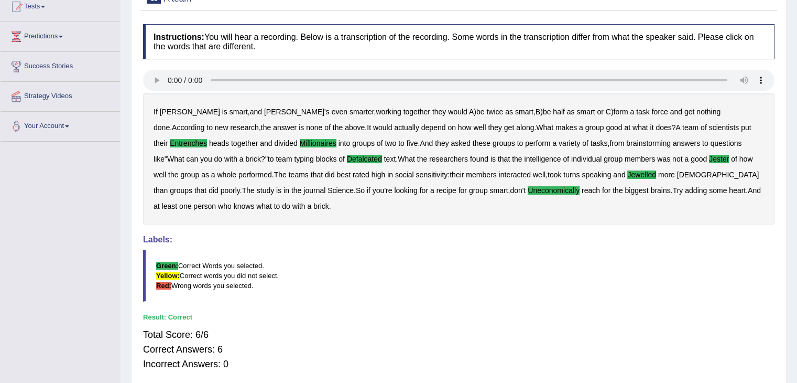
drag, startPoint x: 805, startPoint y: 204, endPoint x: 804, endPoint y: 131, distance: 73.4
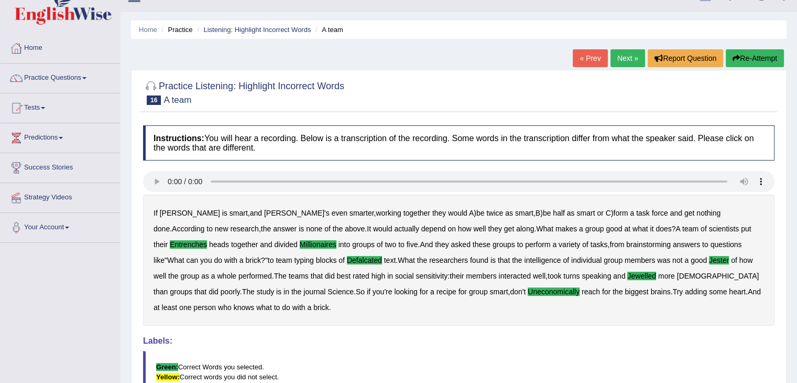
scroll to position [9, 0]
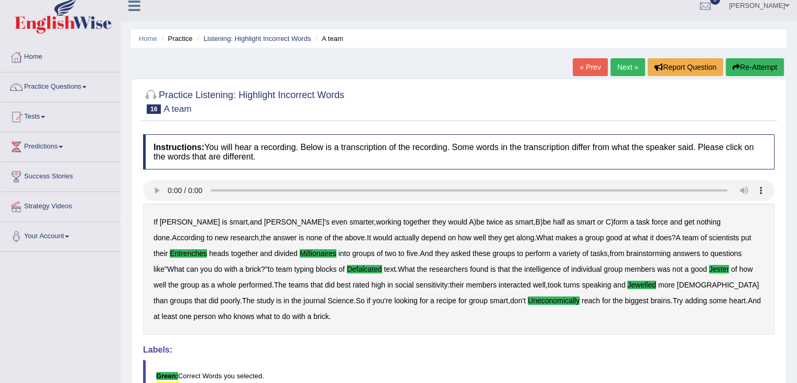
click at [629, 63] on link "Next »" at bounding box center [628, 67] width 35 height 18
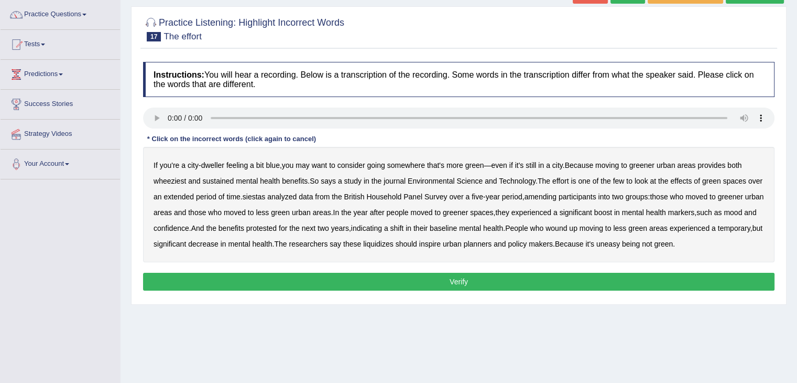
click at [173, 177] on b "wheeziest" at bounding box center [170, 181] width 32 height 8
click at [266, 196] on b "siestas" at bounding box center [254, 196] width 23 height 8
click at [557, 198] on b "amending" at bounding box center [541, 196] width 32 height 8
click at [277, 224] on b "protested" at bounding box center [261, 228] width 30 height 8
click at [394, 240] on b "liquidizes" at bounding box center [378, 244] width 30 height 8
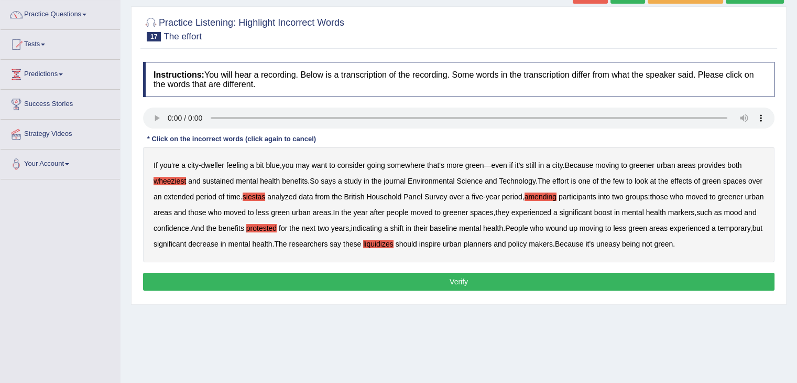
click at [394, 290] on button "Verify" at bounding box center [459, 282] width 632 height 18
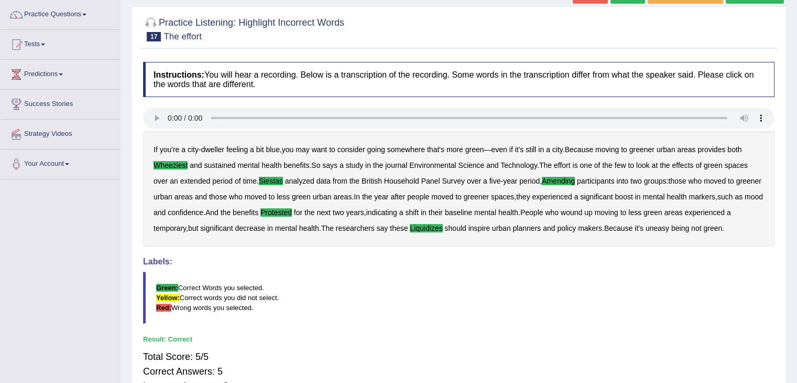
drag, startPoint x: 805, startPoint y: 175, endPoint x: 805, endPoint y: 236, distance: 61.3
click at [797, 236] on html "Toggle navigation Home Practice Questions Speaking Practice Read Aloud Repeat S…" at bounding box center [398, 109] width 797 height 383
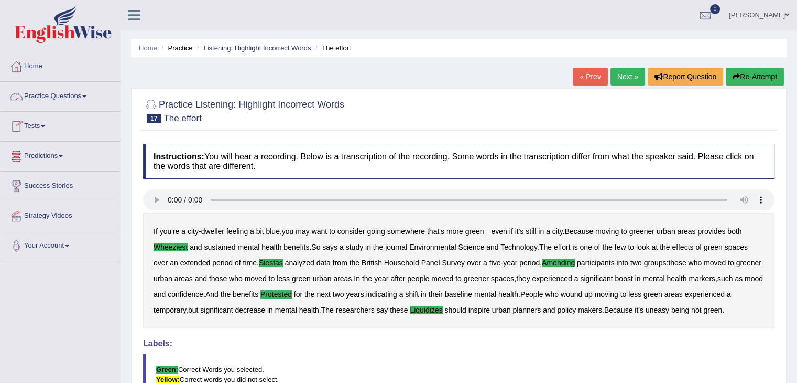
click at [83, 97] on link "Practice Questions" at bounding box center [60, 95] width 119 height 26
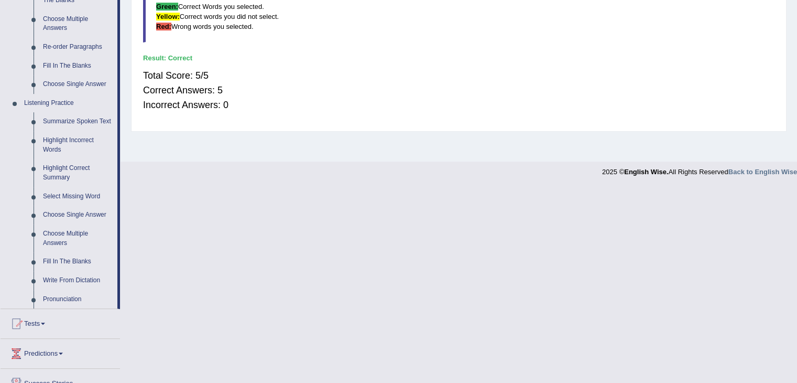
scroll to position [361, 0]
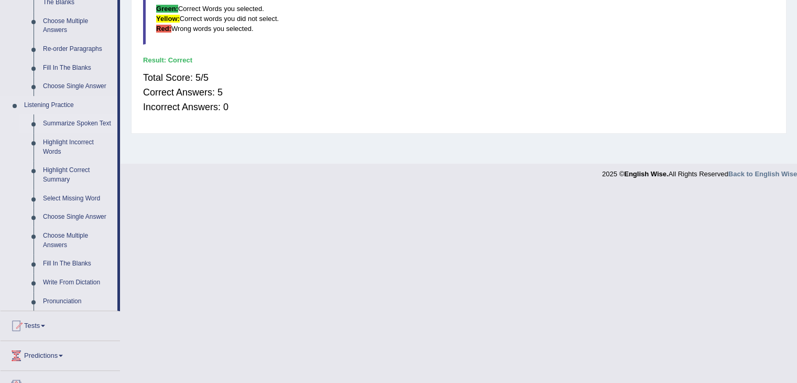
click at [75, 119] on link "Summarize Spoken Text" at bounding box center [77, 123] width 79 height 19
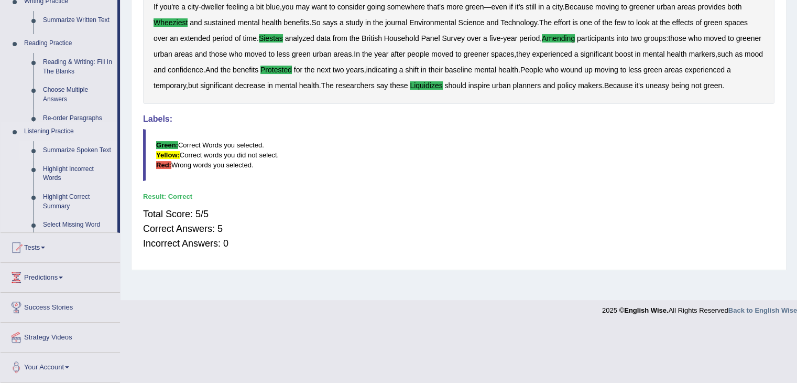
scroll to position [168, 0]
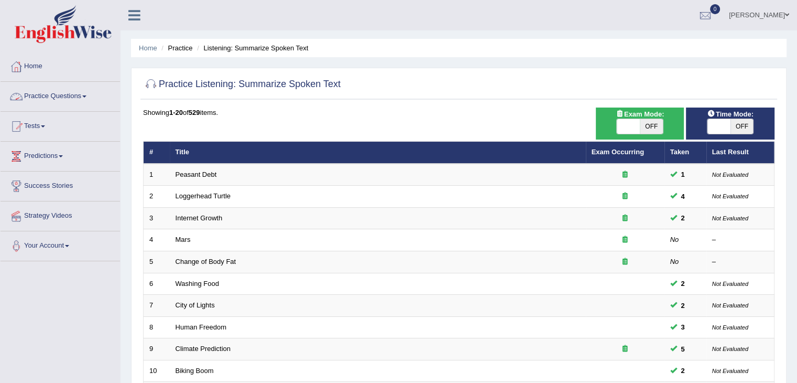
click at [65, 103] on link "Practice Questions" at bounding box center [60, 95] width 119 height 26
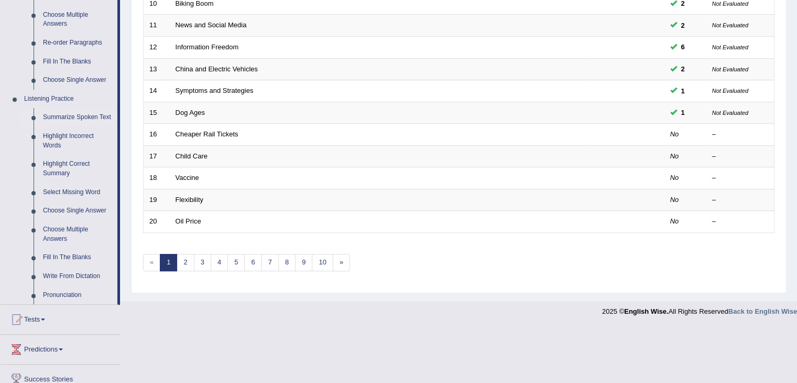
scroll to position [371, 0]
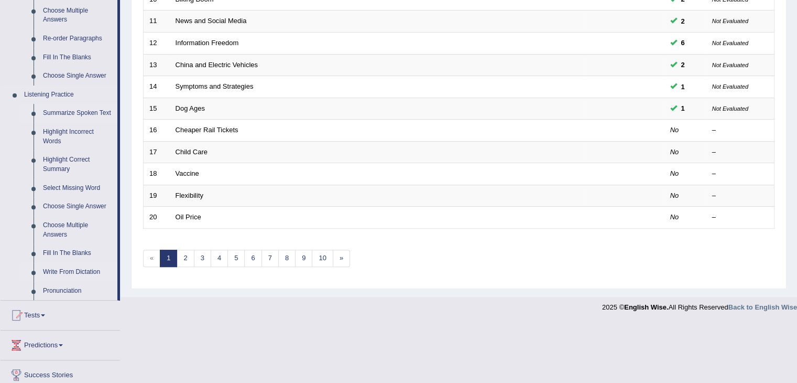
click at [74, 267] on link "Write From Dictation" at bounding box center [77, 272] width 79 height 19
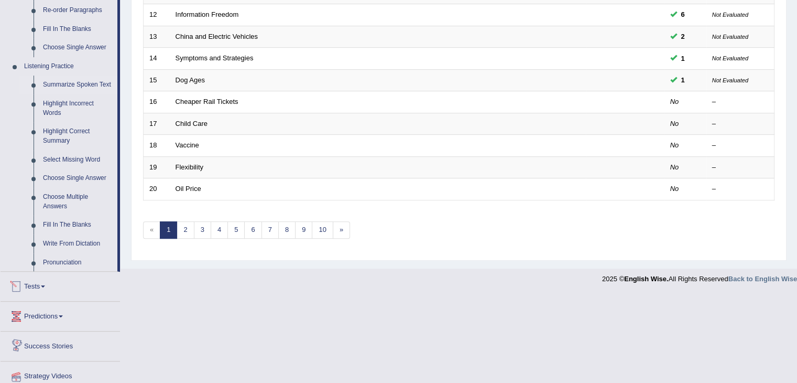
scroll to position [308, 0]
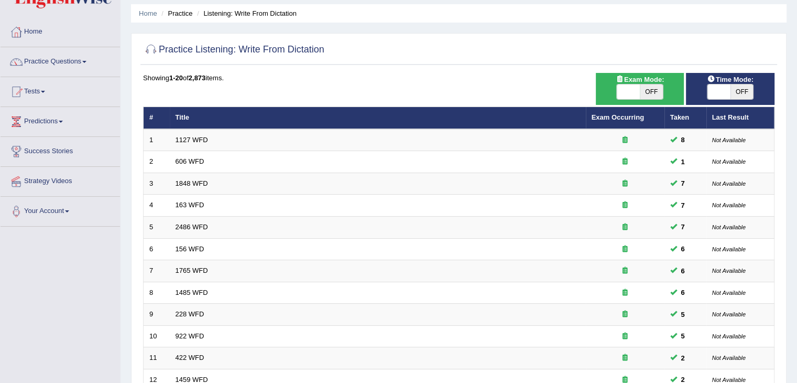
scroll to position [308, 0]
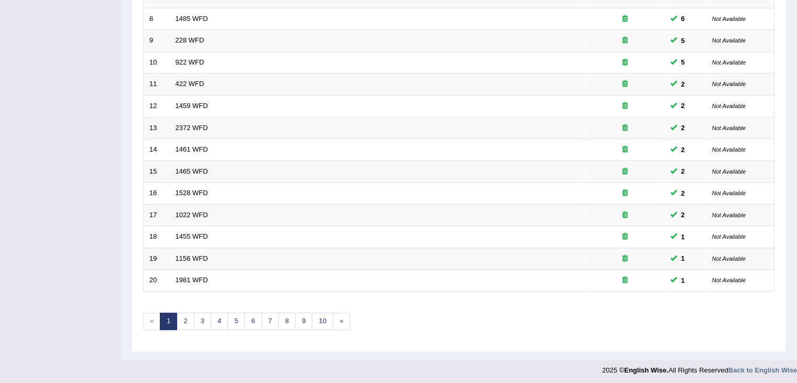
drag, startPoint x: 0, startPoint y: 0, endPoint x: 805, endPoint y: 355, distance: 879.3
click at [194, 320] on link "3" at bounding box center [202, 320] width 17 height 17
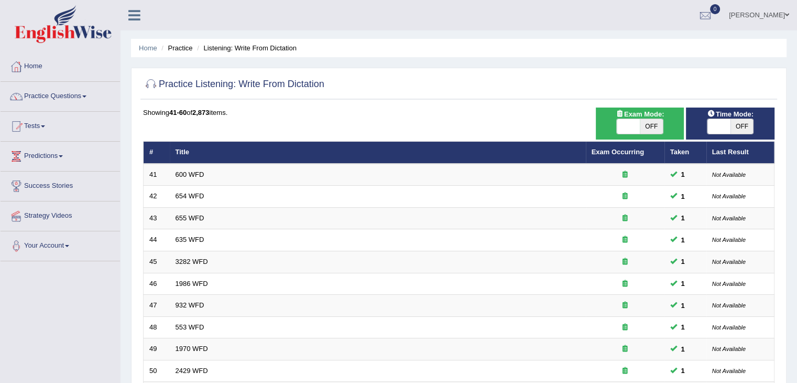
scroll to position [308, 0]
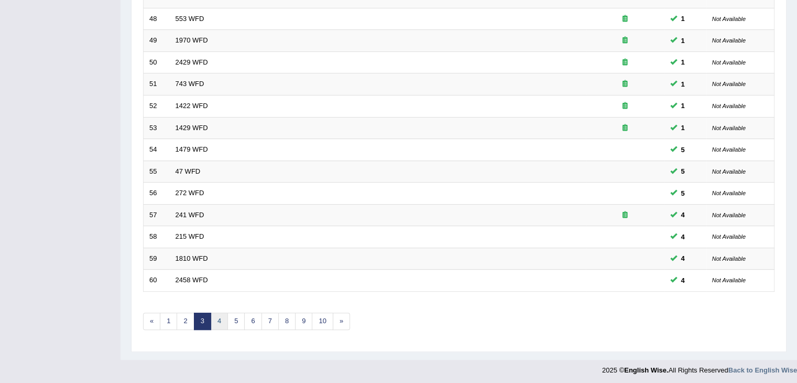
click at [220, 322] on link "4" at bounding box center [219, 320] width 17 height 17
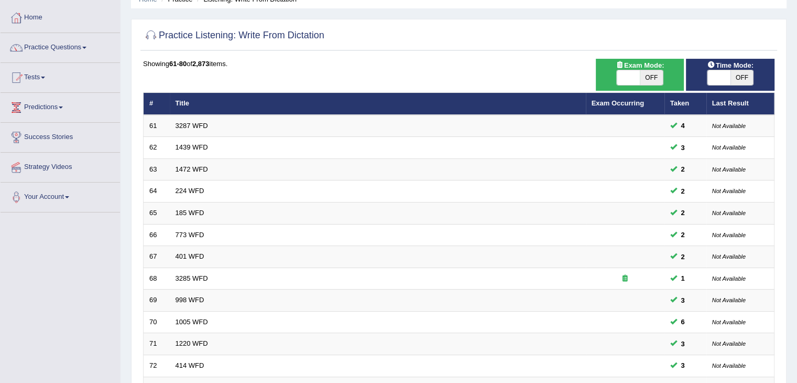
scroll to position [37, 0]
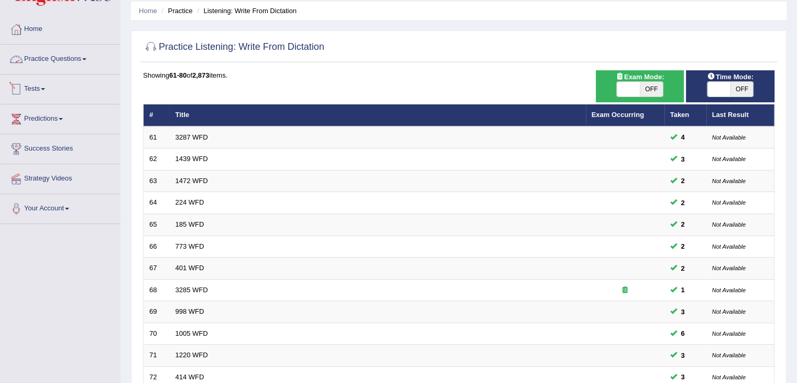
click at [72, 55] on link "Practice Questions" at bounding box center [60, 58] width 119 height 26
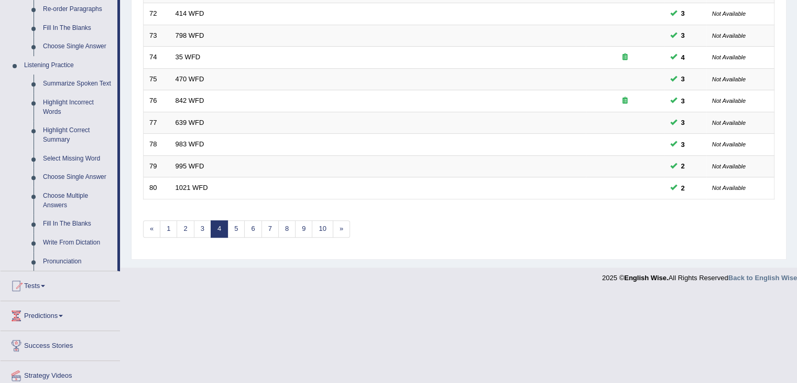
scroll to position [438, 0]
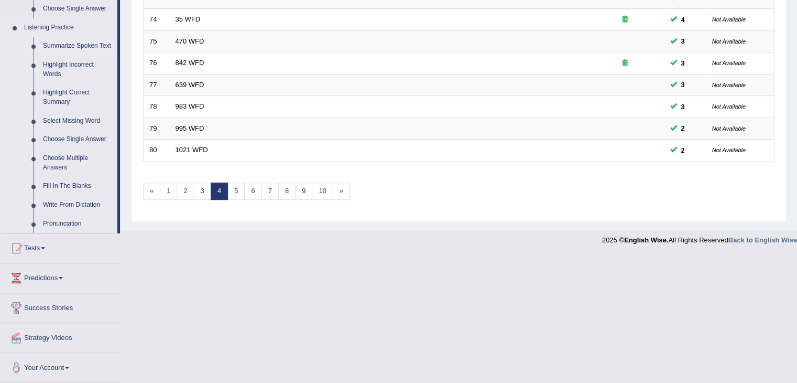
click at [83, 46] on link "Summarize Spoken Text" at bounding box center [77, 46] width 79 height 19
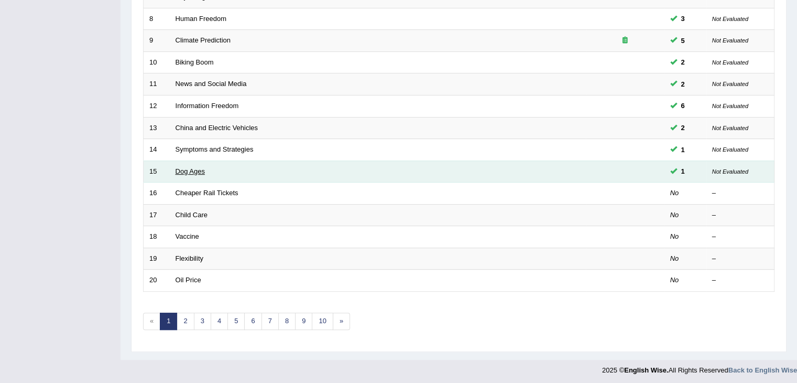
click at [190, 168] on link "Dog Ages" at bounding box center [190, 171] width 29 height 8
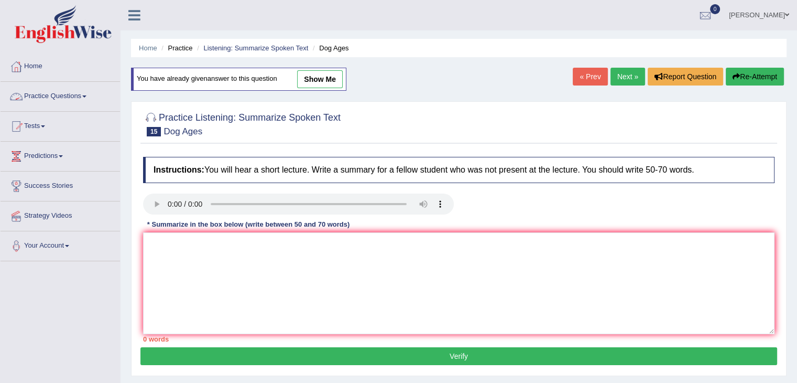
click at [76, 93] on link "Practice Questions" at bounding box center [60, 95] width 119 height 26
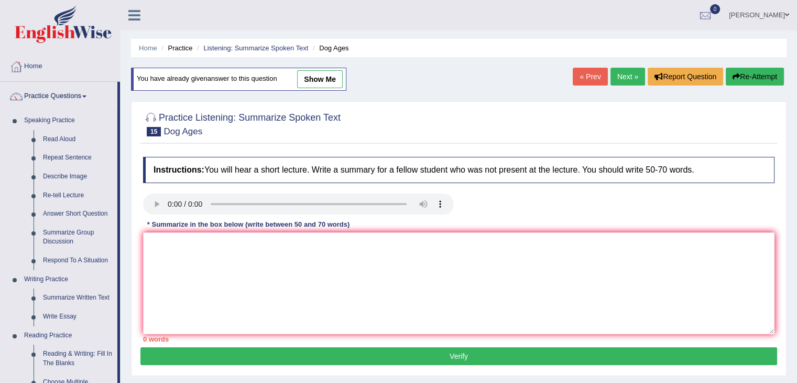
scroll to position [331, 0]
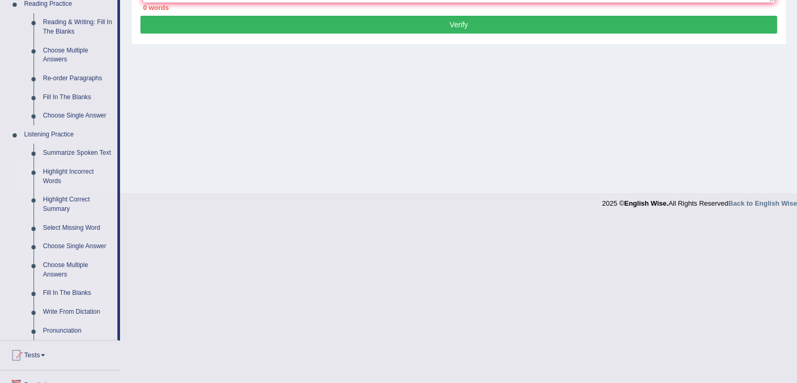
click at [57, 178] on link "Highlight Incorrect Words" at bounding box center [77, 176] width 79 height 28
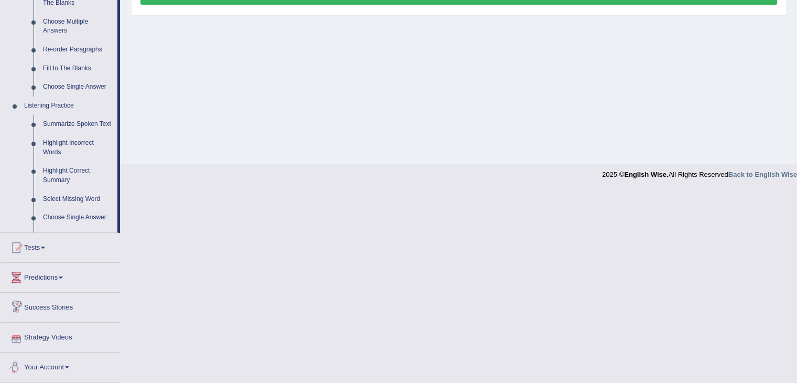
scroll to position [252, 0]
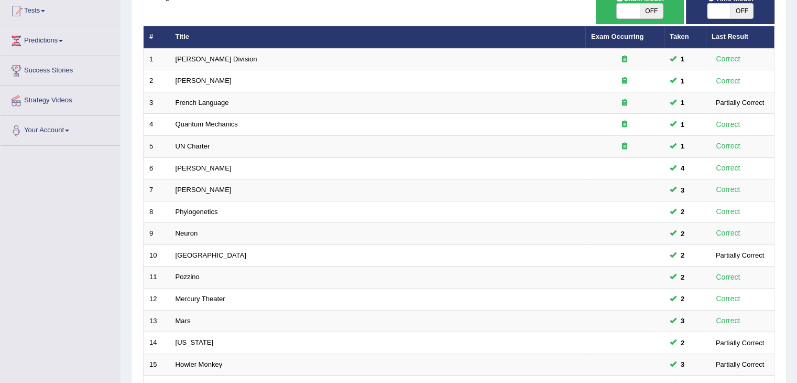
scroll to position [308, 0]
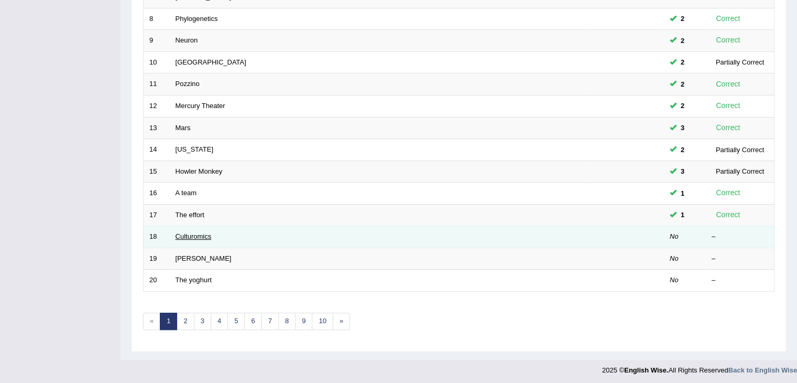
click at [184, 232] on link "Culturomics" at bounding box center [194, 236] width 36 height 8
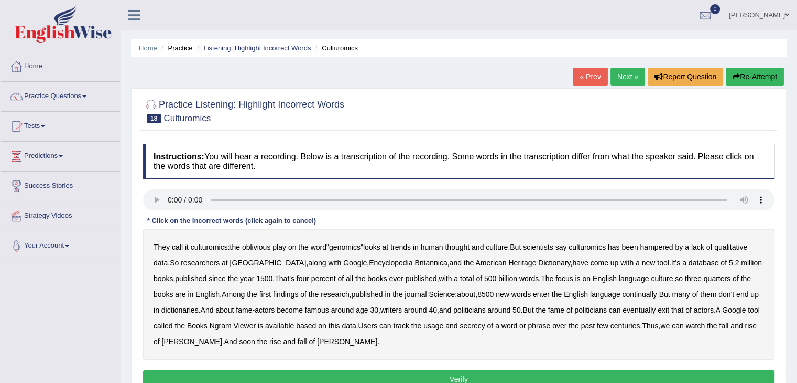
click at [740, 246] on b "qualitative" at bounding box center [730, 247] width 33 height 8
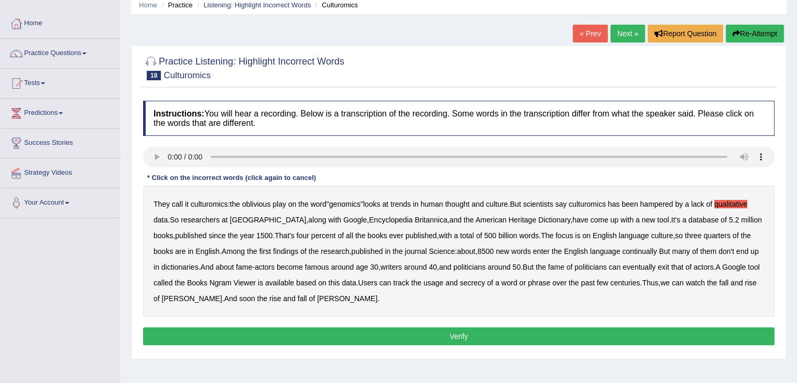
scroll to position [44, 0]
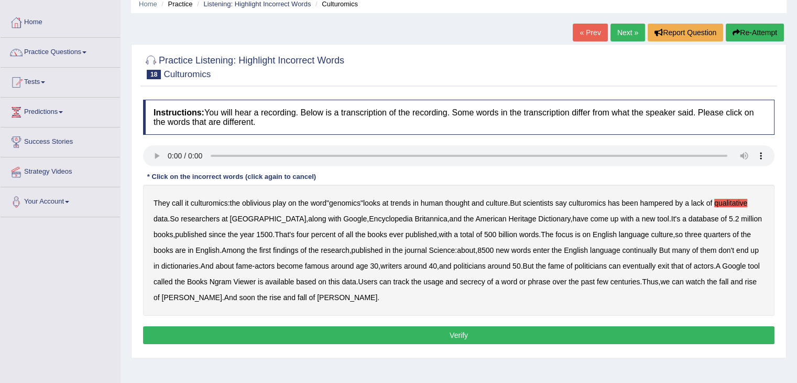
click at [622, 248] on b "continually" at bounding box center [639, 250] width 35 height 8
click at [479, 280] on b "secrecy" at bounding box center [472, 281] width 25 height 8
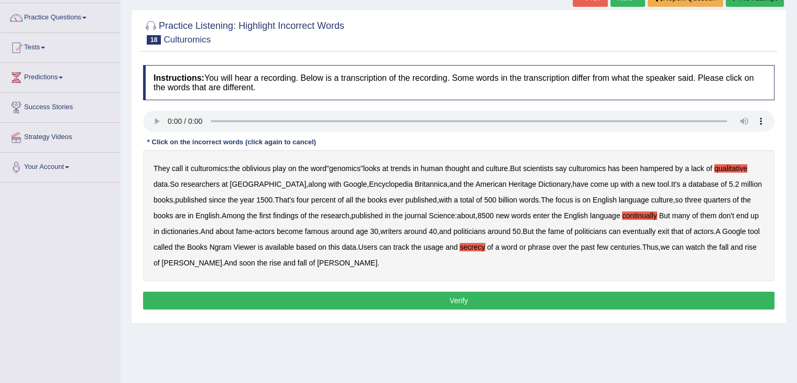
scroll to position [82, 0]
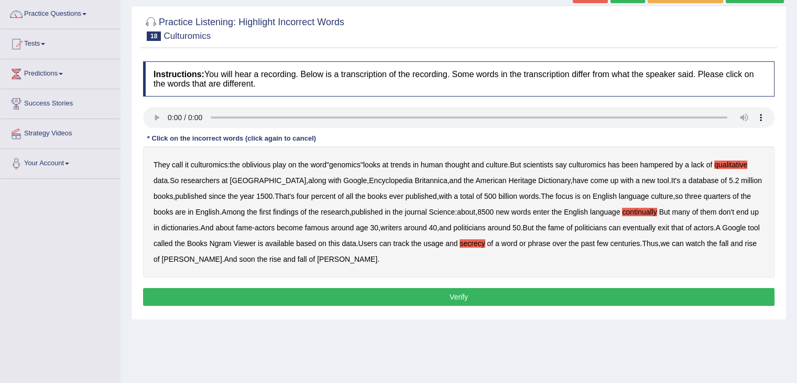
click at [335, 296] on button "Verify" at bounding box center [459, 297] width 632 height 18
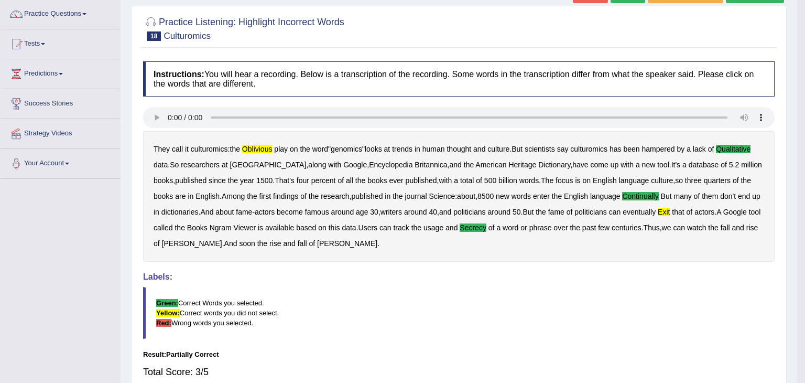
click at [797, 208] on body "Toggle navigation Home Practice Questions Speaking Practice Read Aloud Repeat S…" at bounding box center [402, 109] width 805 height 383
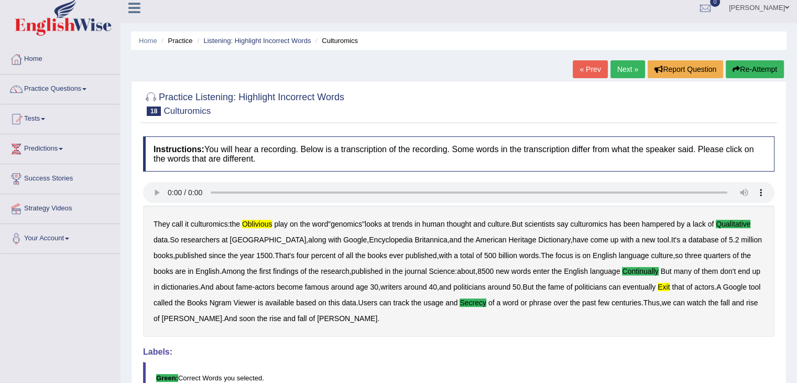
scroll to position [0, 0]
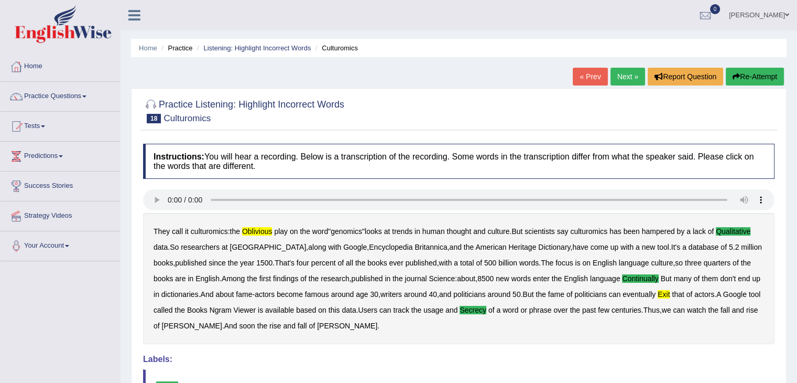
click at [614, 72] on link "Next »" at bounding box center [628, 77] width 35 height 18
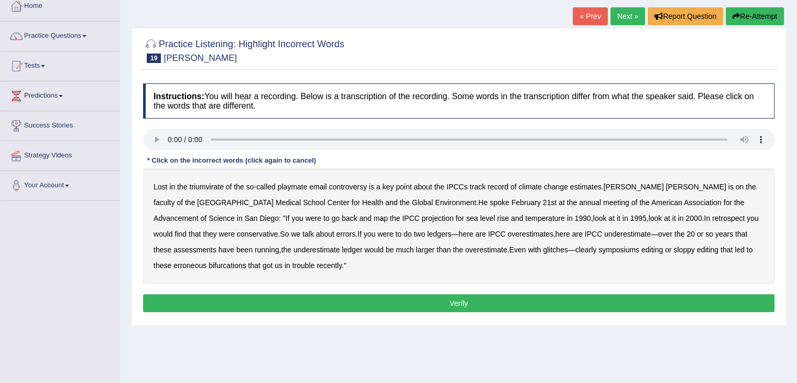
click at [208, 187] on b "triumvirate" at bounding box center [207, 186] width 34 height 8
click at [292, 185] on b "playmate" at bounding box center [293, 186] width 30 height 8
click at [512, 202] on b "February" at bounding box center [526, 202] width 29 height 8
click at [599, 248] on b "symposiums" at bounding box center [619, 249] width 41 height 8
click at [207, 261] on b "erroneous" at bounding box center [189, 265] width 33 height 8
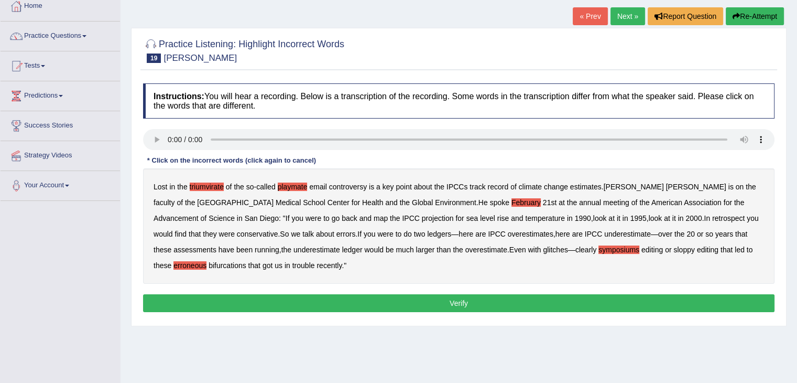
click at [246, 261] on b "bifurcations" at bounding box center [228, 265] width 38 height 8
click at [207, 261] on b "erroneous" at bounding box center [189, 265] width 33 height 8
click at [590, 306] on button "Verify" at bounding box center [459, 303] width 632 height 18
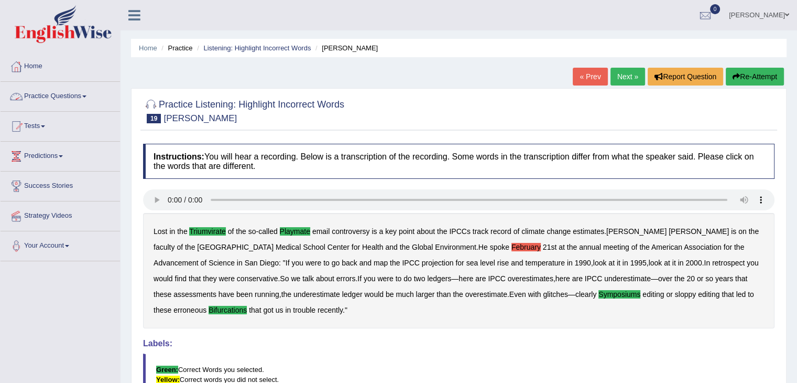
click at [63, 93] on link "Practice Questions" at bounding box center [60, 95] width 119 height 26
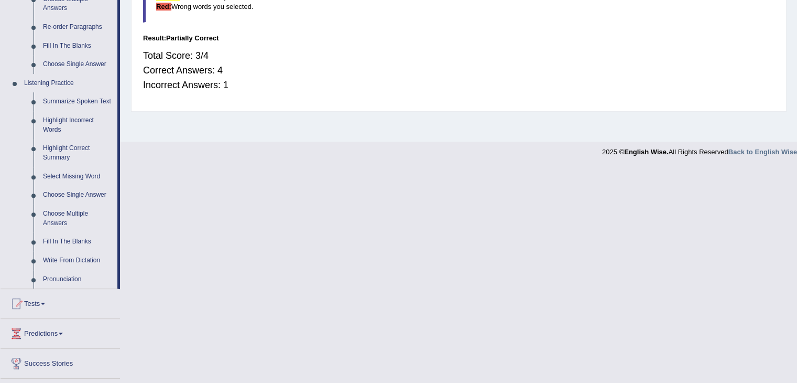
scroll to position [382, 0]
click at [80, 259] on link "Write From Dictation" at bounding box center [77, 261] width 79 height 19
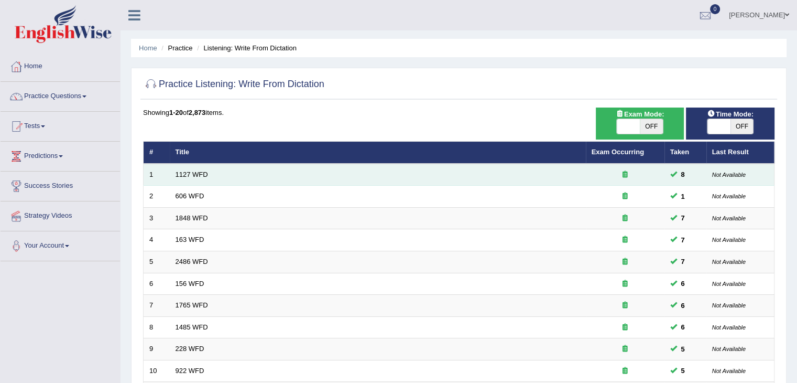
click at [193, 177] on td "1127 WFD" at bounding box center [378, 175] width 416 height 22
click at [184, 172] on link "1127 WFD" at bounding box center [192, 174] width 32 height 8
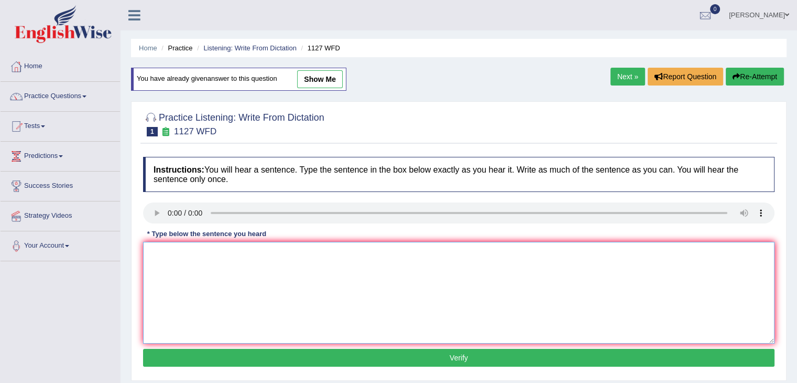
click at [181, 286] on textarea at bounding box center [459, 293] width 632 height 102
drag, startPoint x: 220, startPoint y: 366, endPoint x: 191, endPoint y: 257, distance: 112.8
click at [191, 257] on div "Instructions: You will hear a sentence. Type the sentence in the box below exac…" at bounding box center [458, 262] width 637 height 223
click at [191, 257] on textarea "A university is requirement to enter many professions." at bounding box center [459, 293] width 632 height 102
click at [222, 251] on textarea "A university degree is requirement to enter many professions." at bounding box center [459, 293] width 632 height 102
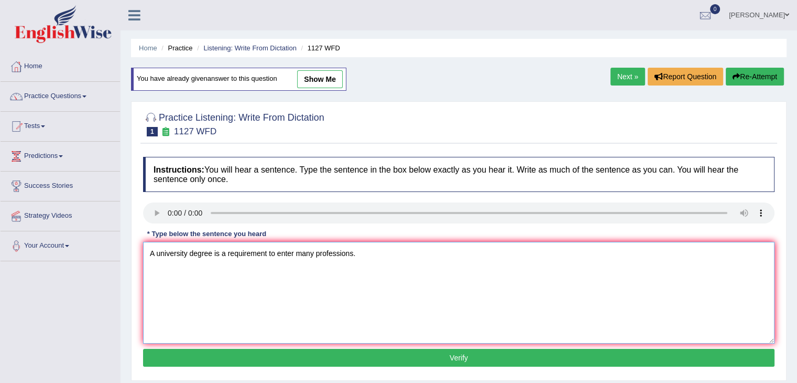
type textarea "A university degree is a requirement to enter many professions."
click at [287, 363] on button "Verify" at bounding box center [459, 358] width 632 height 18
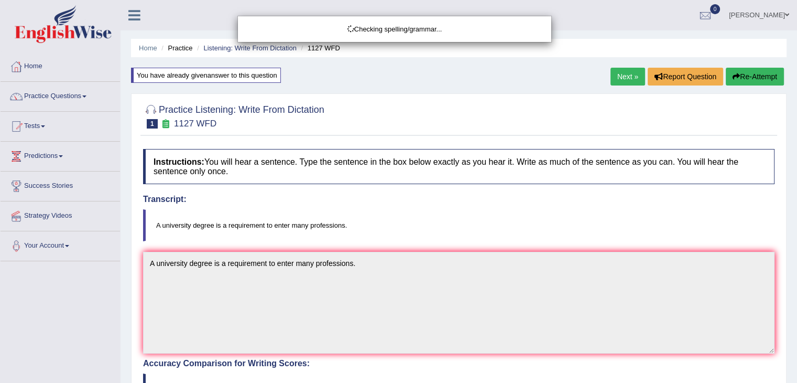
drag, startPoint x: 805, startPoint y: 80, endPoint x: 805, endPoint y: 206, distance: 126.3
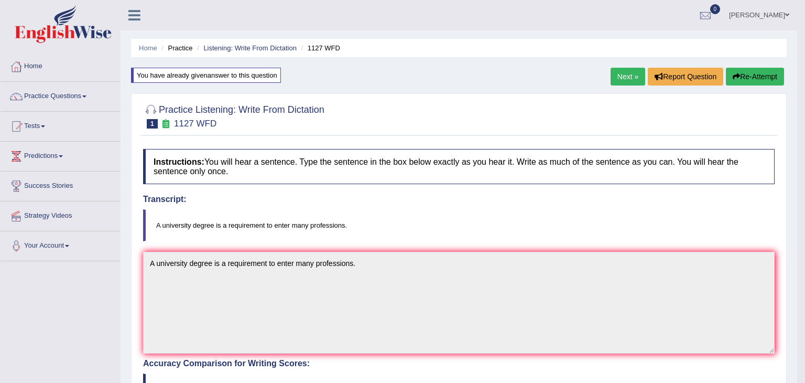
click at [797, 206] on html "Toggle navigation Home Practice Questions Speaking Practice Read Aloud Repeat S…" at bounding box center [402, 191] width 805 height 383
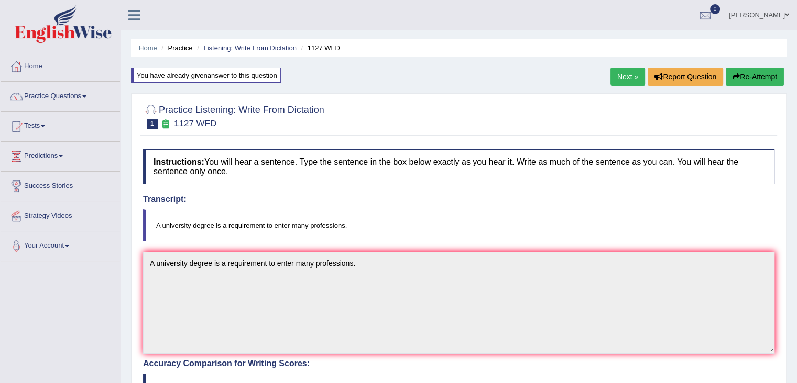
click at [616, 81] on link "Next »" at bounding box center [628, 77] width 35 height 18
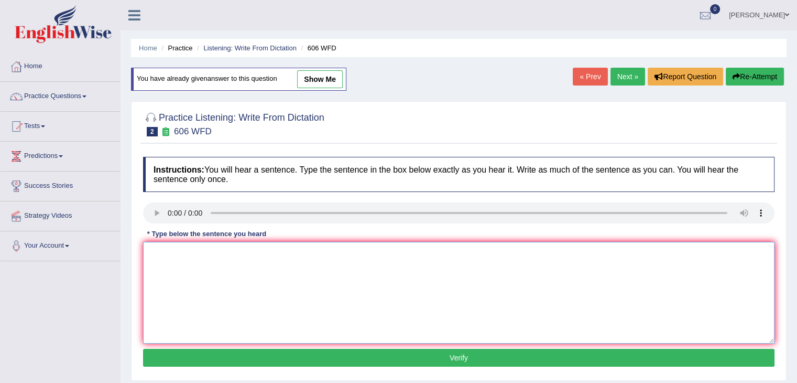
click at [191, 254] on textarea at bounding box center [459, 293] width 632 height 102
type textarea "Students"
click at [615, 72] on link "Next »" at bounding box center [628, 77] width 35 height 18
click at [178, 254] on textarea at bounding box center [459, 293] width 632 height 102
type textarea "Students must present a valid identification to enroll in this course."
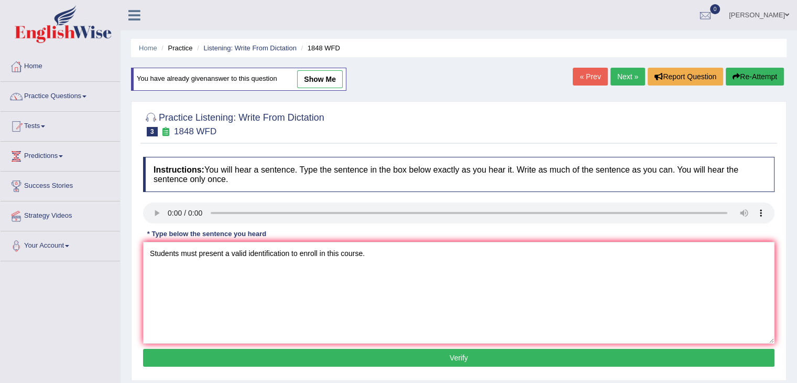
click at [273, 350] on button "Verify" at bounding box center [459, 358] width 632 height 18
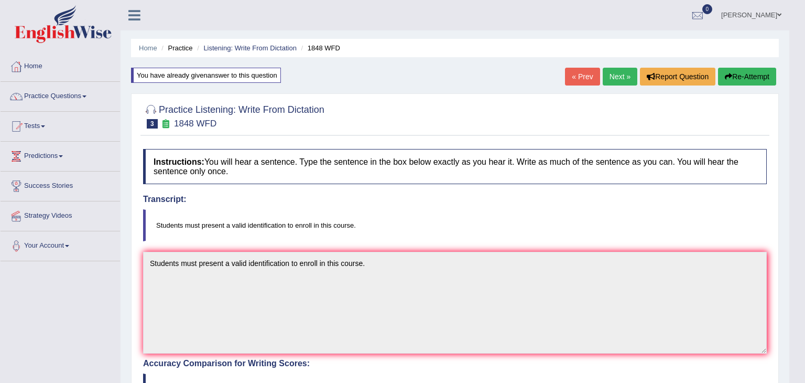
drag, startPoint x: 805, startPoint y: 101, endPoint x: 805, endPoint y: 250, distance: 148.8
click at [797, 250] on body "Toggle navigation Home Practice Questions Speaking Practice Read Aloud Repeat S…" at bounding box center [402, 191] width 805 height 383
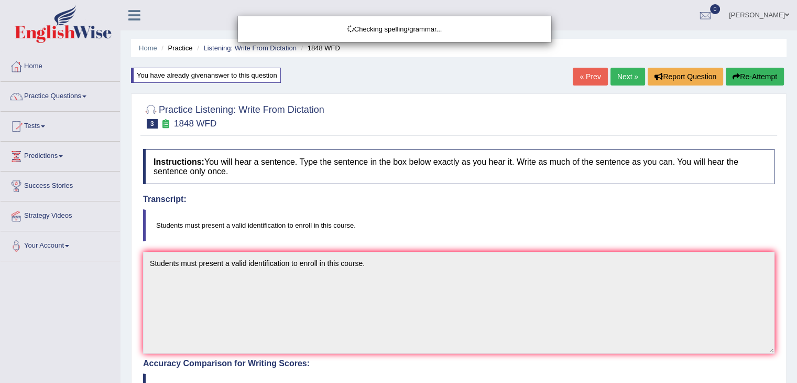
scroll to position [299, 0]
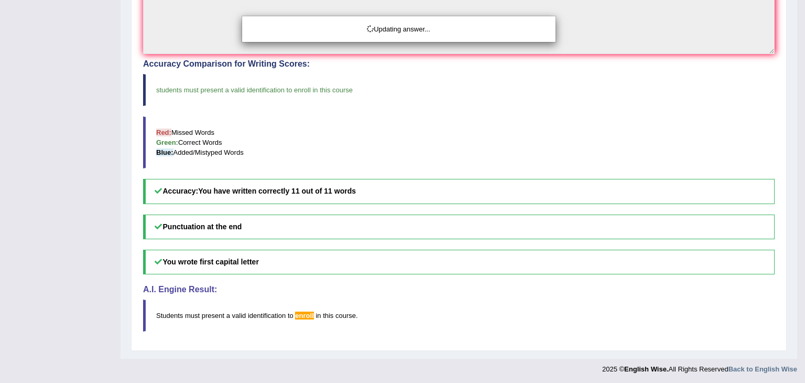
drag, startPoint x: 805, startPoint y: 250, endPoint x: 805, endPoint y: 123, distance: 126.8
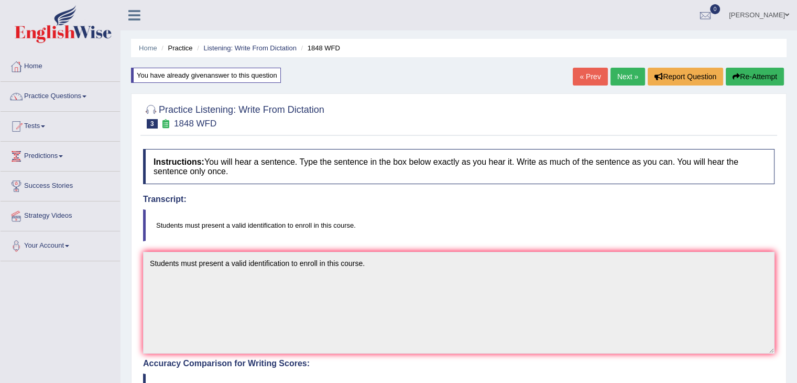
click at [622, 78] on link "Next »" at bounding box center [628, 77] width 35 height 18
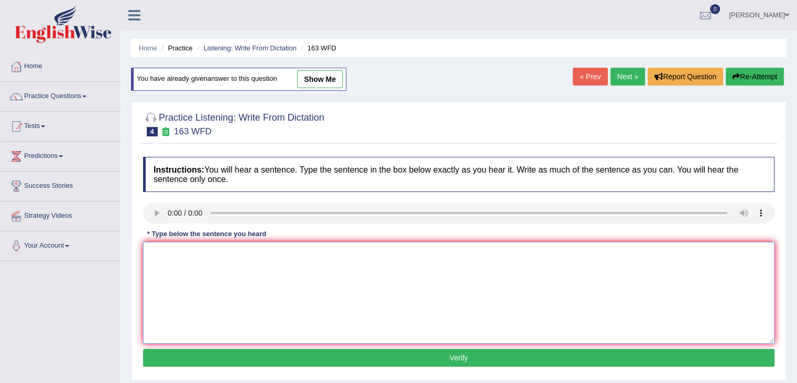
click at [181, 252] on textarea at bounding box center [459, 293] width 632 height 102
type textarea "A number of assignments will be submitted to the conference."
click at [248, 354] on button "Verify" at bounding box center [459, 358] width 632 height 18
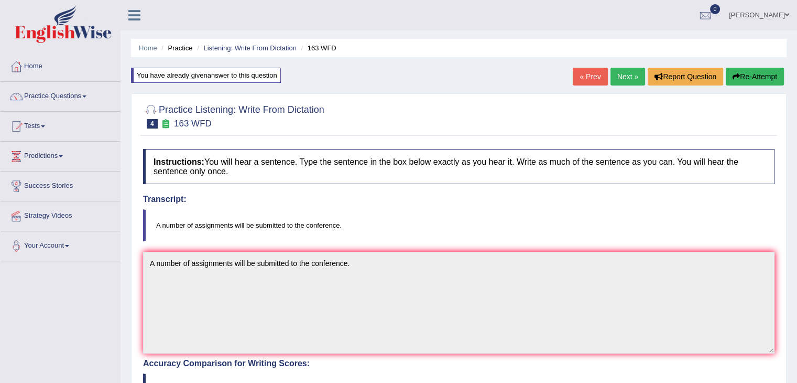
click at [628, 70] on link "Next »" at bounding box center [628, 77] width 35 height 18
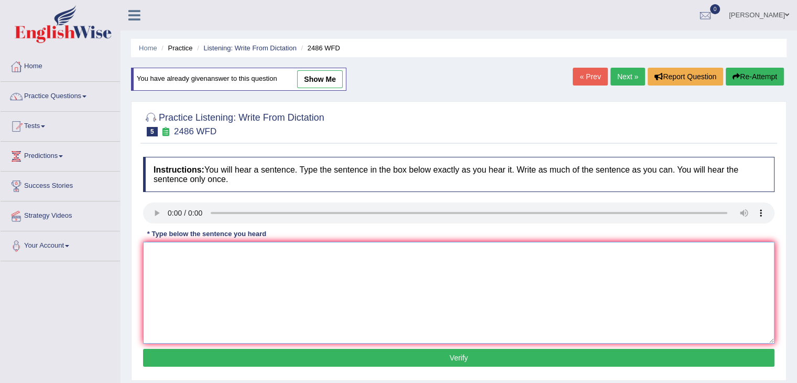
click at [178, 254] on textarea at bounding box center [459, 293] width 632 height 102
type textarea "It is quite clear that our facial expressions are different across the world."
click at [281, 354] on button "Verify" at bounding box center [459, 358] width 632 height 18
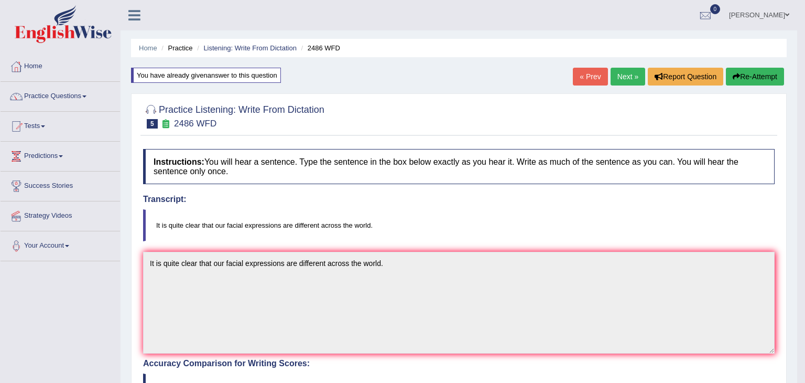
drag, startPoint x: 805, startPoint y: 124, endPoint x: 805, endPoint y: 309, distance: 184.5
click at [797, 309] on body "Toggle navigation Home Practice Questions Speaking Practice Read Aloud Repeat S…" at bounding box center [402, 191] width 805 height 383
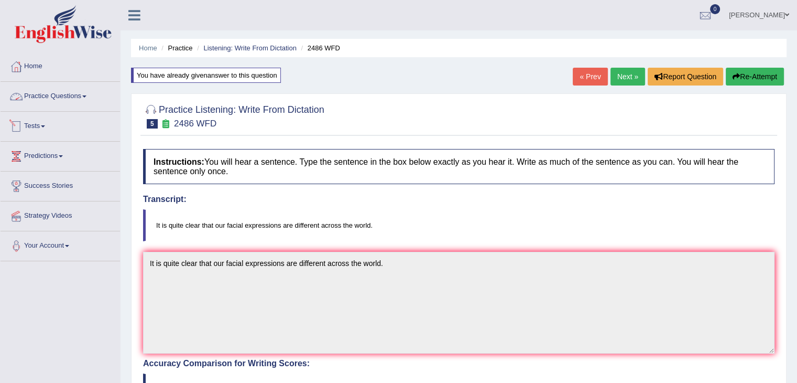
click at [74, 96] on link "Practice Questions" at bounding box center [60, 95] width 119 height 26
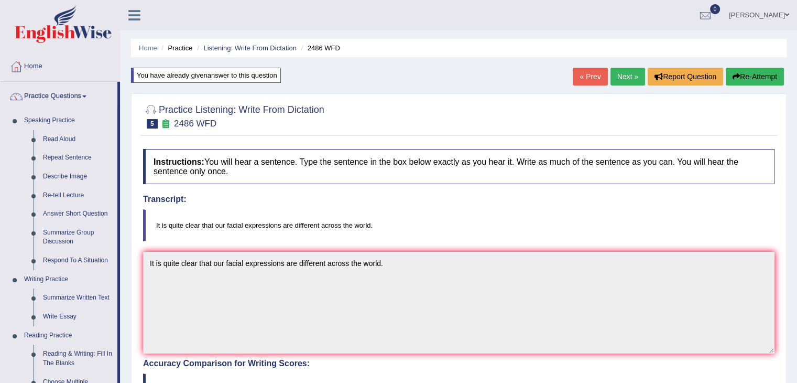
scroll to position [389, 0]
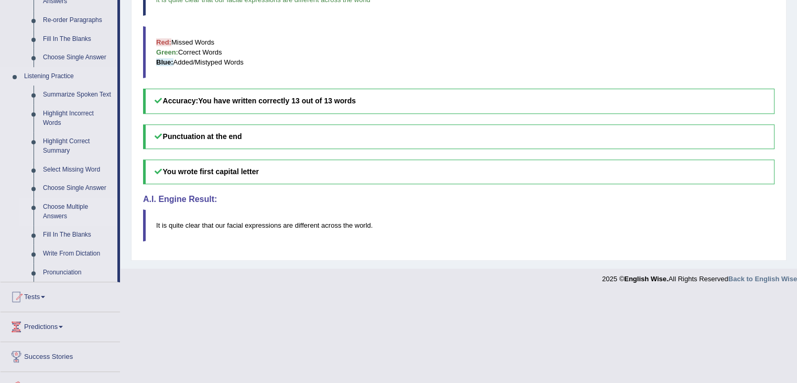
click at [60, 210] on link "Choose Multiple Answers" at bounding box center [77, 212] width 79 height 28
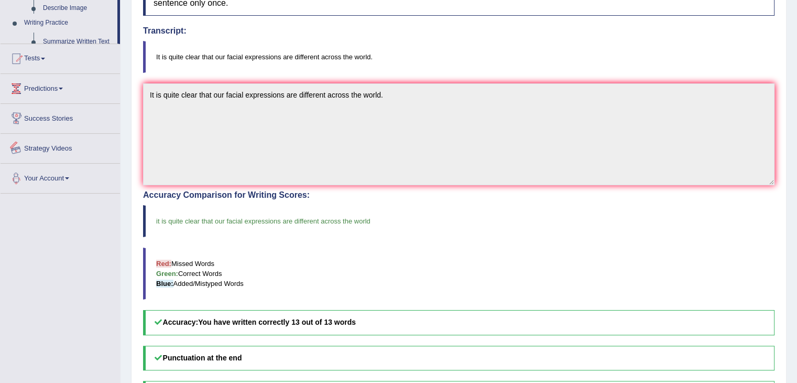
scroll to position [299, 0]
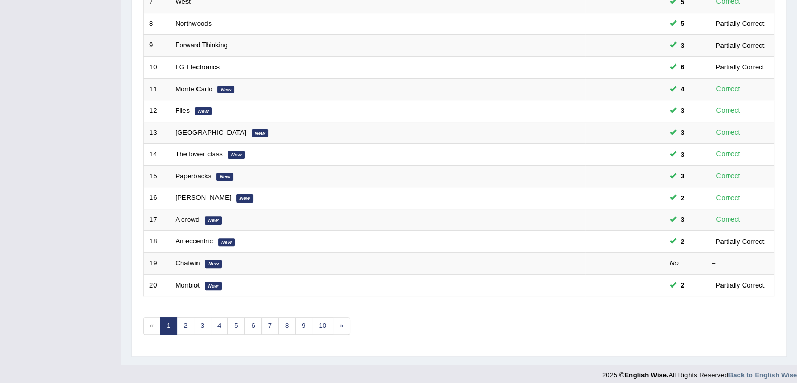
scroll to position [308, 0]
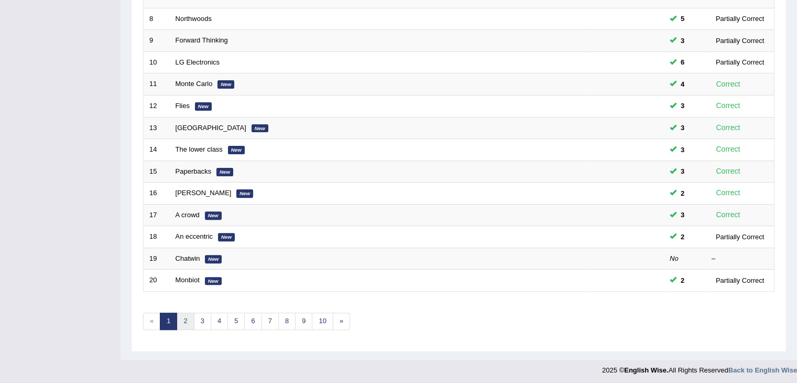
click at [181, 321] on link "2" at bounding box center [185, 320] width 17 height 17
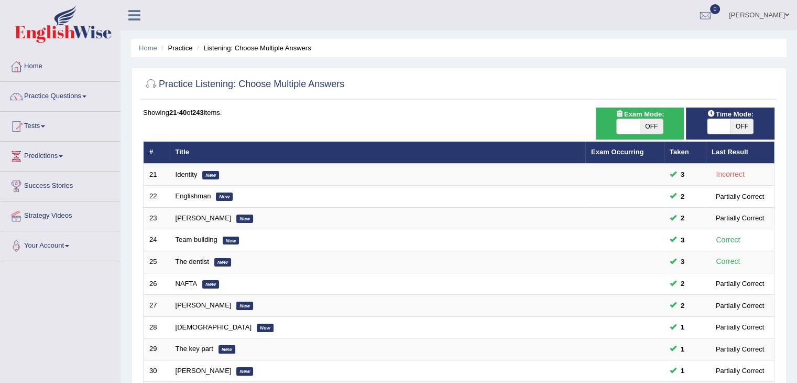
scroll to position [308, 0]
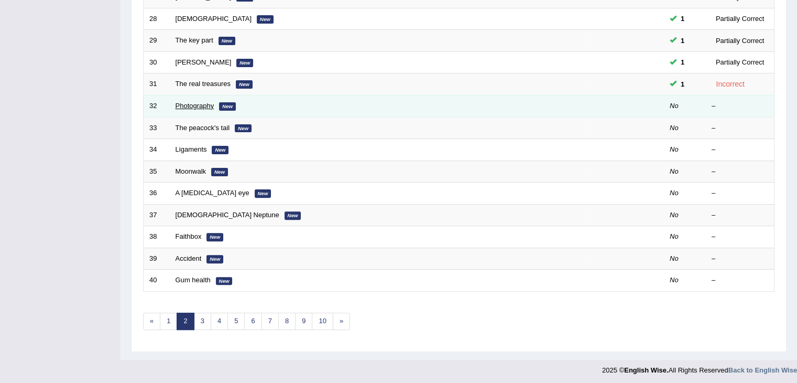
click at [191, 102] on link "Photography" at bounding box center [195, 106] width 39 height 8
